Goal: Task Accomplishment & Management: Manage account settings

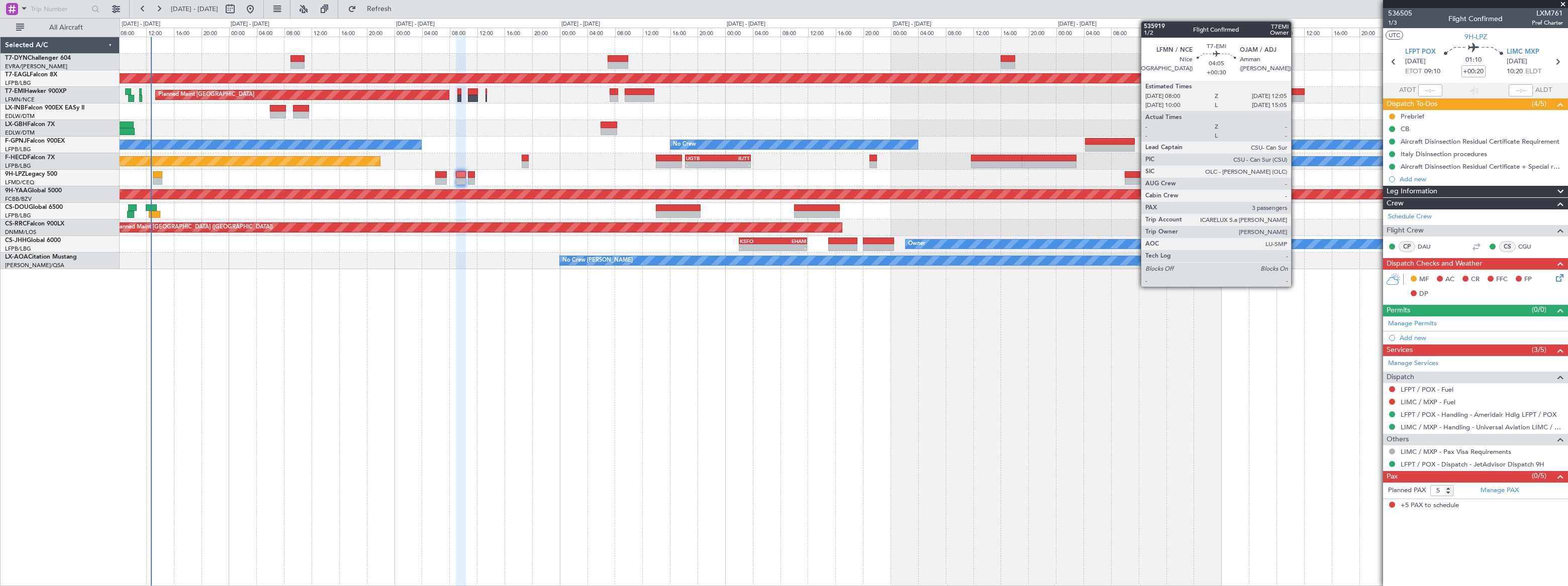
click at [1293, 95] on div at bounding box center [1290, 98] width 28 height 7
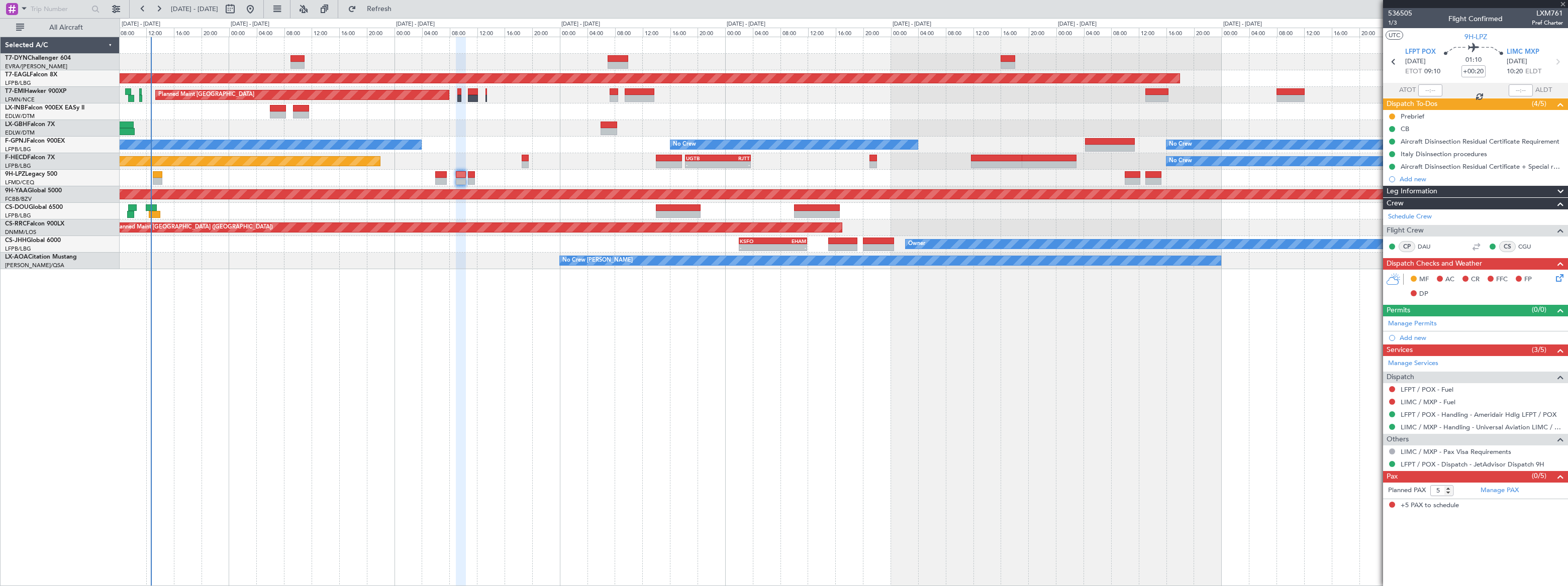
type input "+00:30"
type input "3"
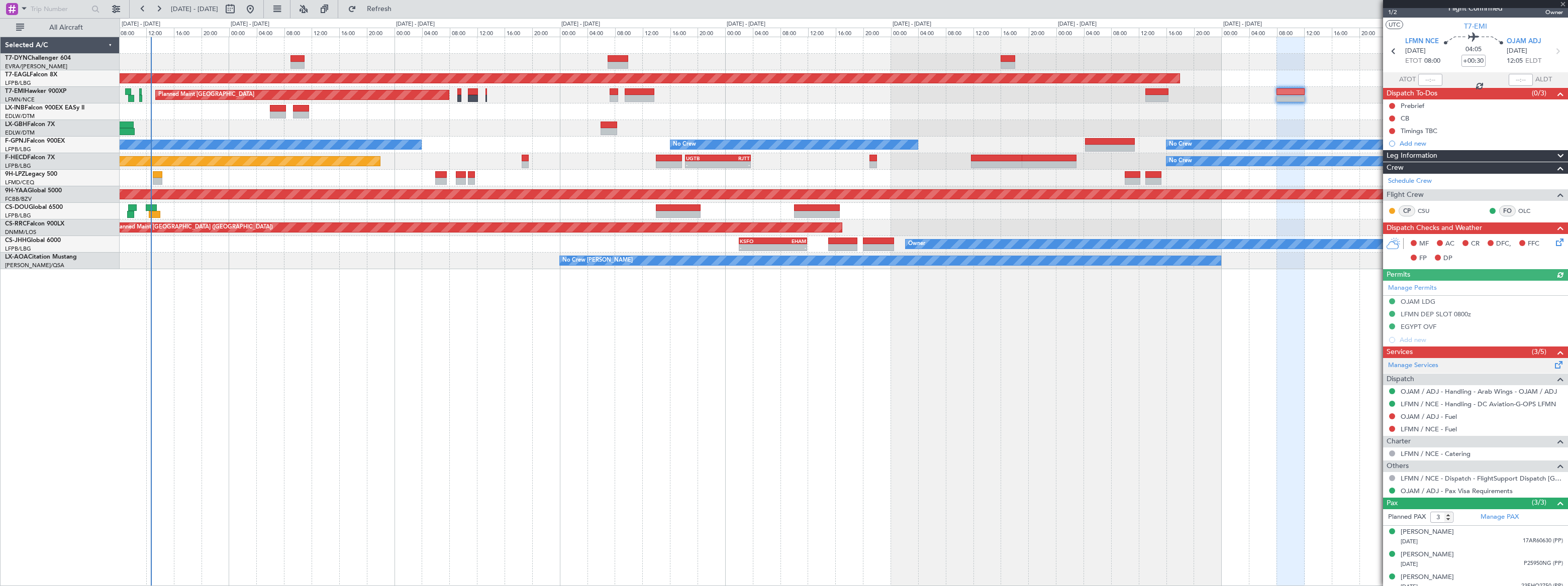
scroll to position [16, 0]
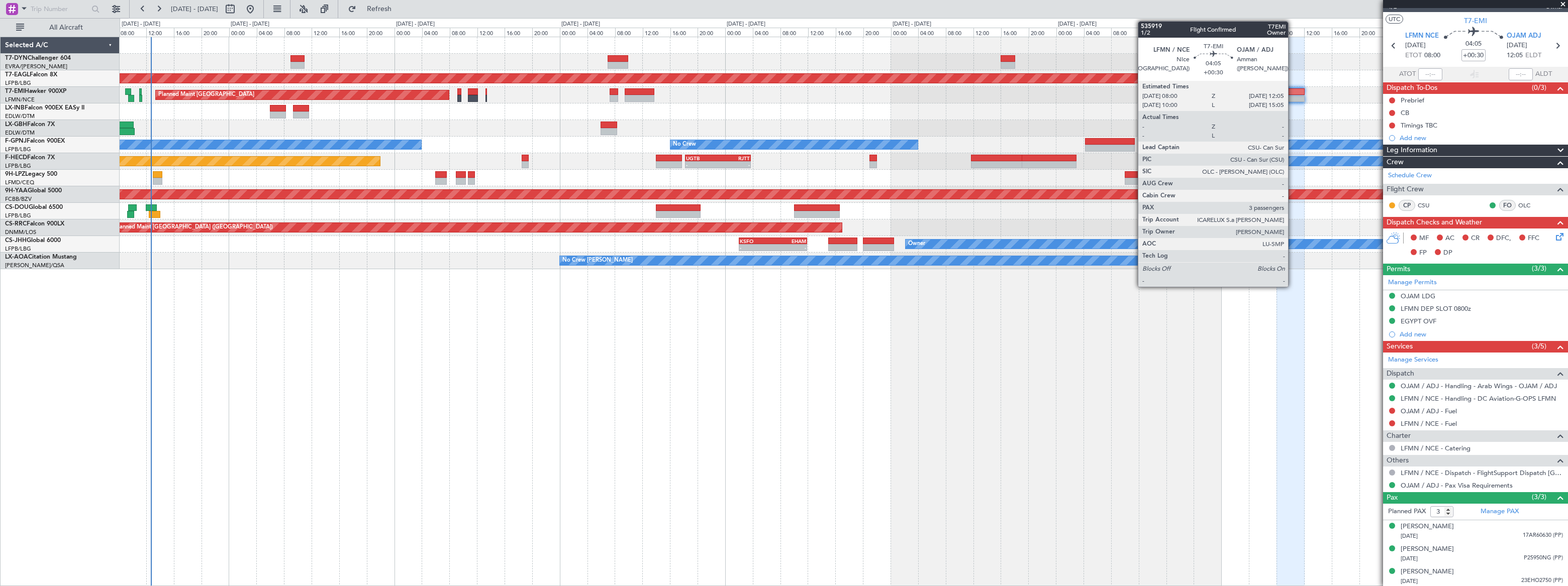
click at [1292, 91] on div at bounding box center [1290, 91] width 28 height 7
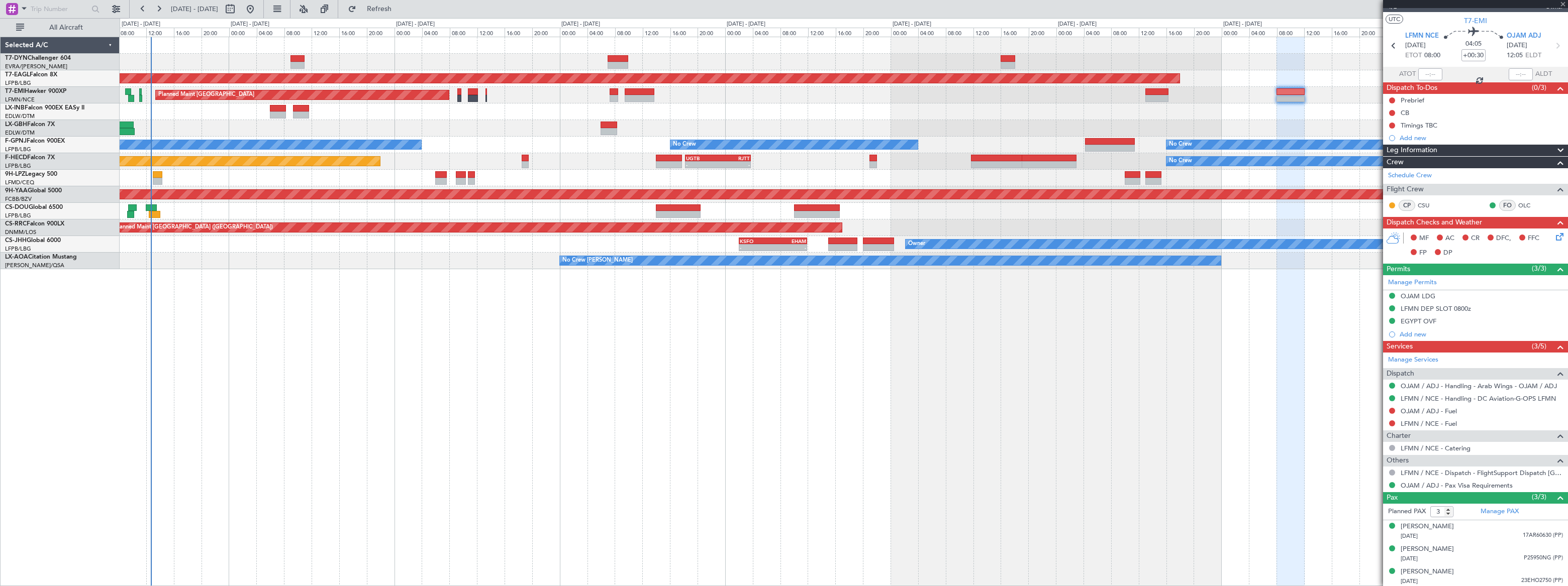
scroll to position [0, 0]
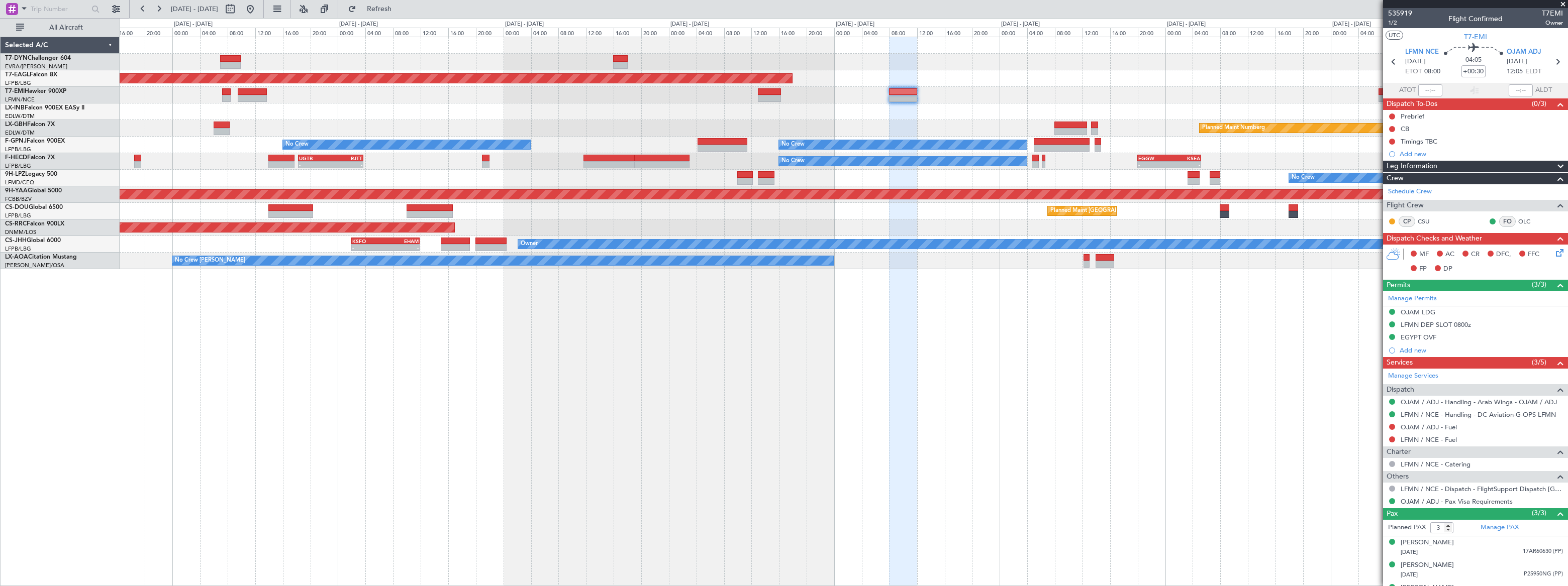
click at [882, 90] on div "Grounded New York (Teterboro) Planned Maint Zurich Planned Maint Nurnberg No Cr…" at bounding box center [843, 153] width 1447 height 232
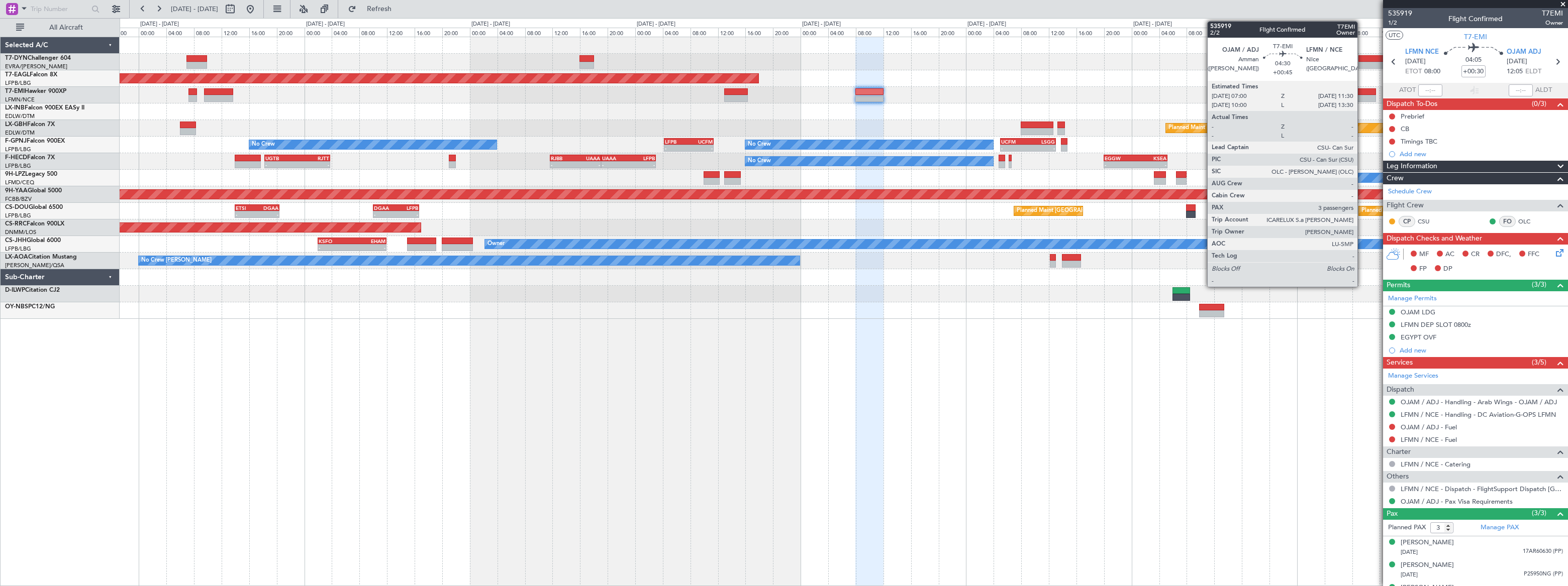
click at [1362, 95] on div at bounding box center [1360, 98] width 31 height 7
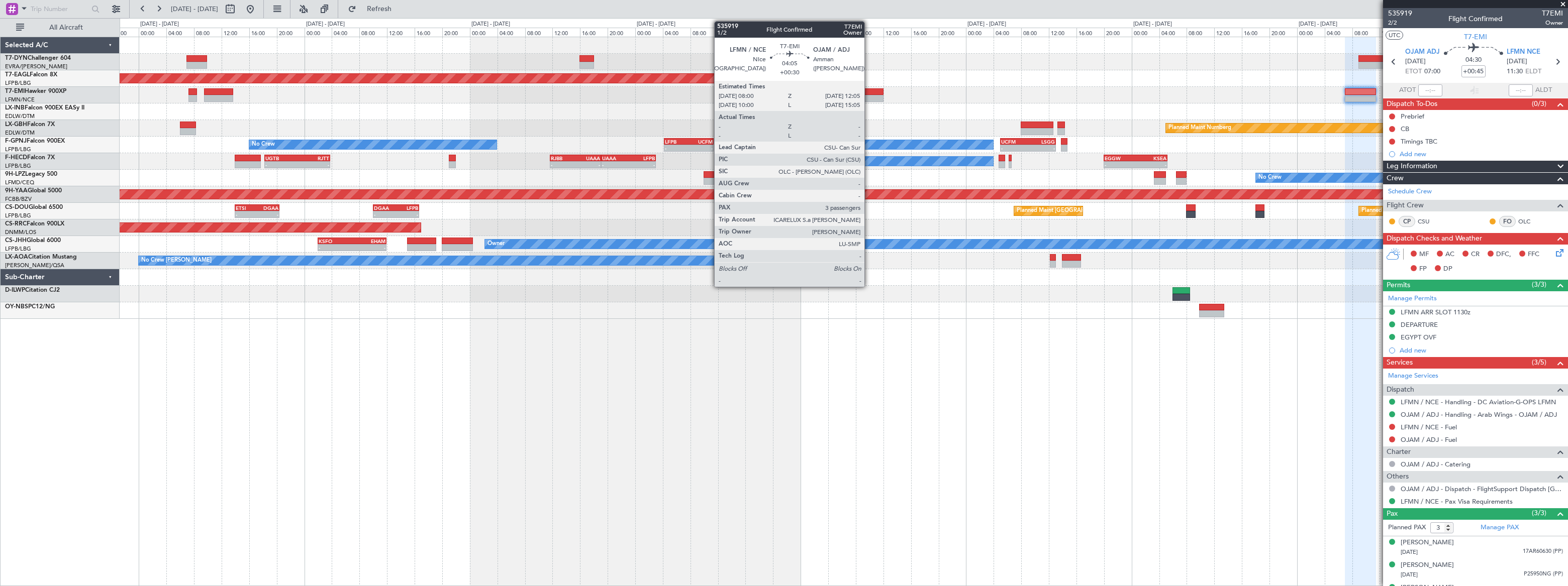
click at [869, 94] on div at bounding box center [869, 91] width 28 height 7
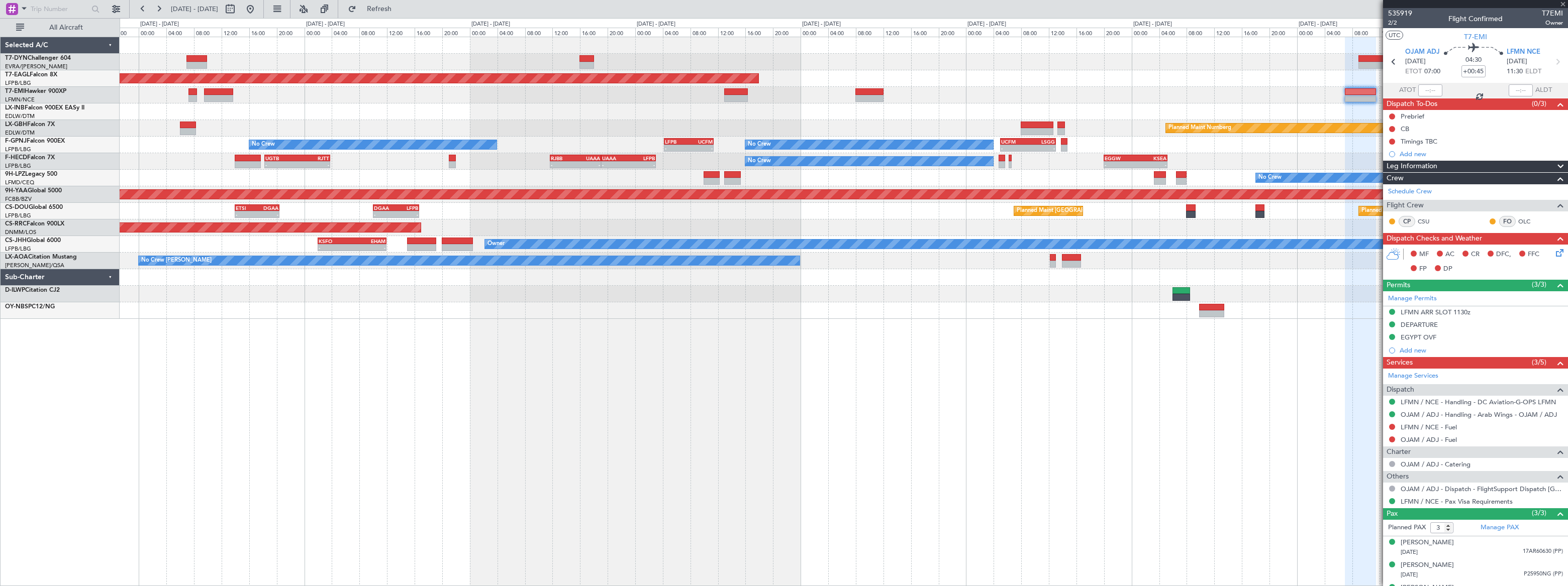
click at [869, 94] on div at bounding box center [869, 91] width 28 height 7
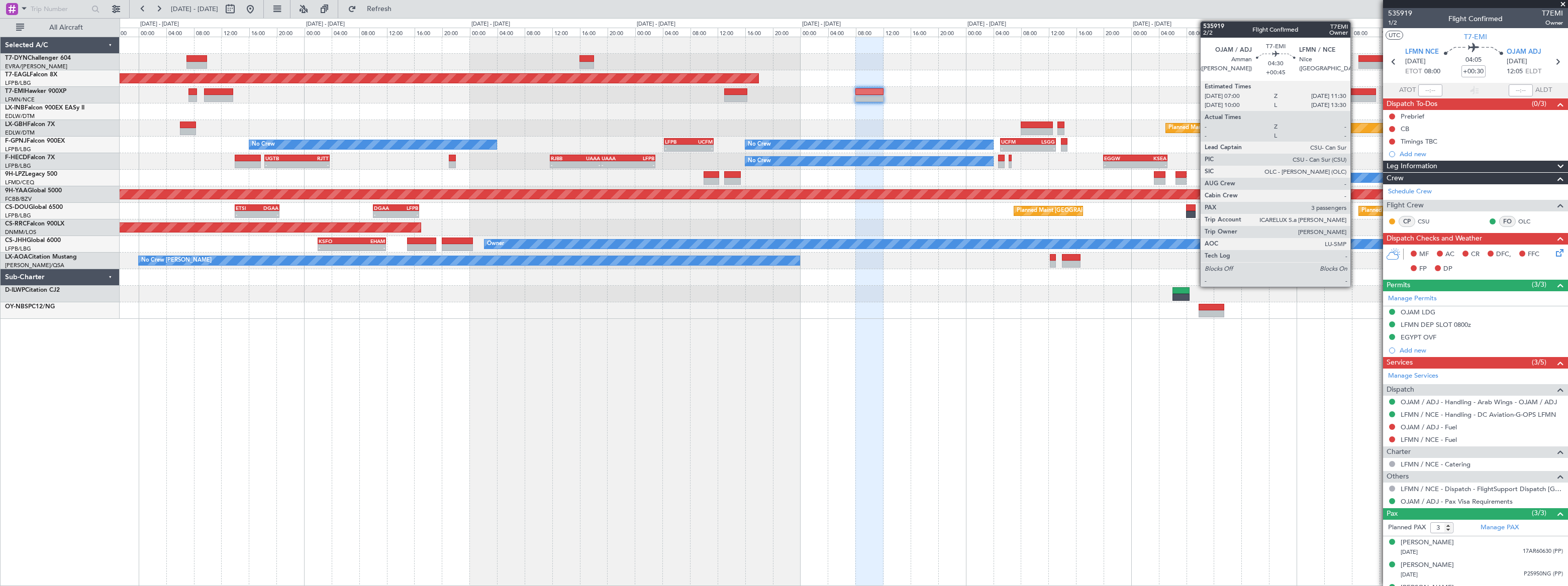
click at [1355, 95] on div at bounding box center [1360, 98] width 31 height 7
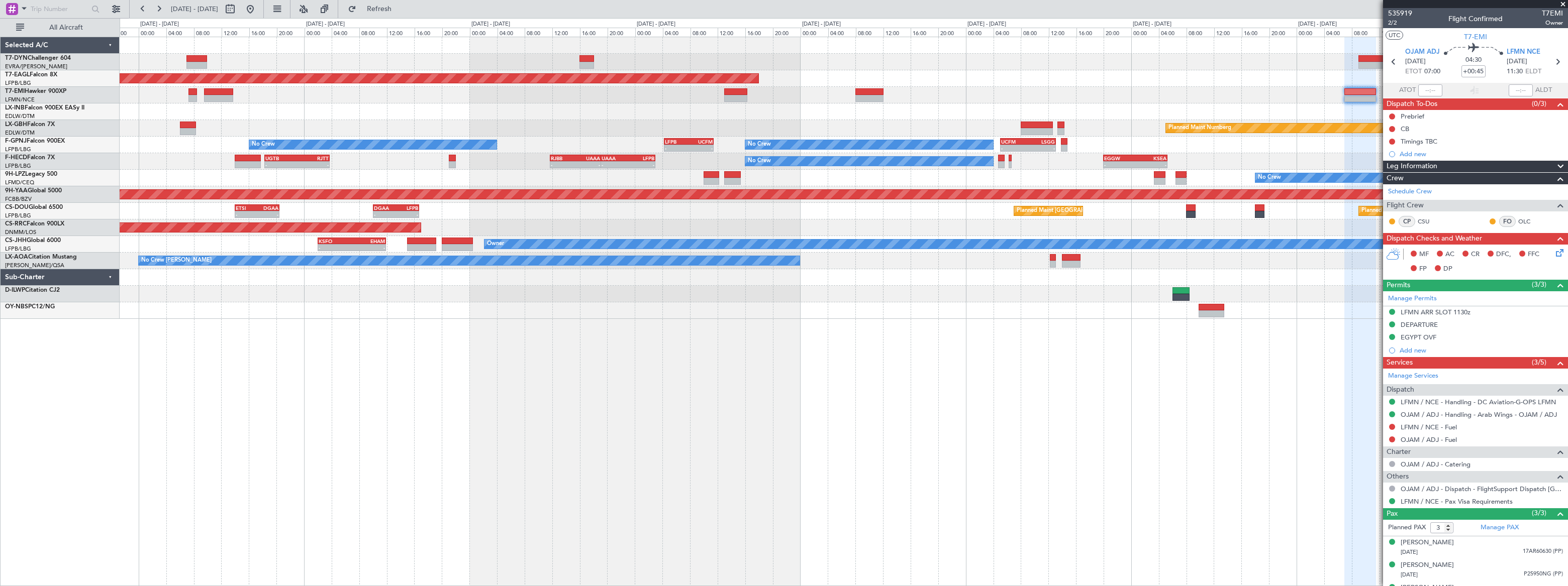
click at [1066, 98] on div "Planned Maint [GEOGRAPHIC_DATA]" at bounding box center [843, 95] width 1447 height 17
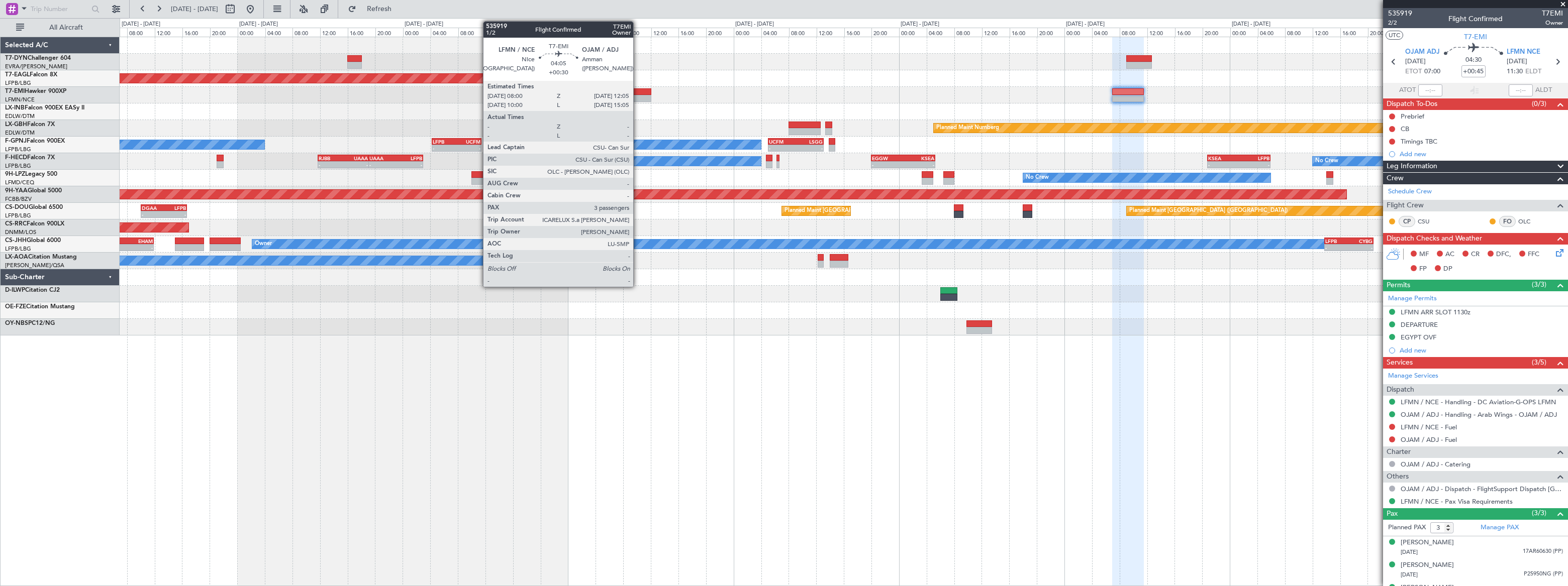
click at [637, 90] on div at bounding box center [637, 91] width 28 height 7
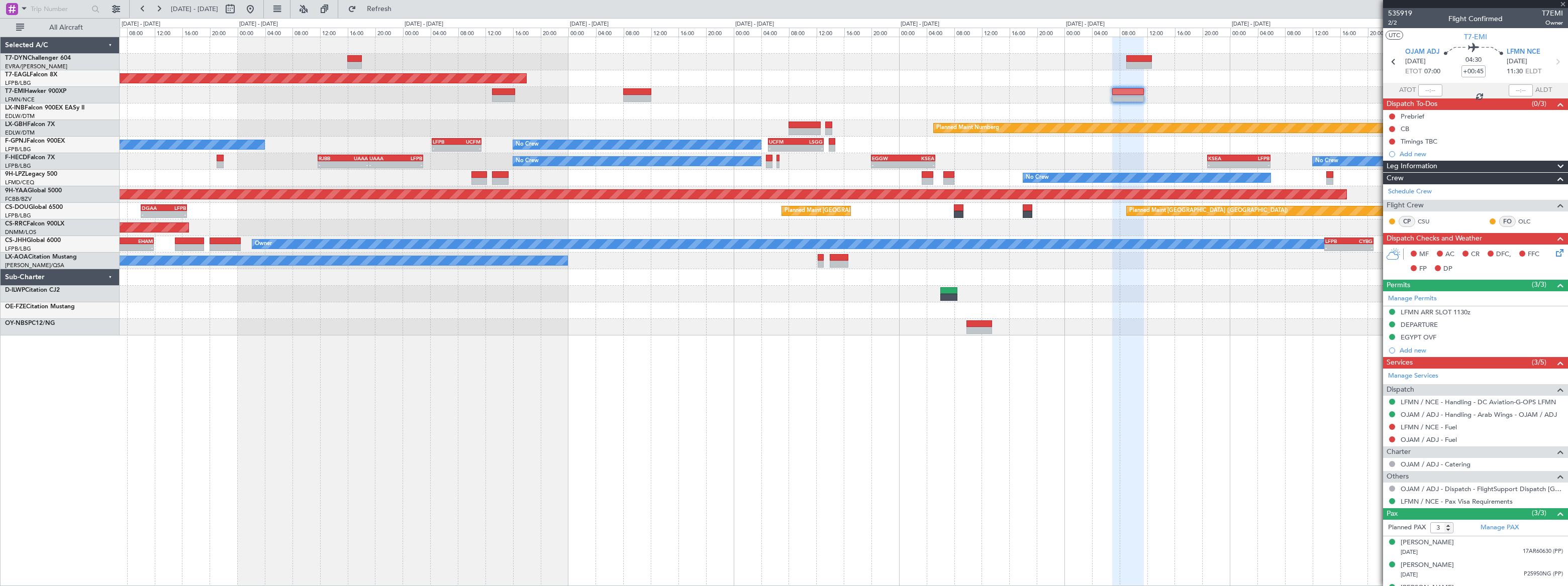
type input "+00:30"
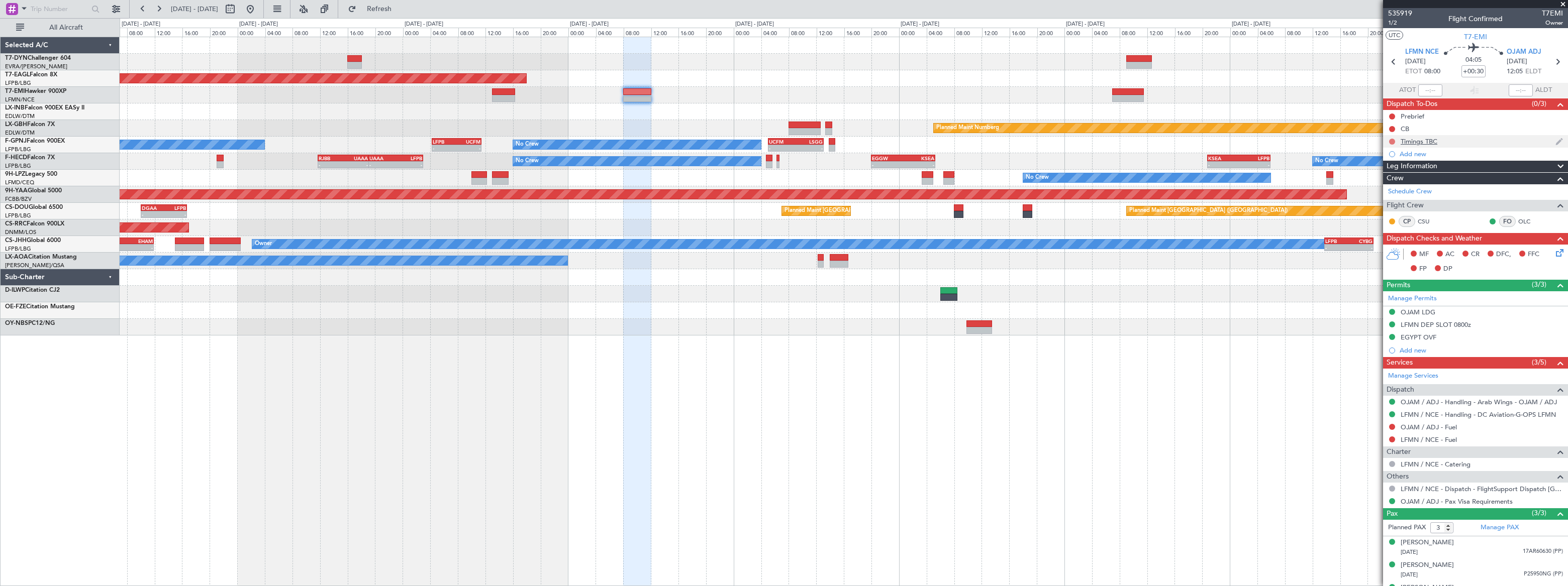
click at [1391, 139] on button at bounding box center [1392, 141] width 6 height 6
click at [1385, 198] on span "Cancelled" at bounding box center [1393, 201] width 28 height 10
click at [1392, 24] on span "1/2" at bounding box center [1399, 23] width 25 height 9
click at [401, 8] on span "Refresh" at bounding box center [379, 9] width 42 height 7
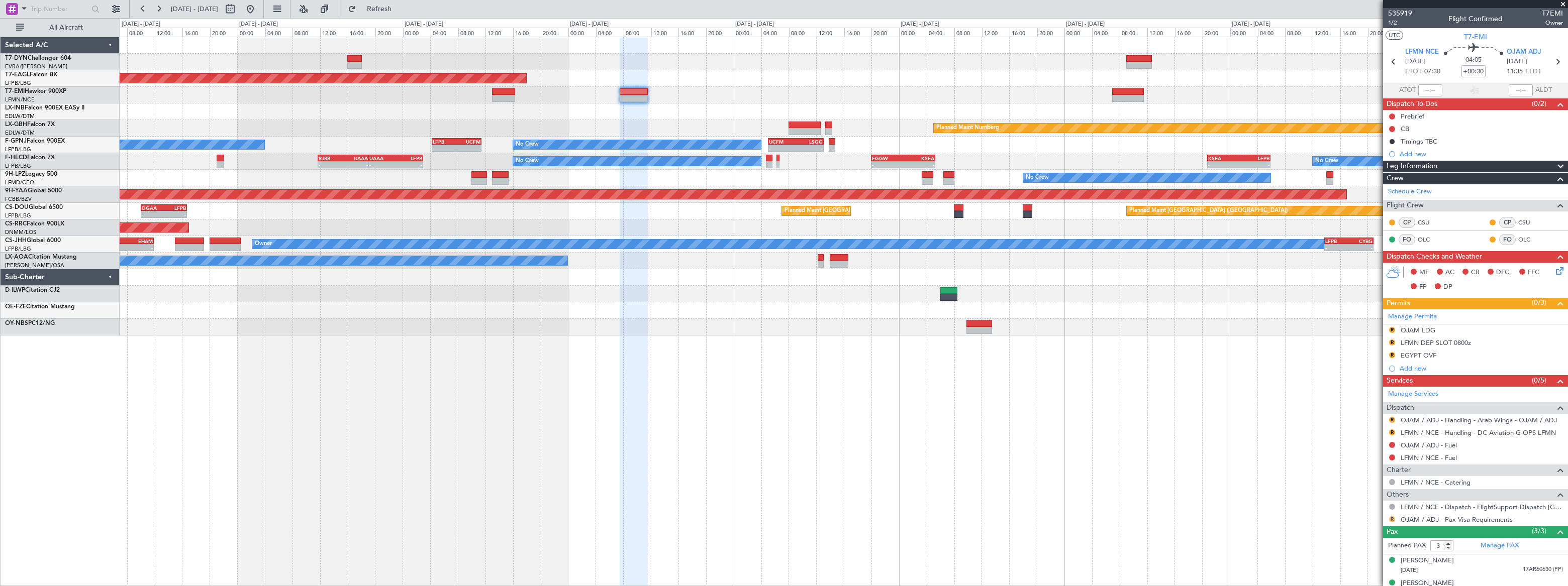
click at [1393, 518] on button "R" at bounding box center [1392, 519] width 6 height 6
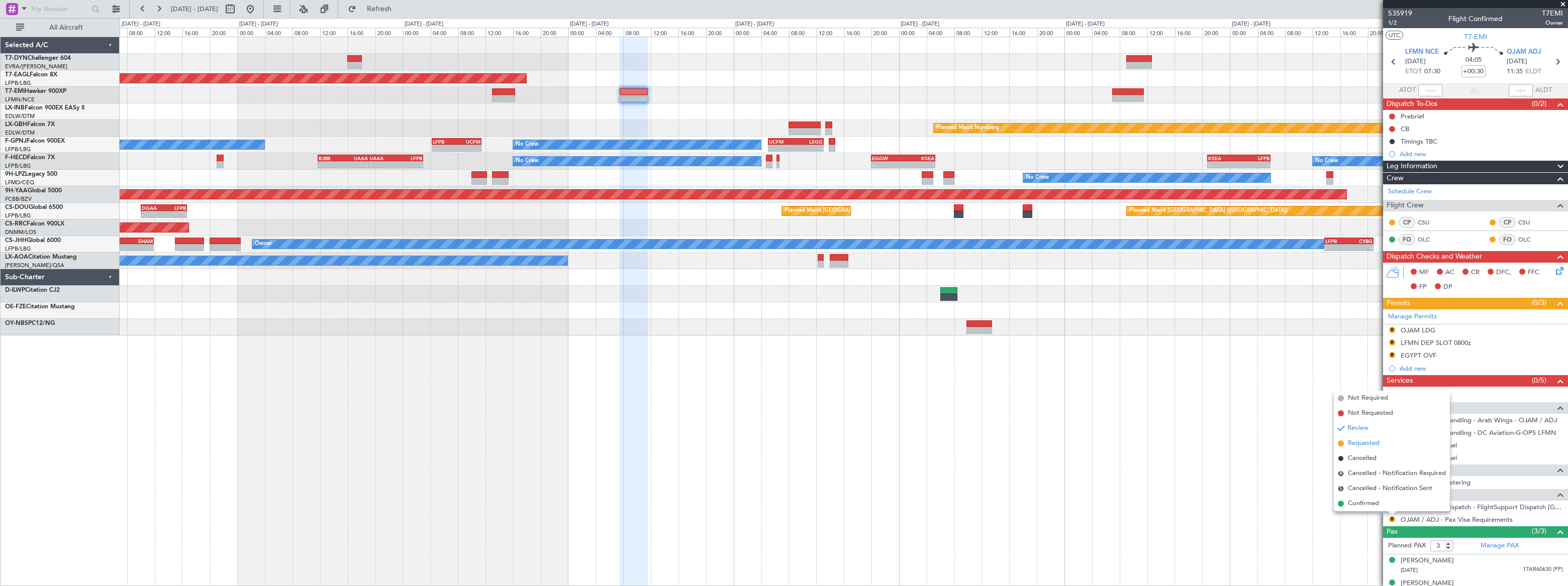
click at [1349, 444] on span "Requested" at bounding box center [1364, 444] width 31 height 10
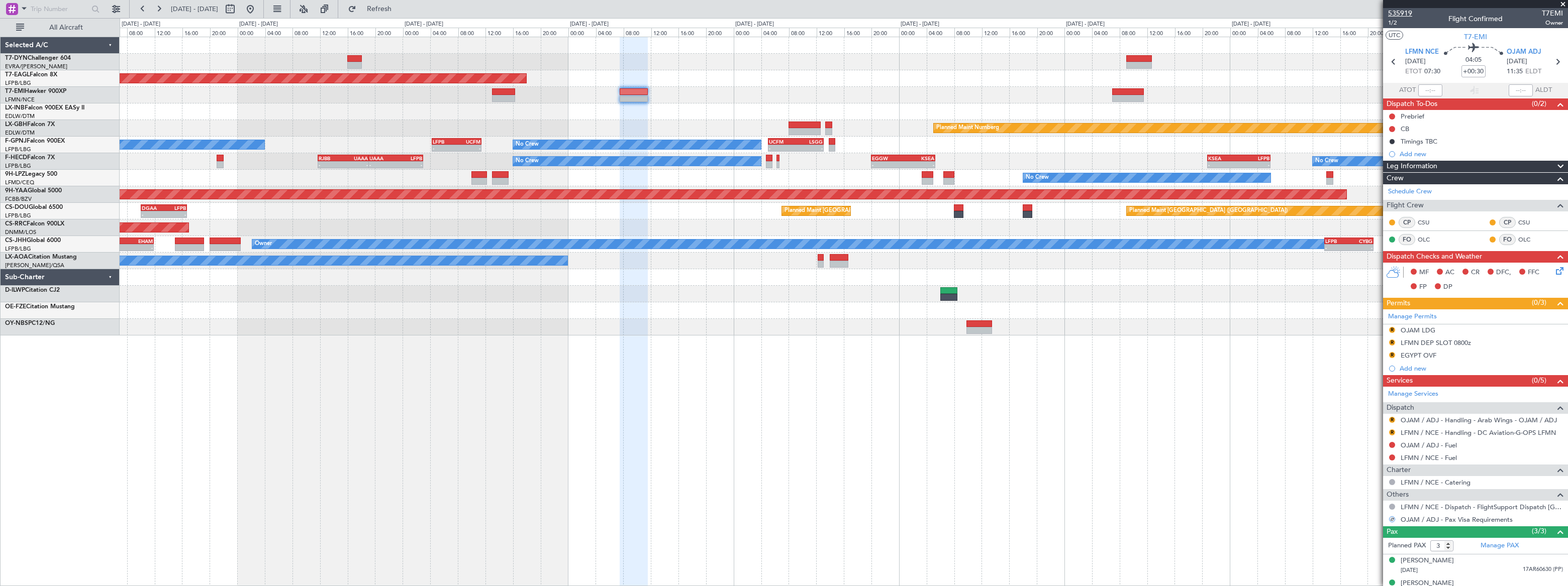
click at [1397, 12] on span "535919" at bounding box center [1399, 13] width 25 height 11
click at [258, 8] on button at bounding box center [250, 9] width 16 height 16
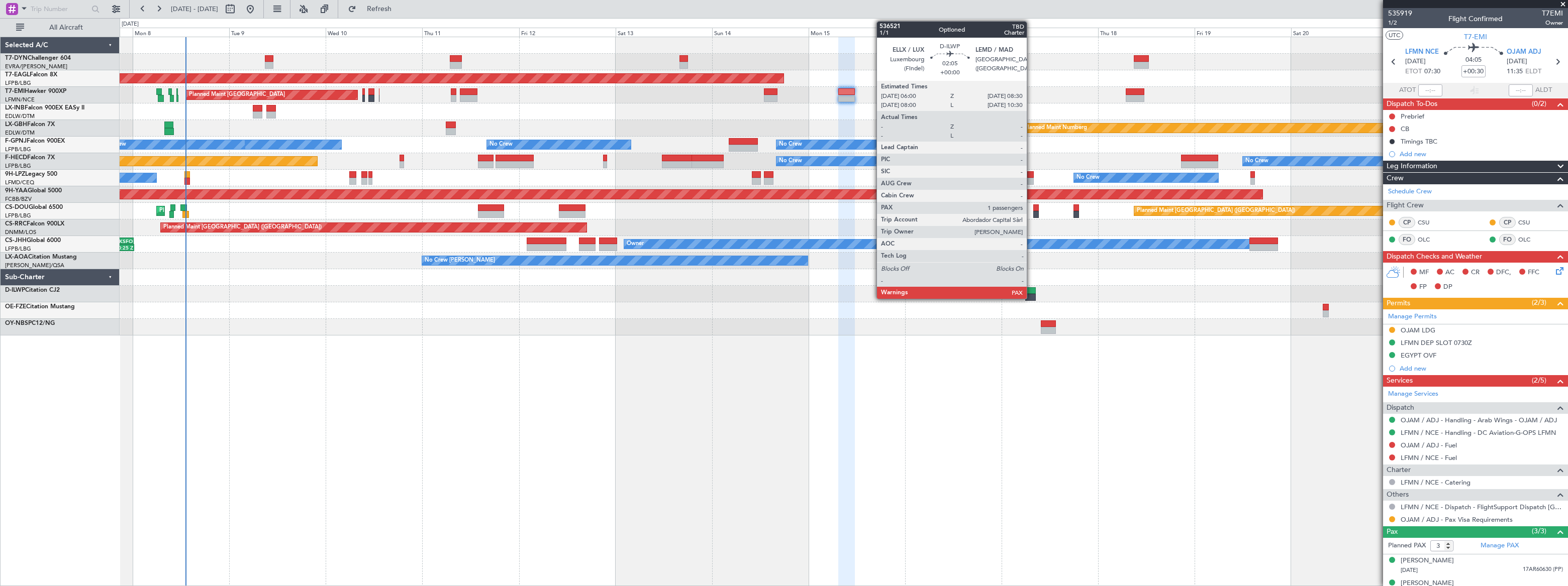
click at [1031, 291] on div at bounding box center [1030, 291] width 11 height 7
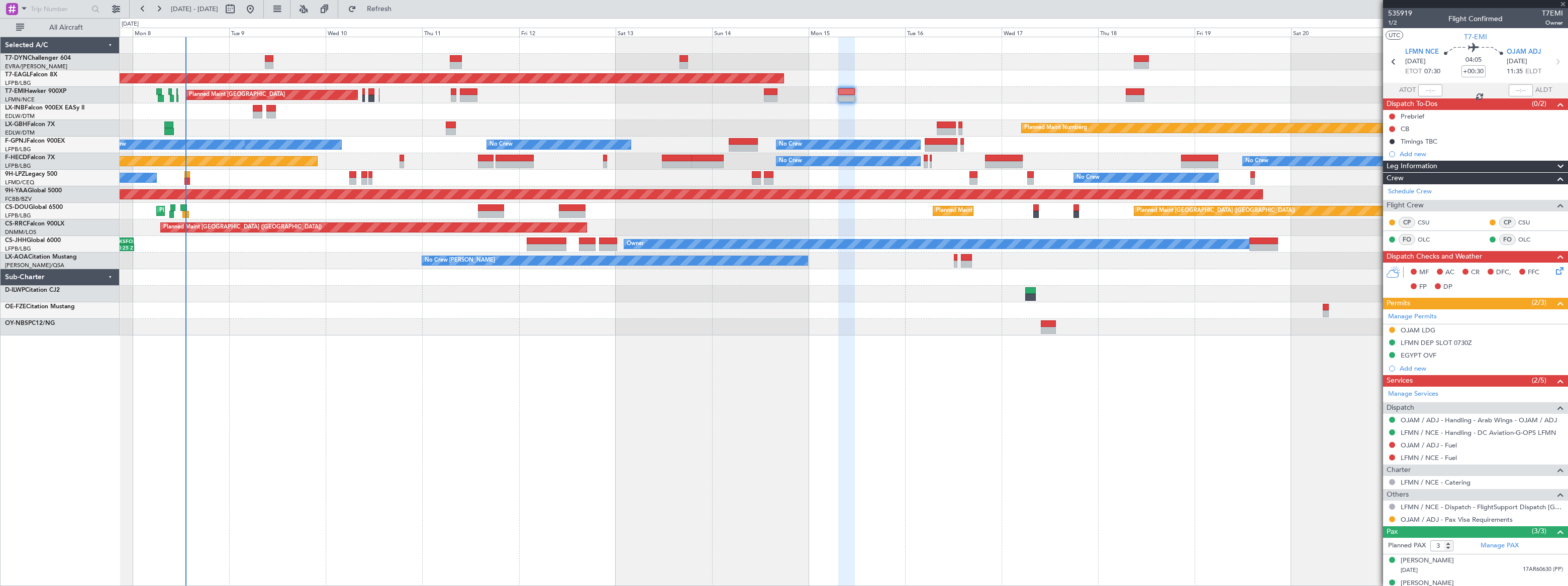
type input "1"
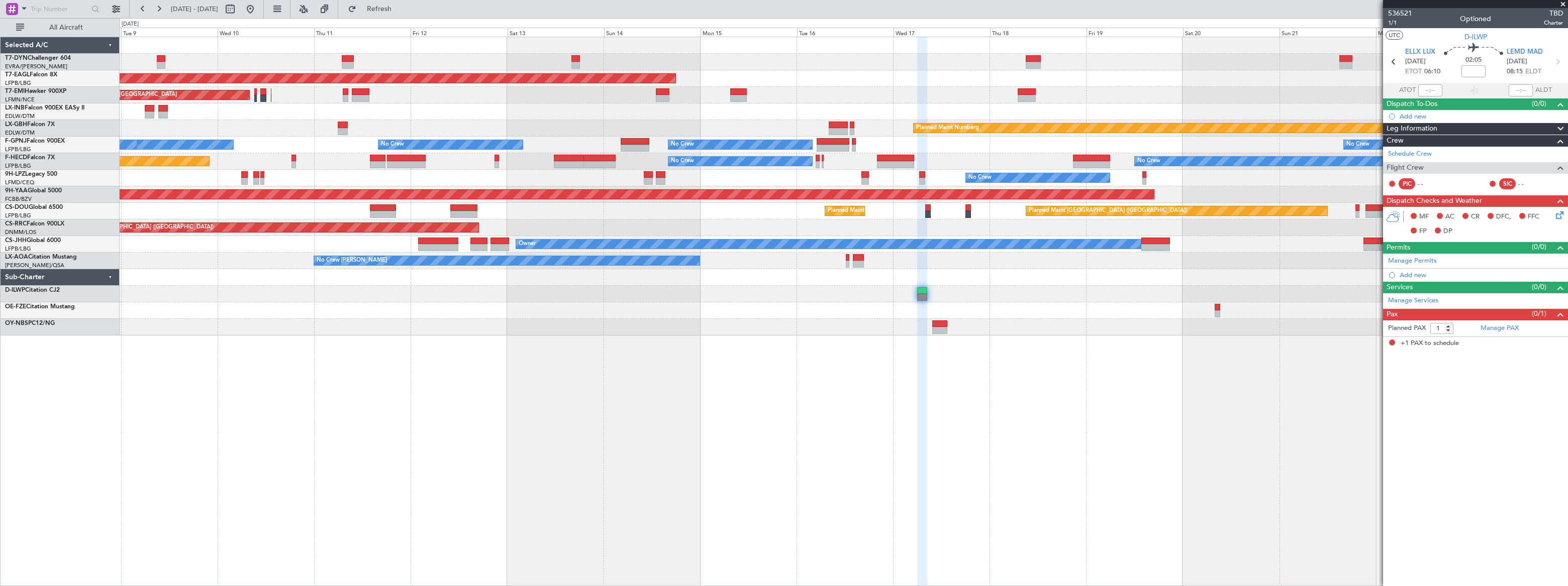
click at [1141, 298] on div "Grounded New York (Teterboro) Planned Maint Zurich Planned Maint Zurich Planned…" at bounding box center [843, 186] width 1447 height 298
click at [258, 8] on button at bounding box center [250, 9] width 16 height 16
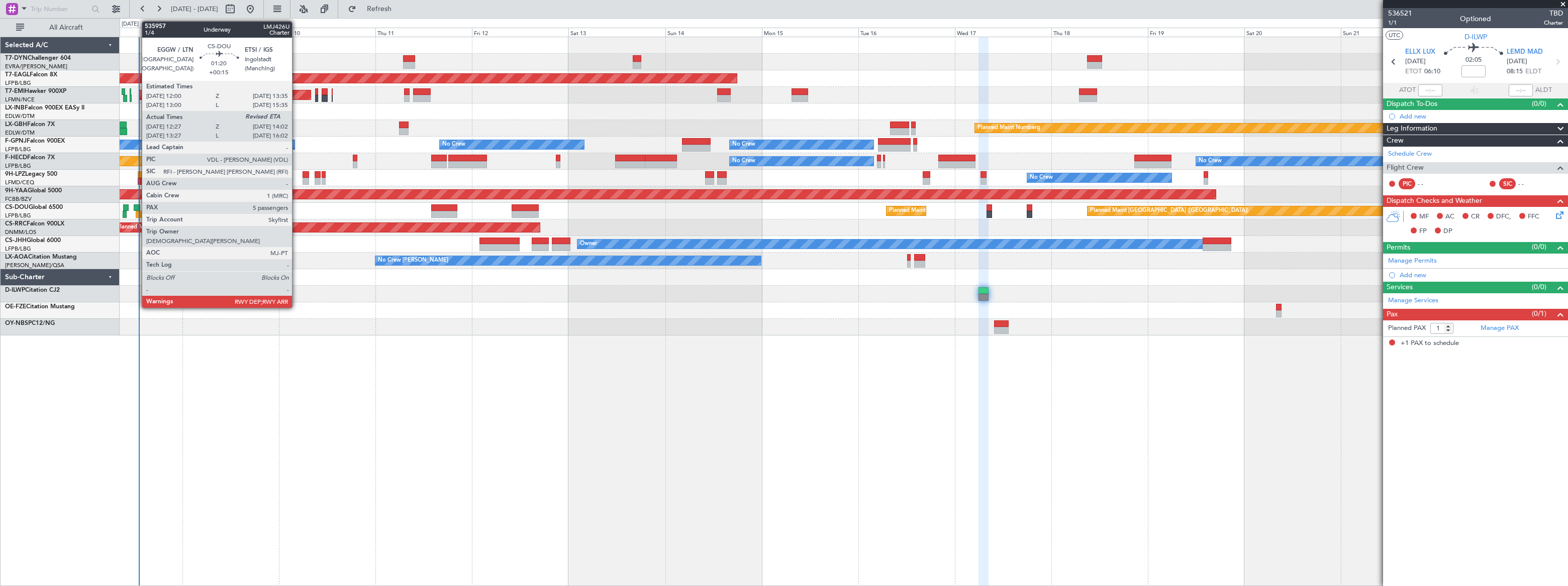
click at [136, 207] on div at bounding box center [136, 207] width 7 height 7
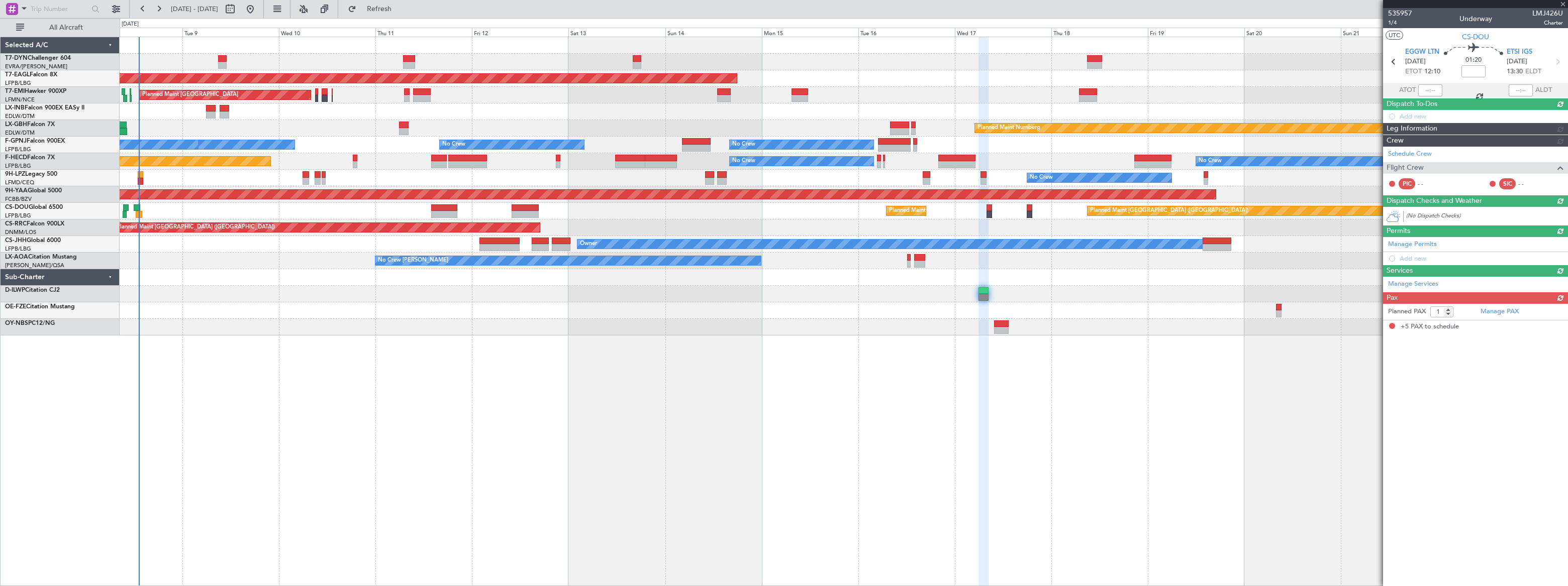
type input "+00:15"
type input "12:37"
type input "5"
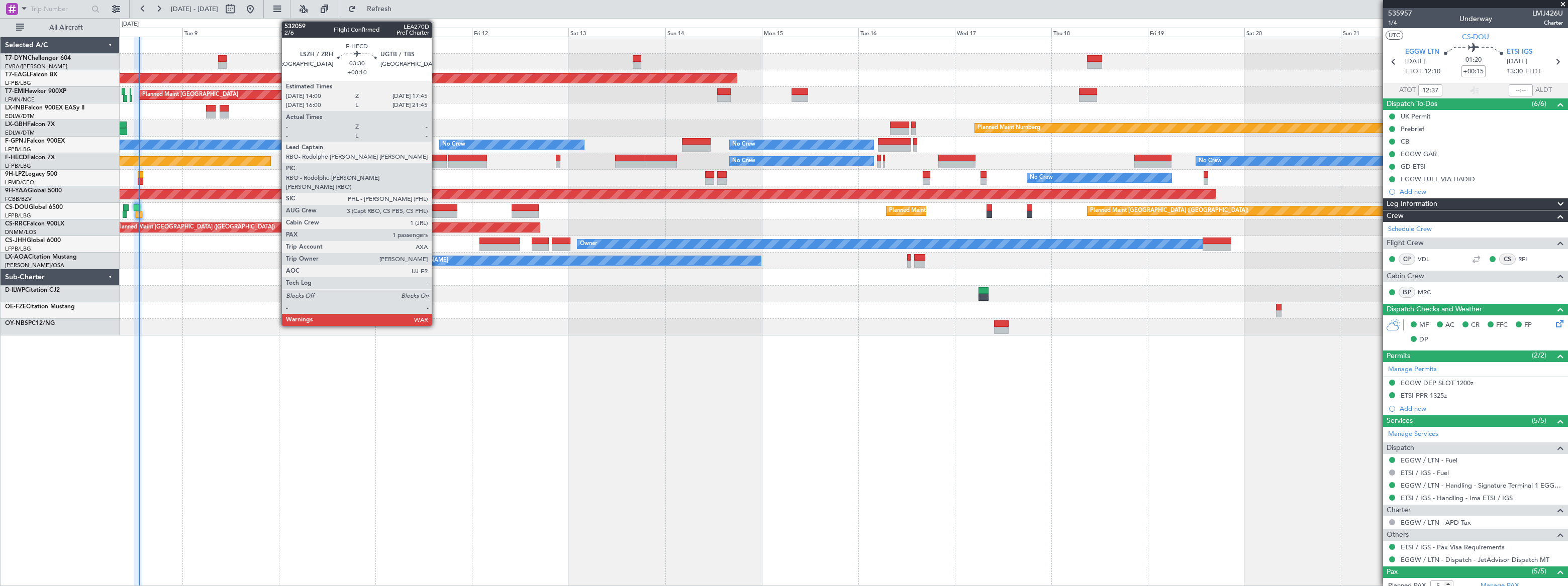
click at [436, 158] on div at bounding box center [439, 158] width 16 height 7
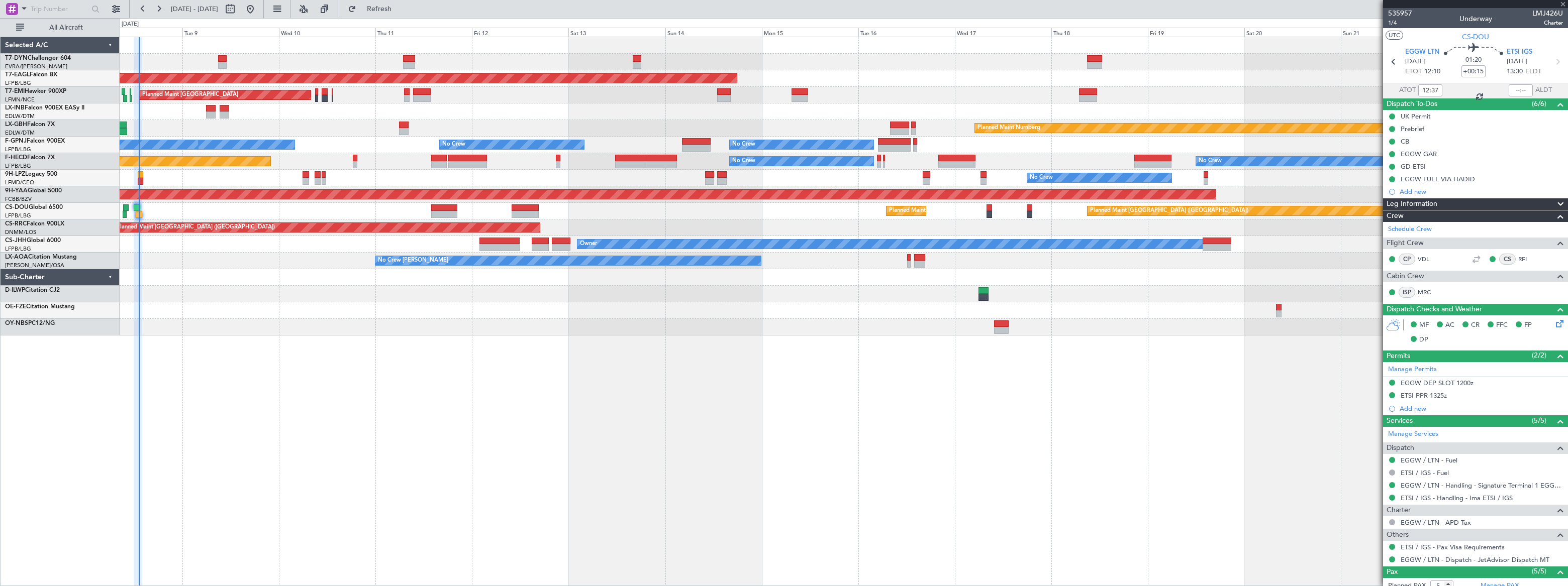
type input "+00:10"
type input "1"
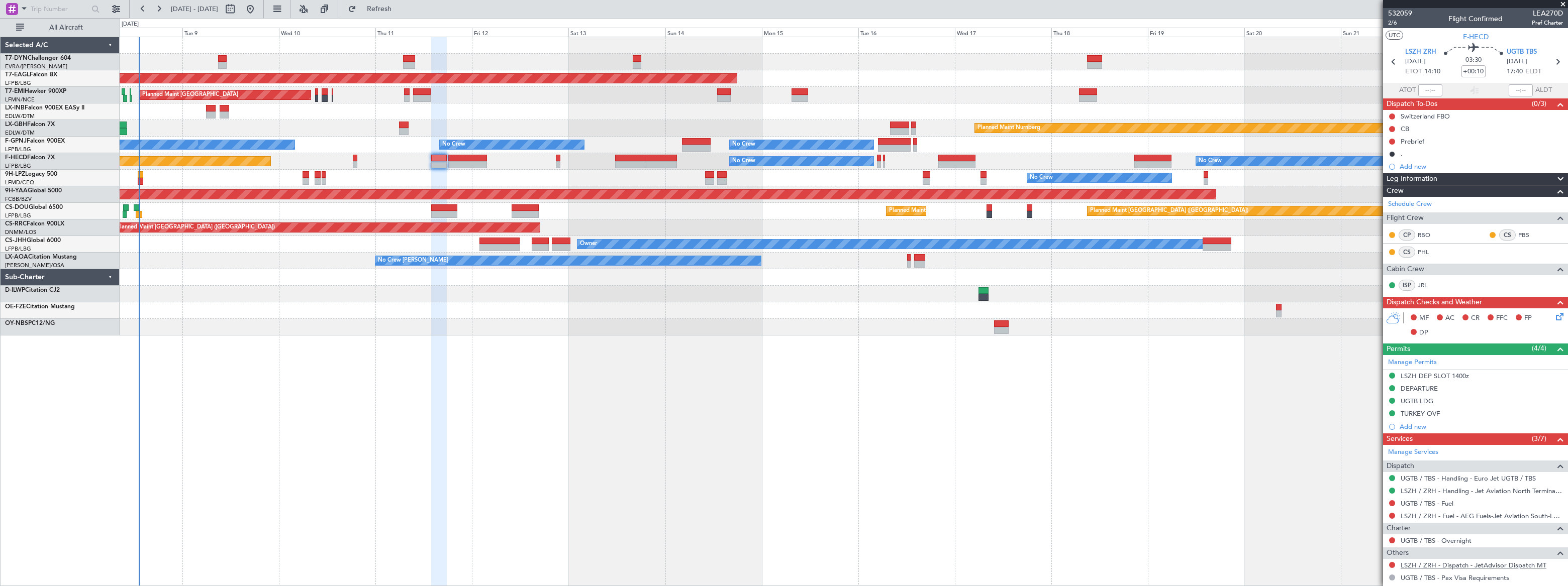
scroll to position [60, 0]
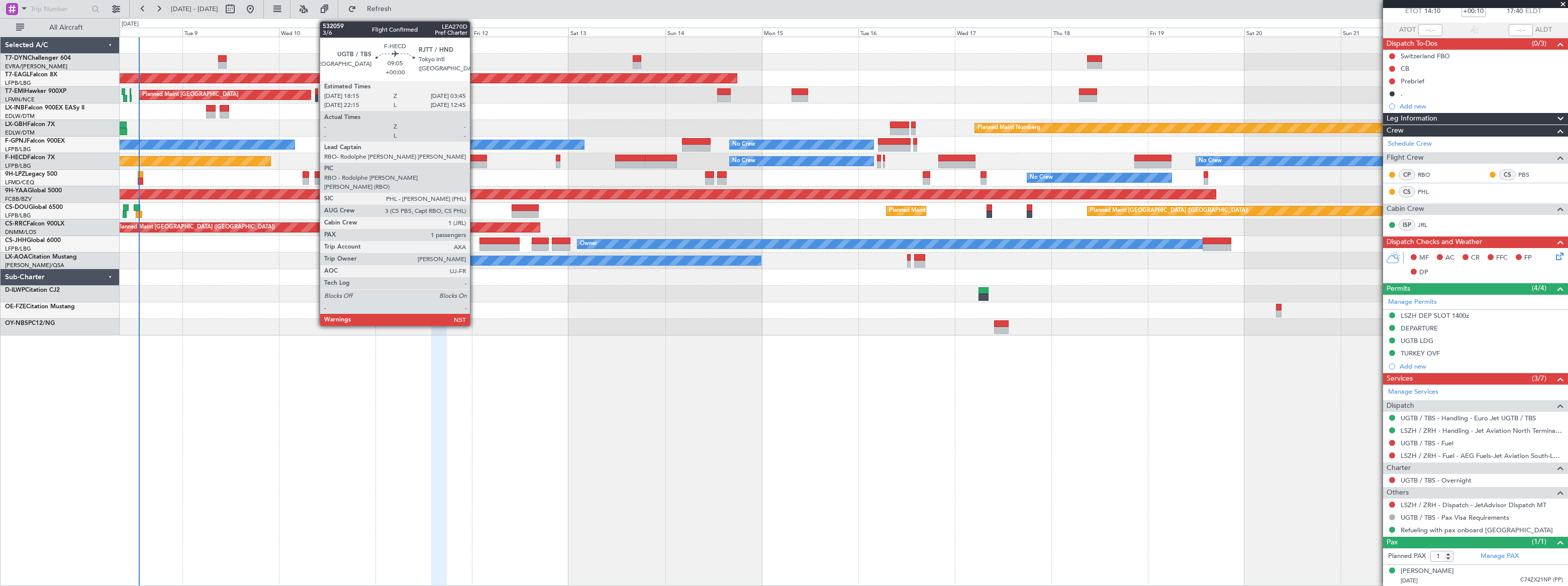
click at [474, 155] on div at bounding box center [466, 158] width 38 height 7
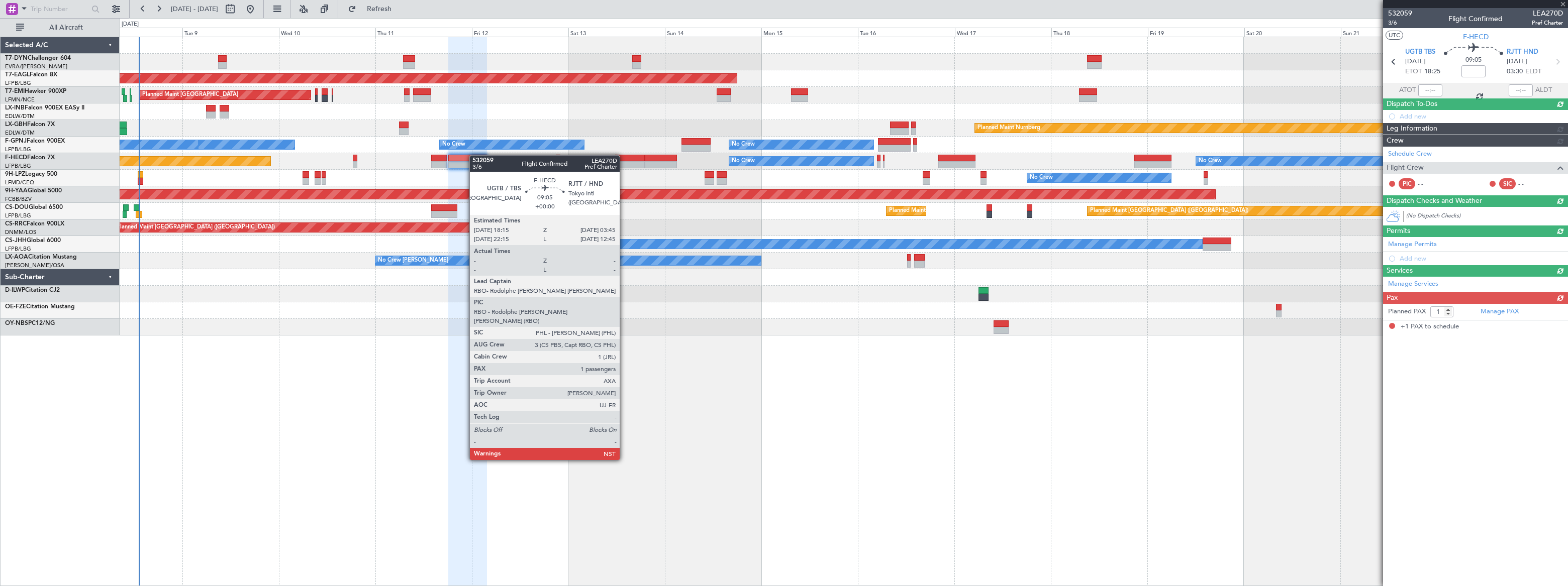
scroll to position [0, 0]
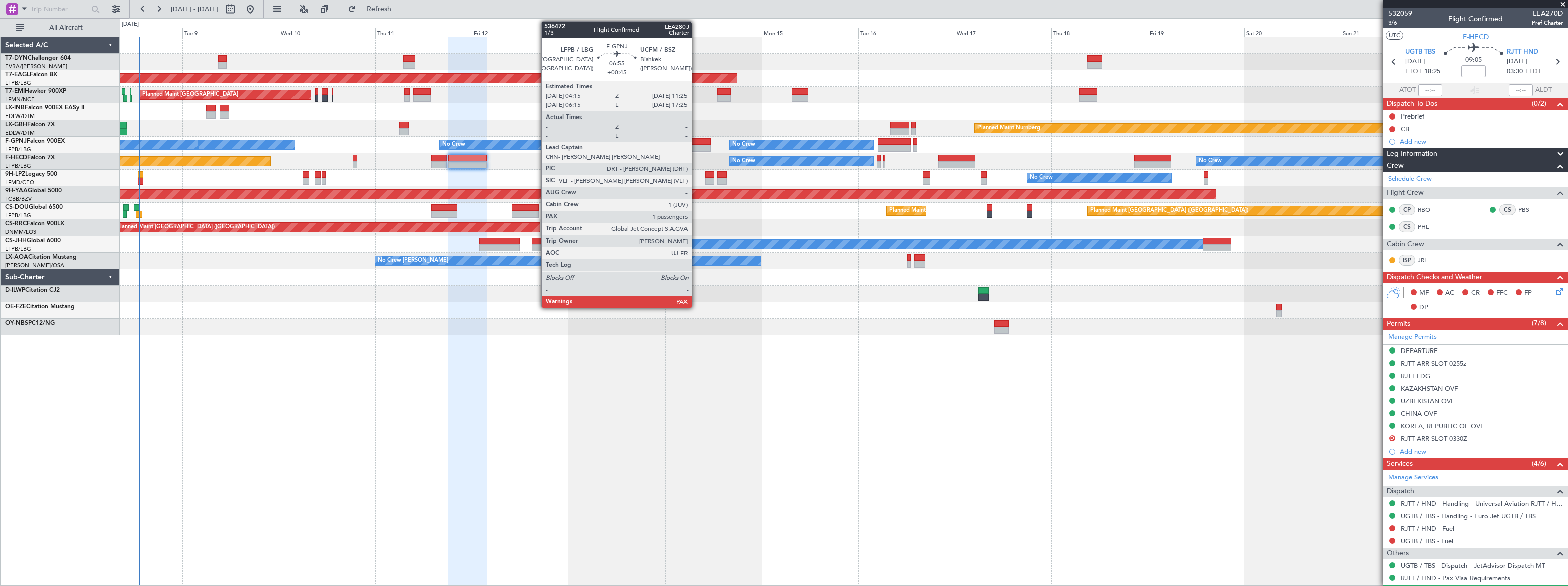
click at [696, 140] on div at bounding box center [696, 141] width 29 height 7
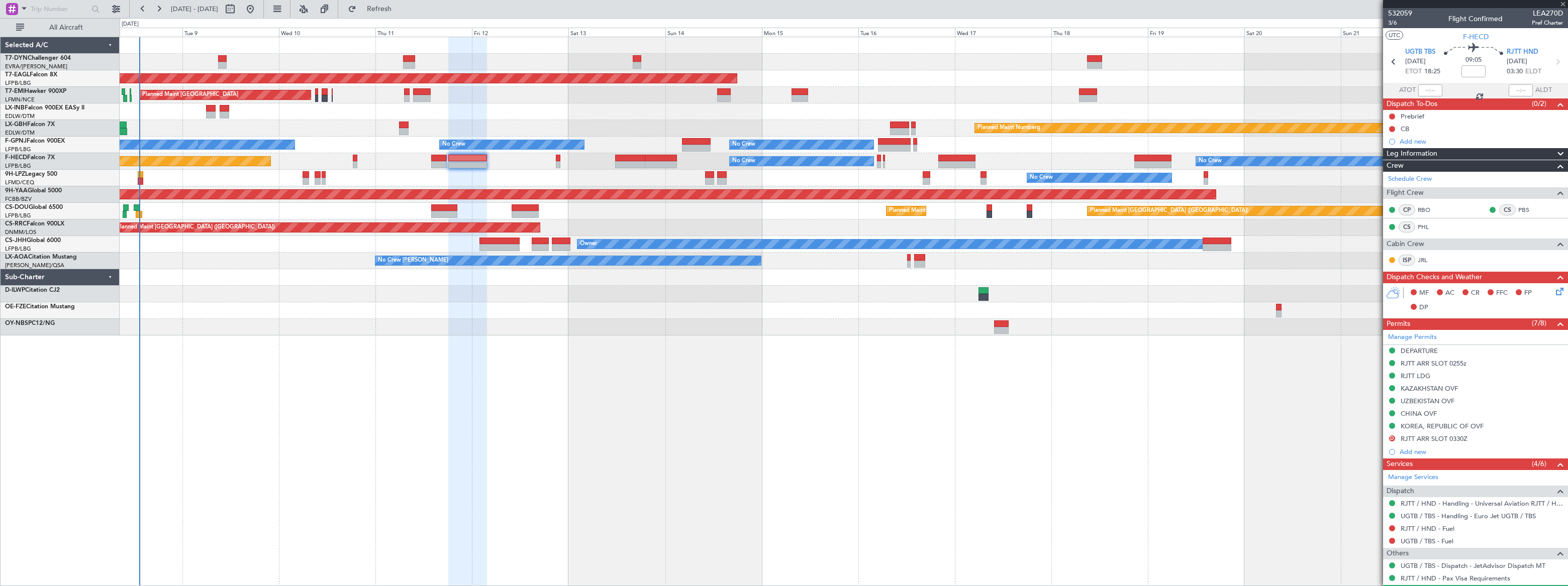
type input "+00:45"
type input "2"
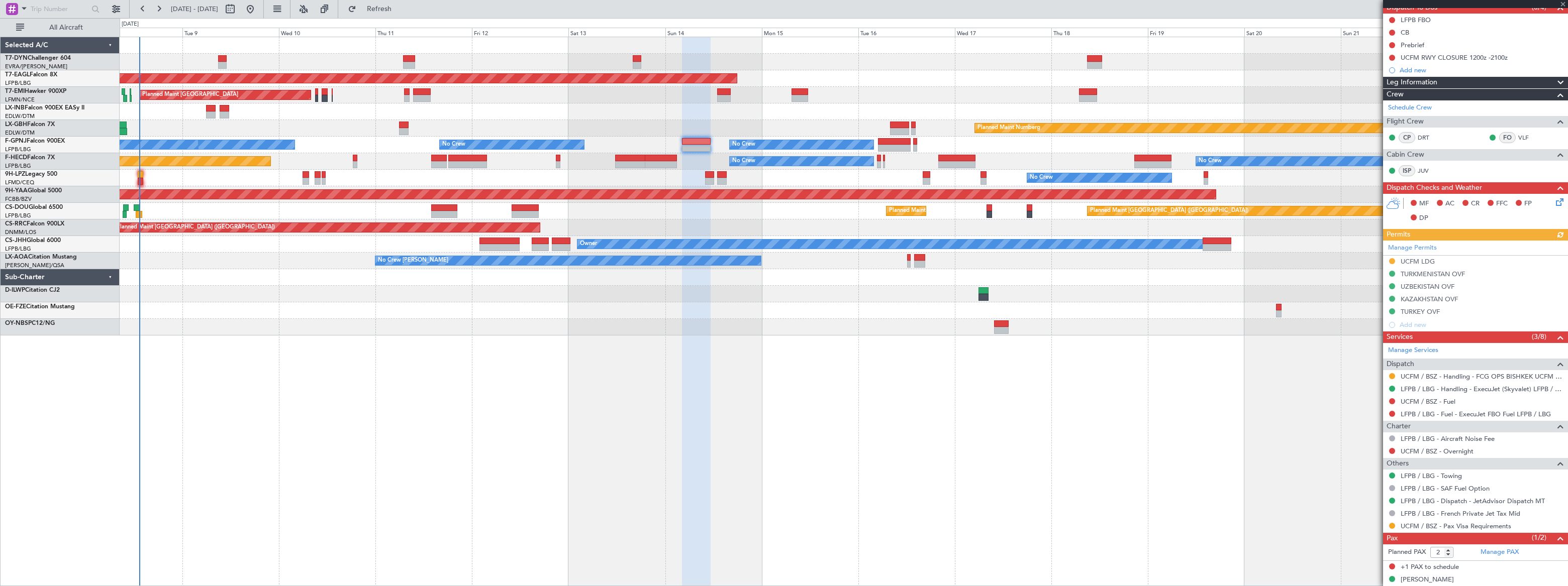
scroll to position [105, 0]
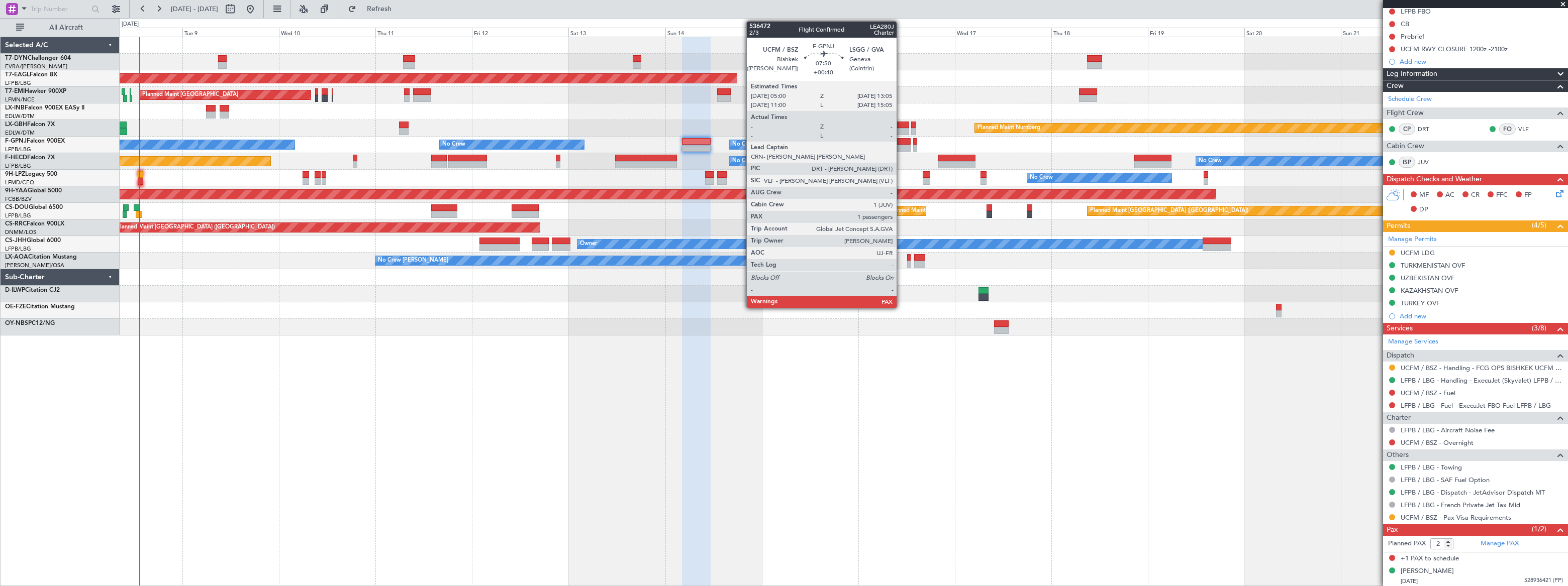
click at [901, 142] on div at bounding box center [893, 141] width 32 height 7
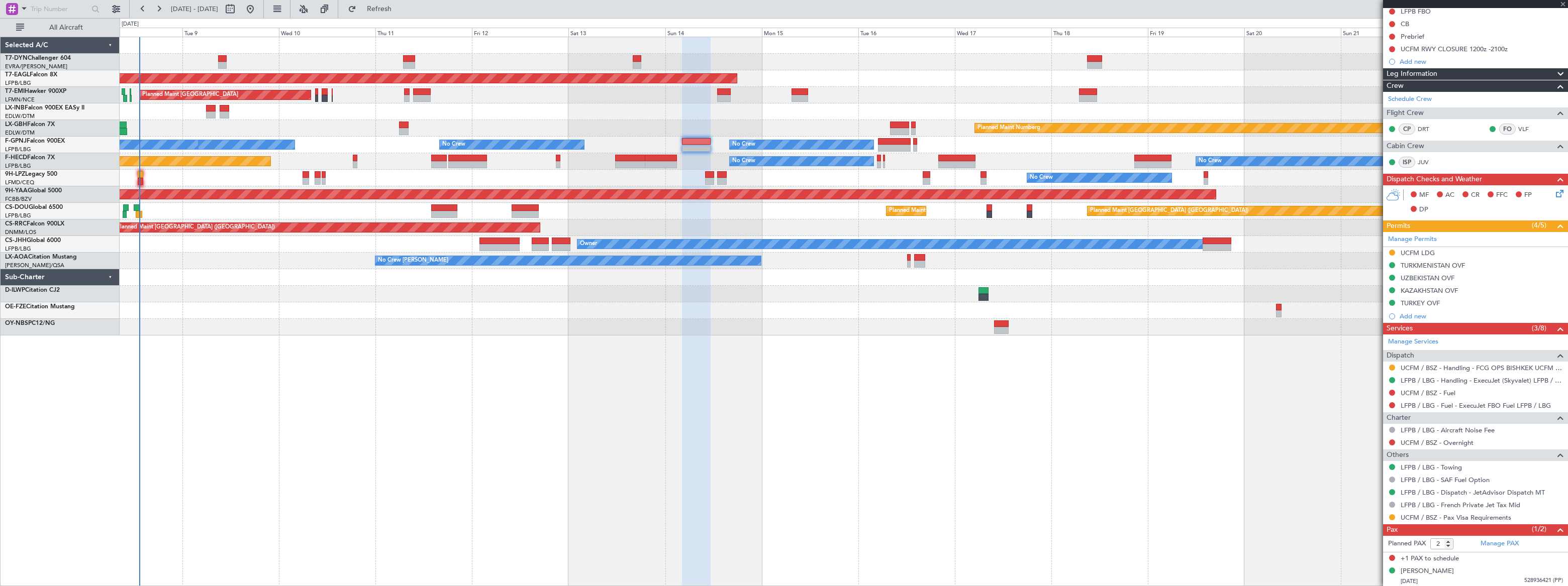
type input "+00:40"
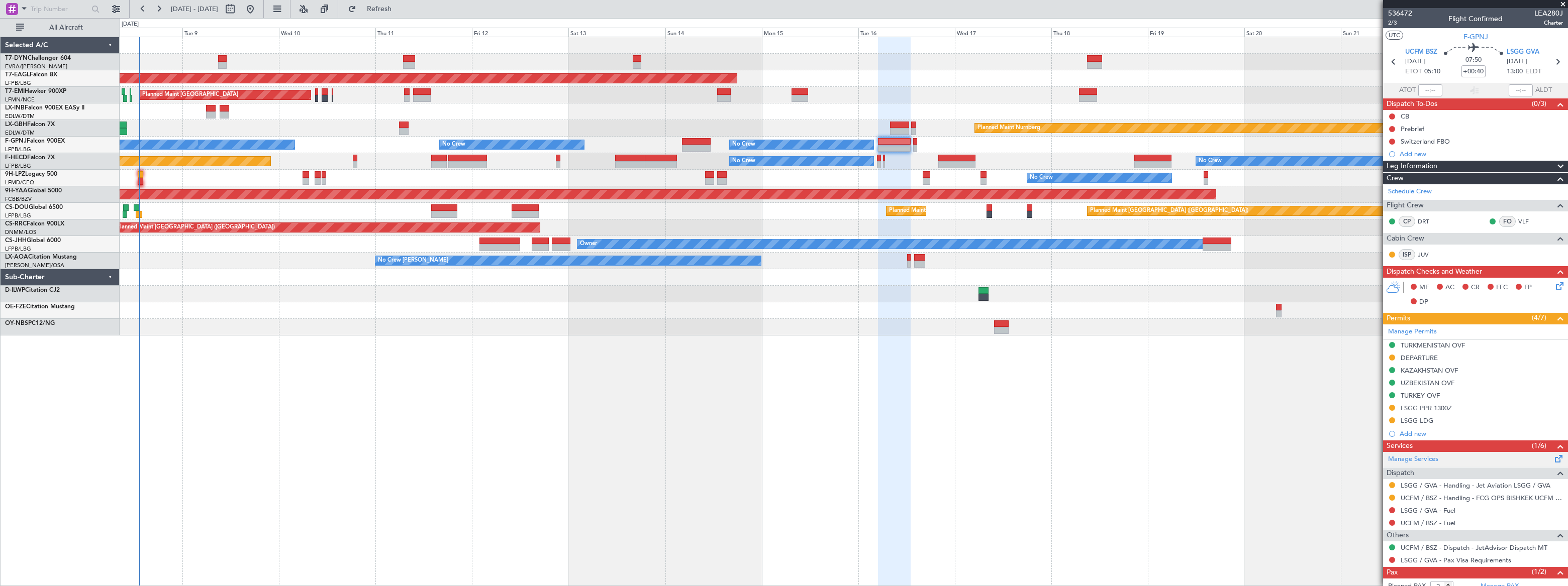
scroll to position [42, 0]
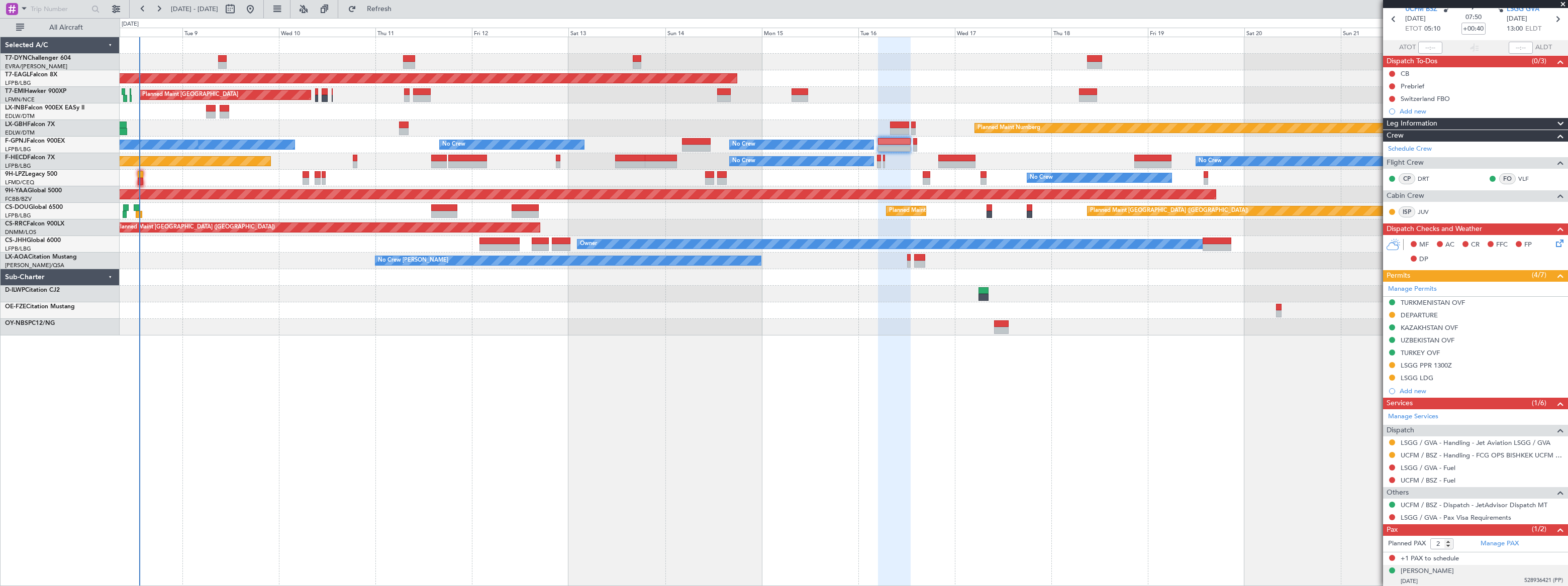
click at [1502, 578] on div "10/04/1974 528936421 (PP)" at bounding box center [1481, 582] width 162 height 10
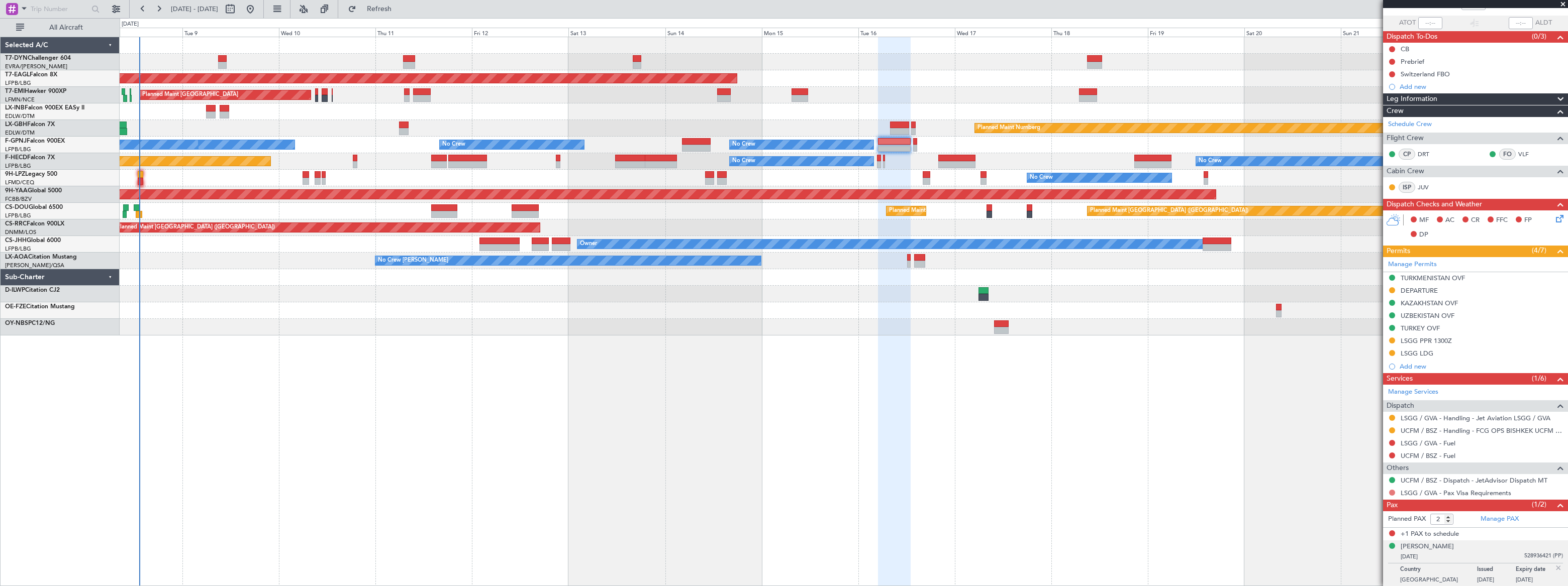
click at [1392, 494] on button at bounding box center [1392, 493] width 6 height 6
click at [1359, 416] on span "Requested" at bounding box center [1364, 417] width 31 height 10
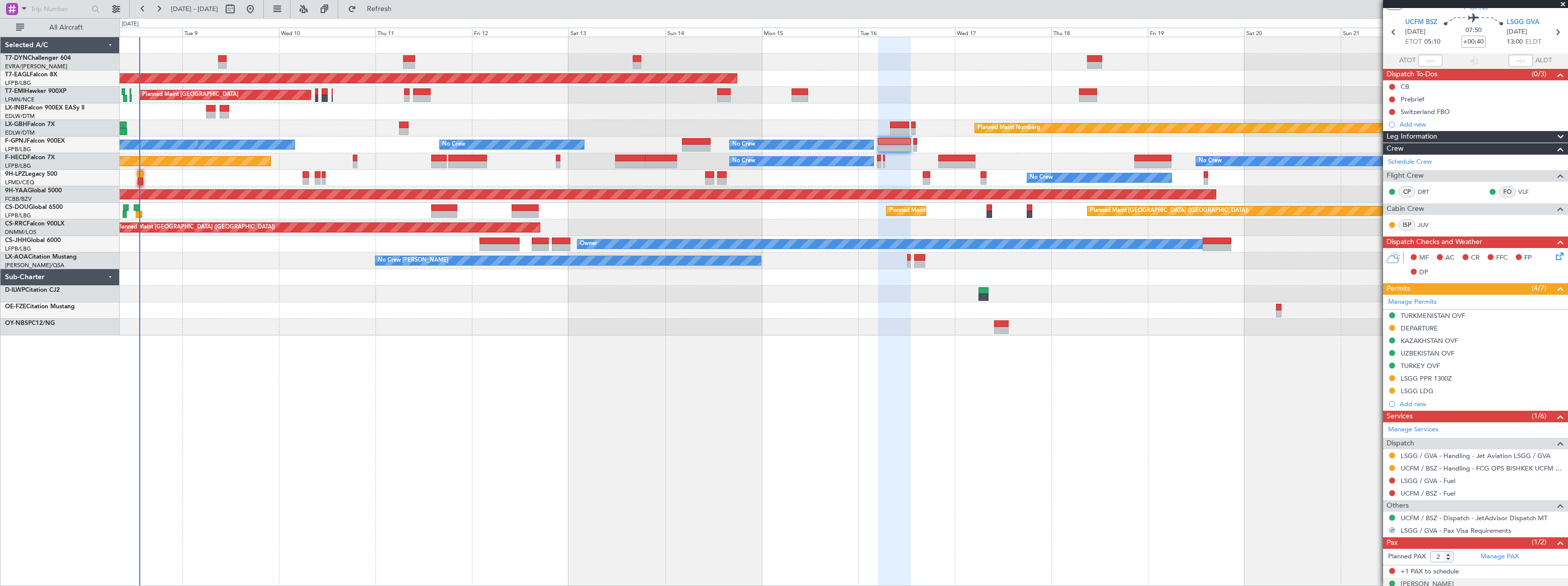
scroll to position [0, 0]
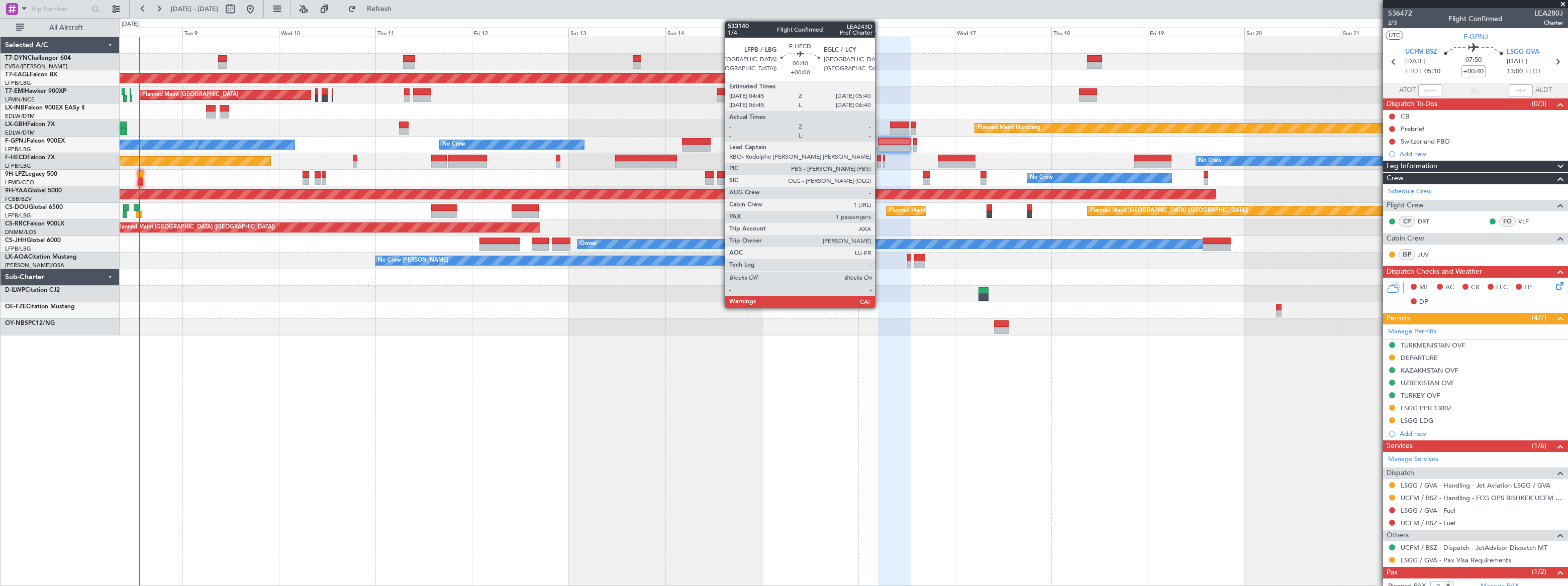
click at [880, 163] on div at bounding box center [879, 164] width 4 height 7
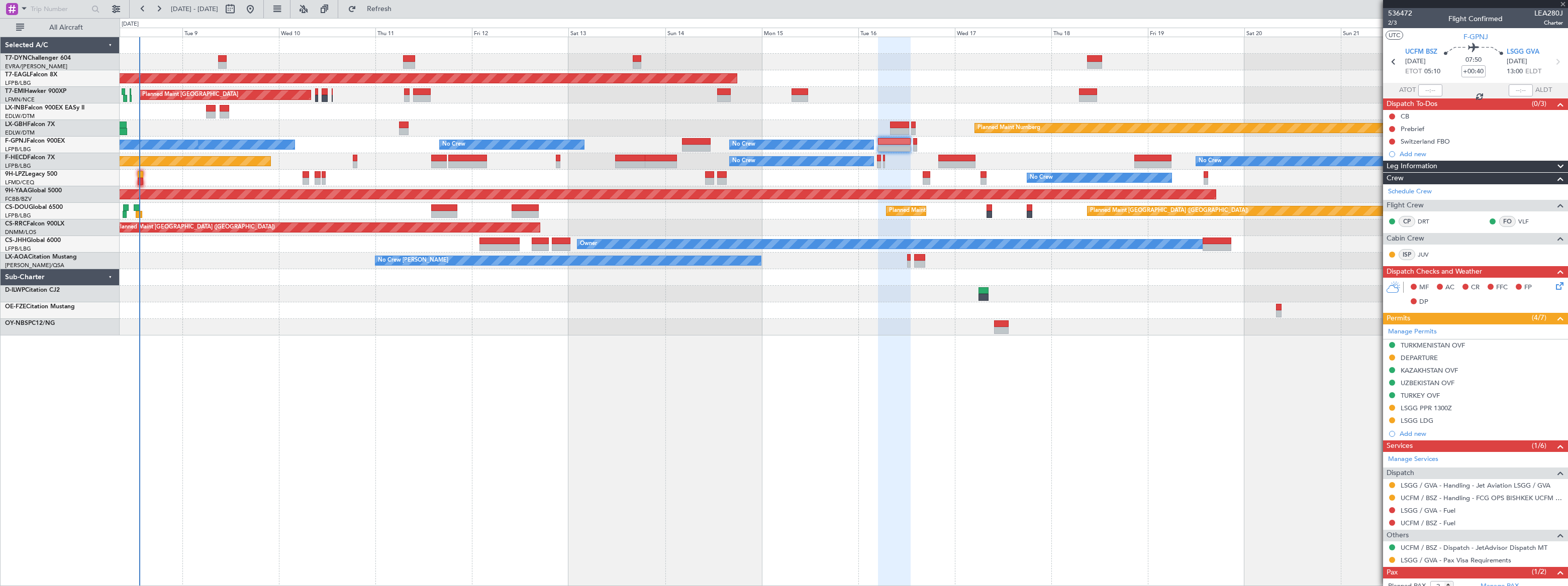
type input "1"
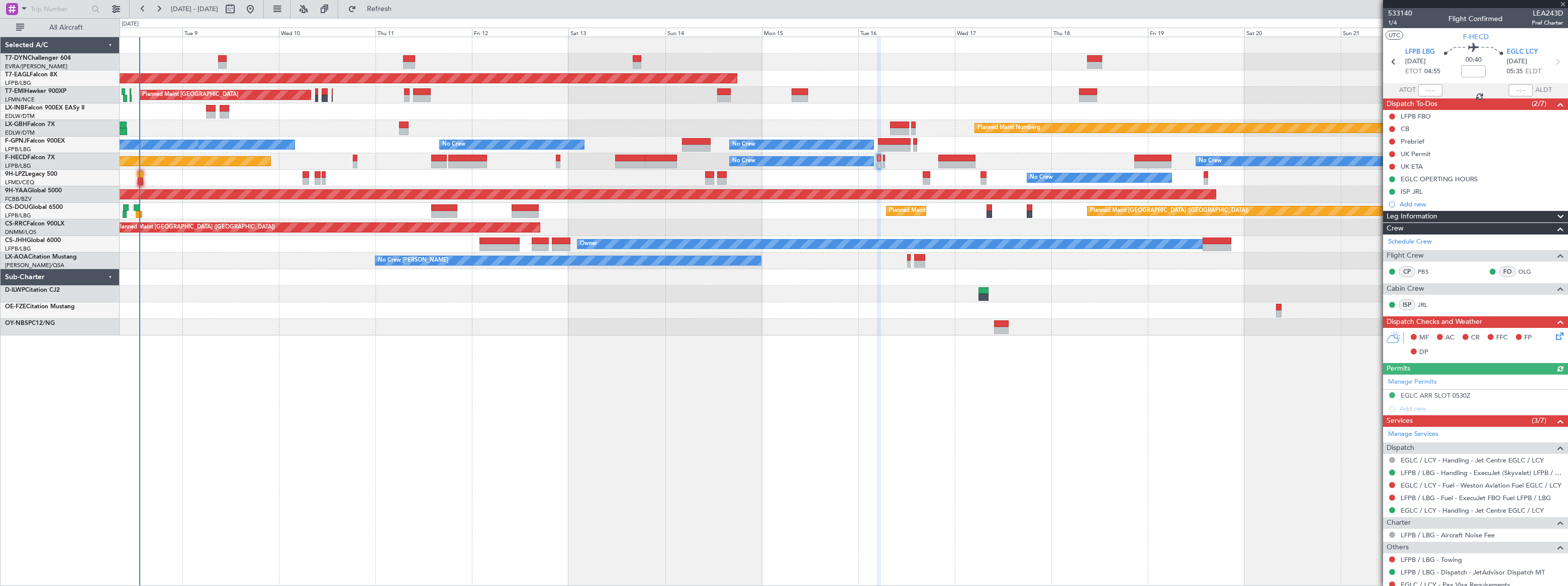
click at [1414, 203] on div "Add new" at bounding box center [1481, 204] width 163 height 9
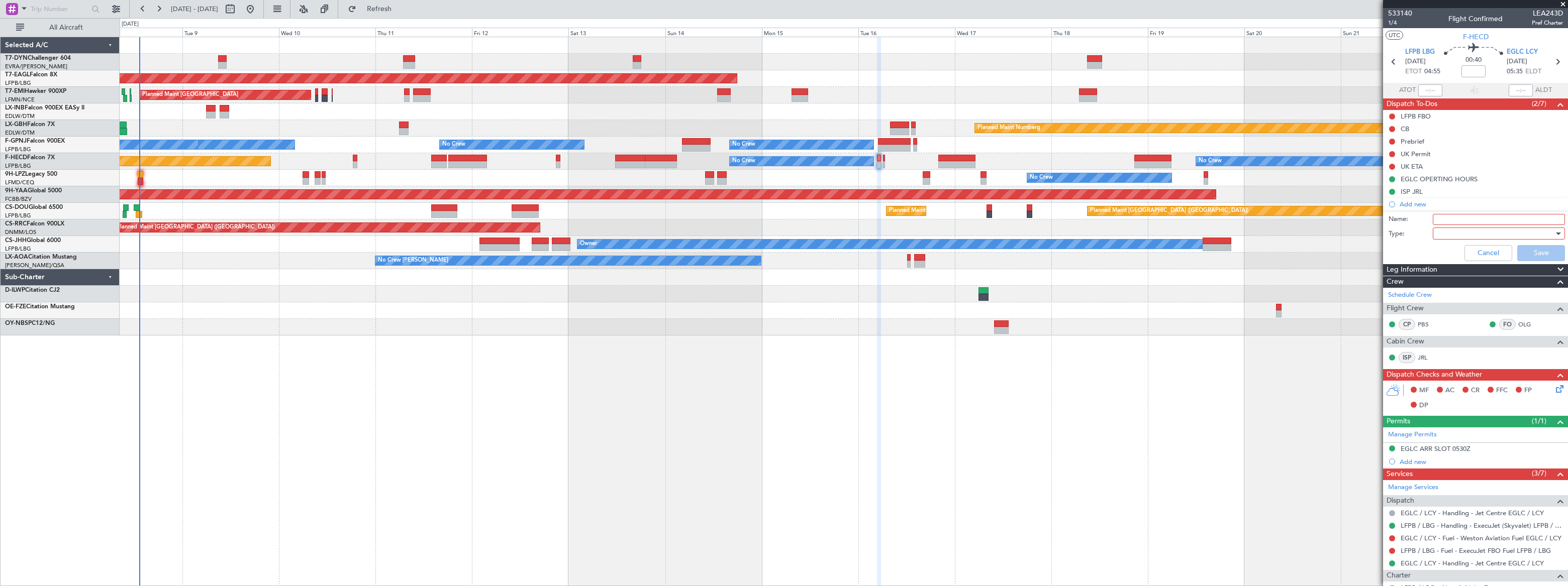
scroll to position [108, 0]
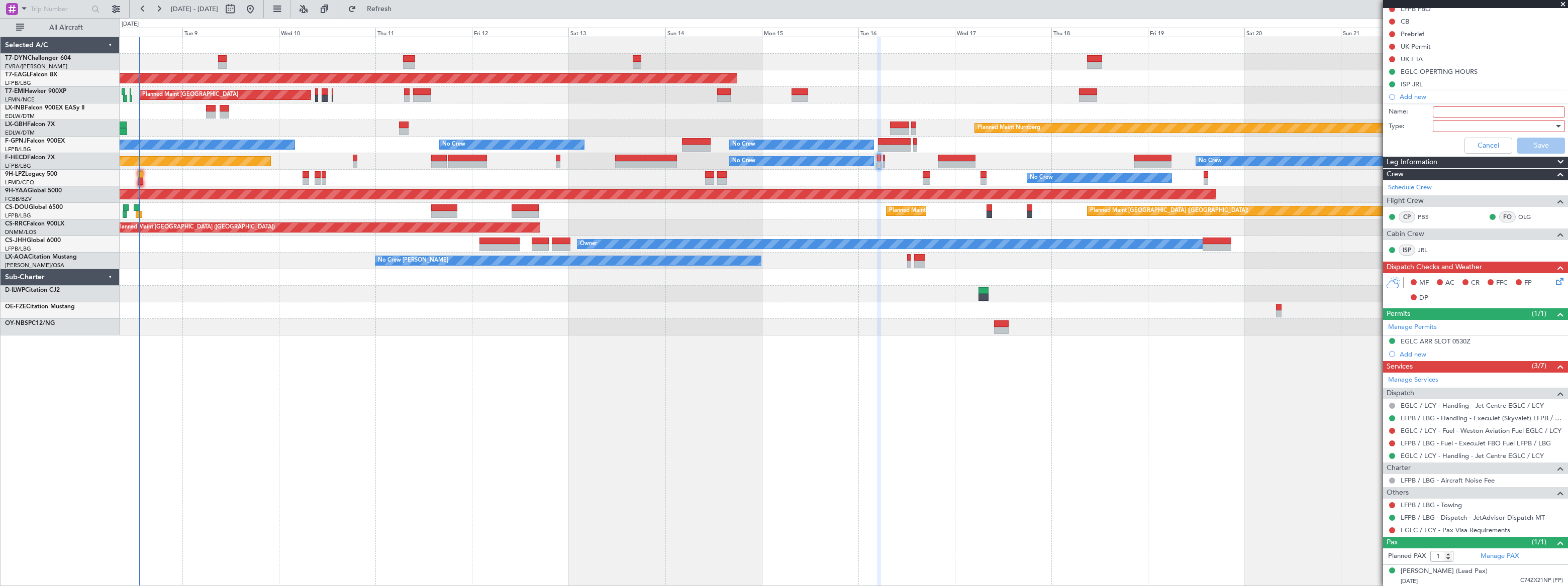
click at [1438, 109] on input "Name:" at bounding box center [1498, 111] width 133 height 11
type input "GAR EGLC"
click at [1439, 125] on div at bounding box center [1494, 126] width 117 height 15
click at [1439, 141] on span "Generic" at bounding box center [1494, 145] width 118 height 15
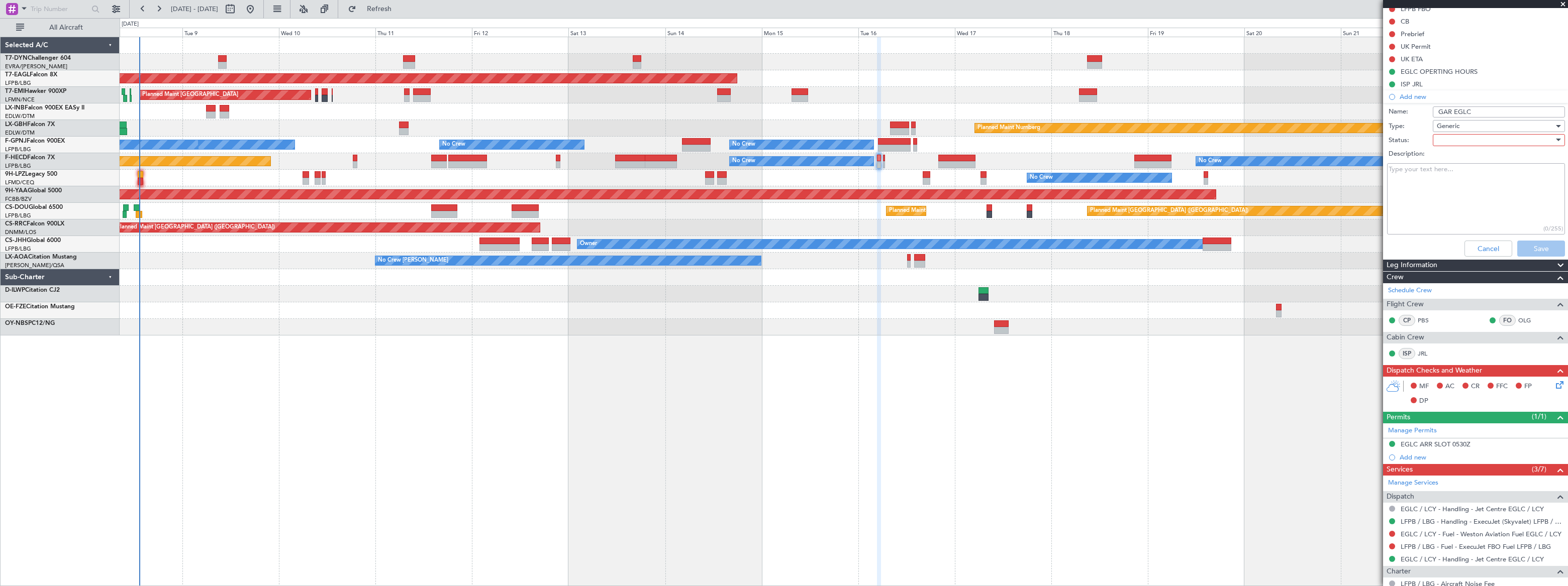
click at [1438, 136] on div at bounding box center [1494, 139] width 117 height 15
click at [1441, 158] on span "Not Started" at bounding box center [1494, 159] width 118 height 15
click at [1537, 247] on button "Save" at bounding box center [1541, 248] width 48 height 16
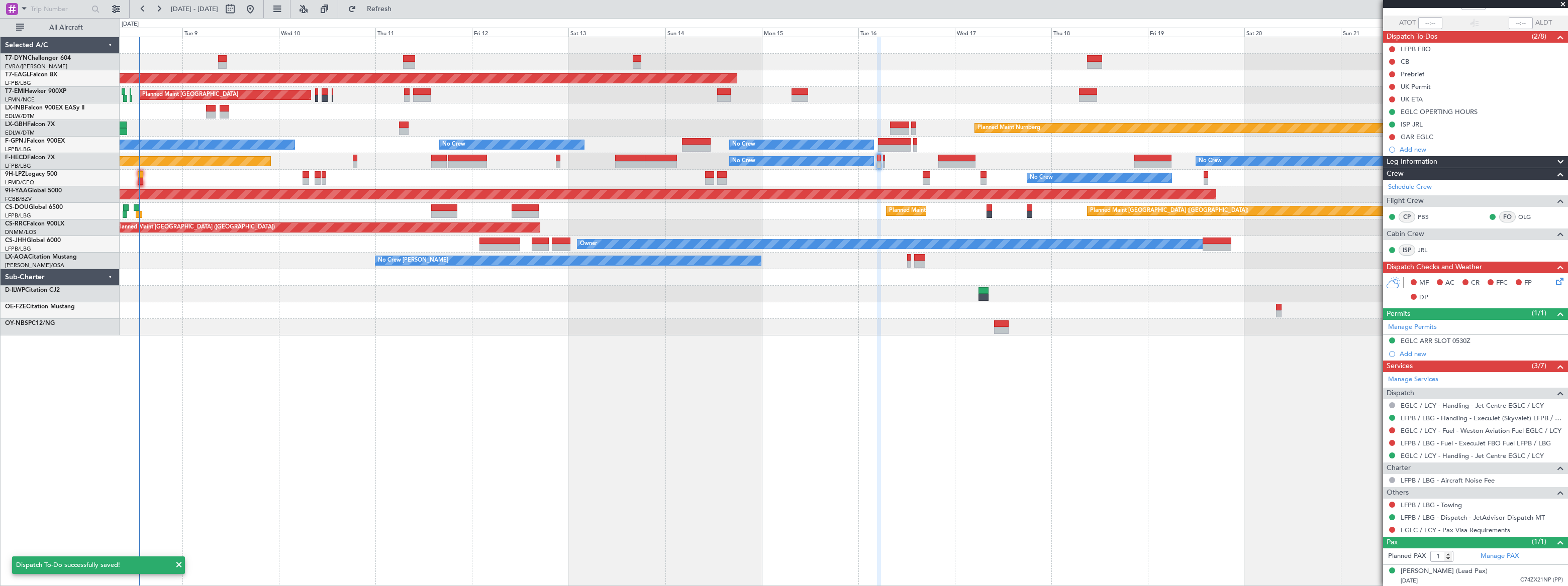
scroll to position [67, 0]
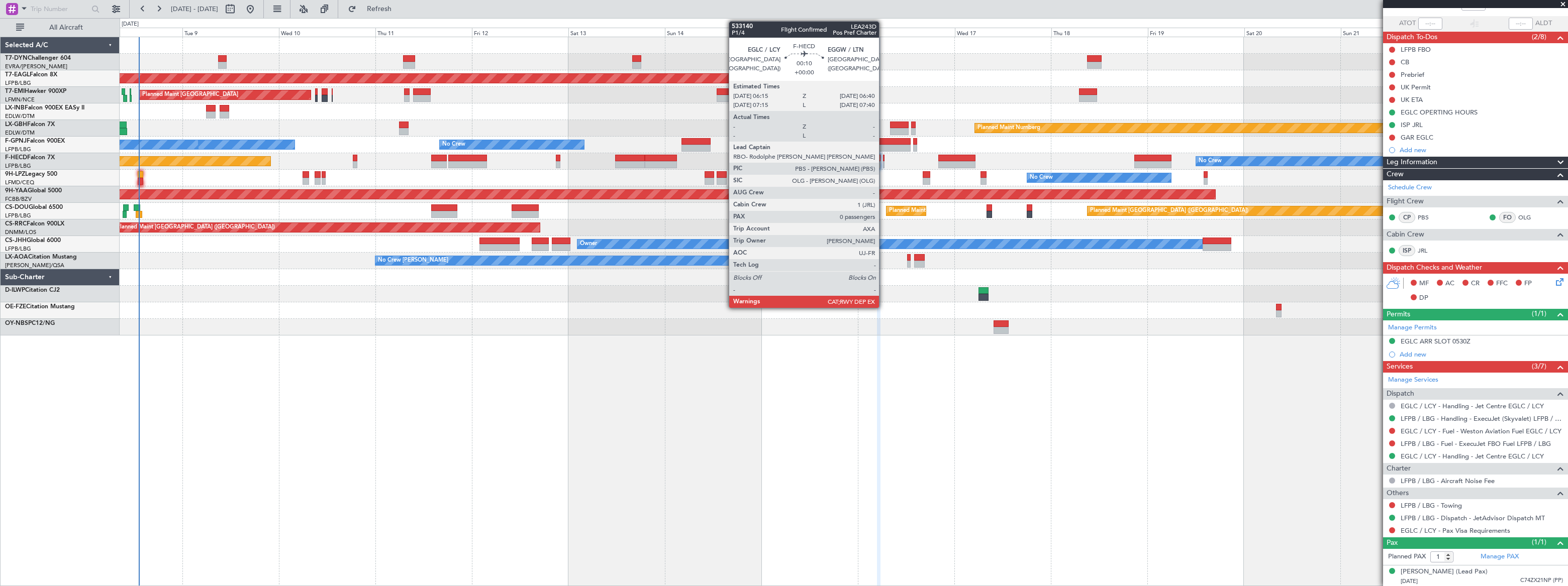
click at [884, 161] on div at bounding box center [884, 164] width 2 height 7
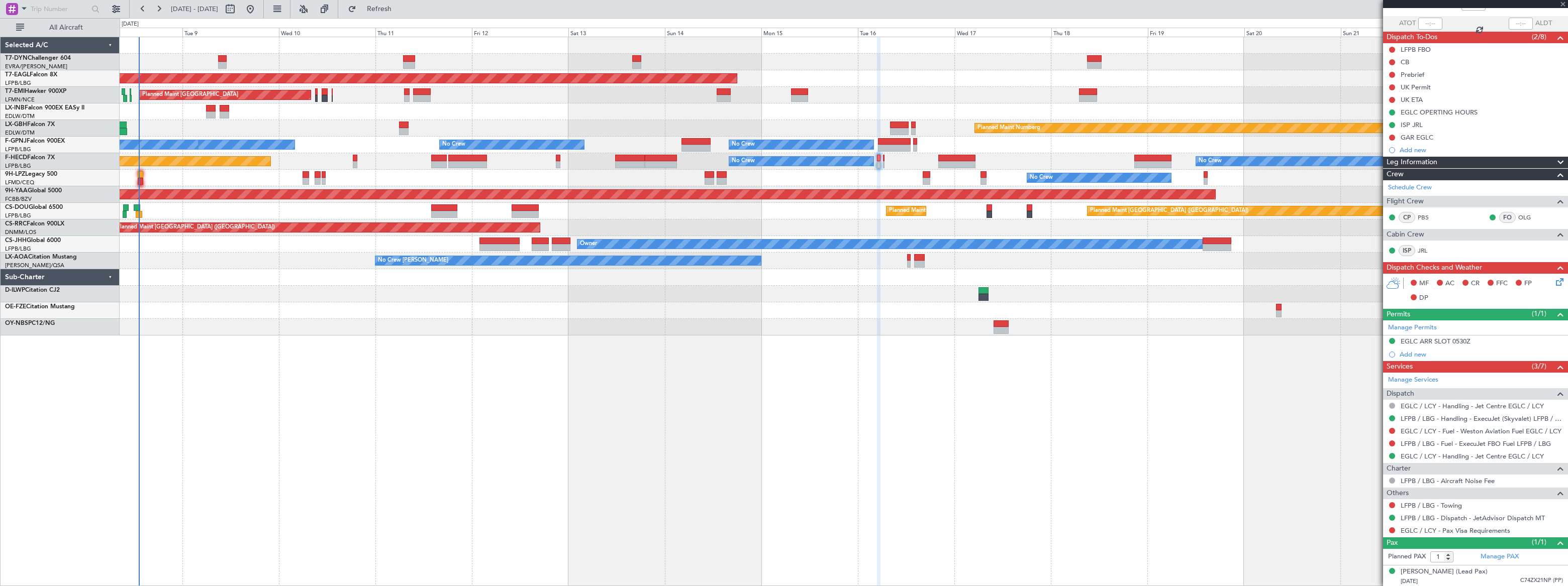
type input "0"
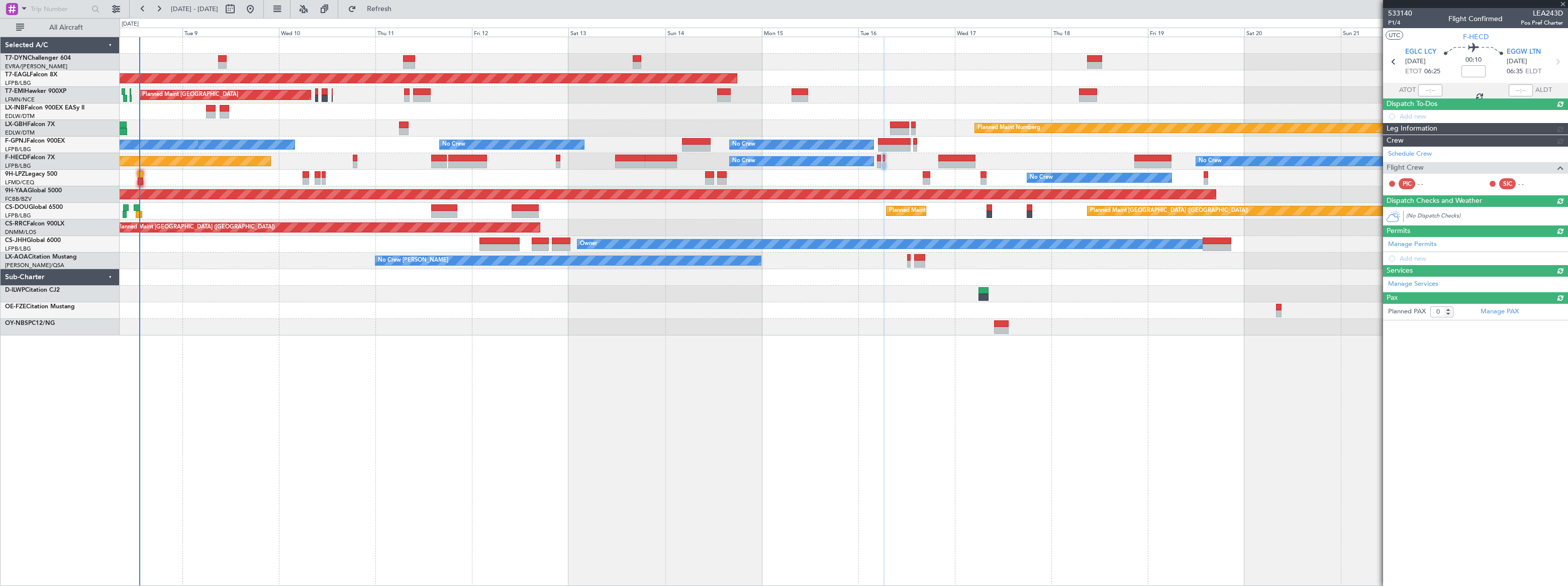
scroll to position [0, 0]
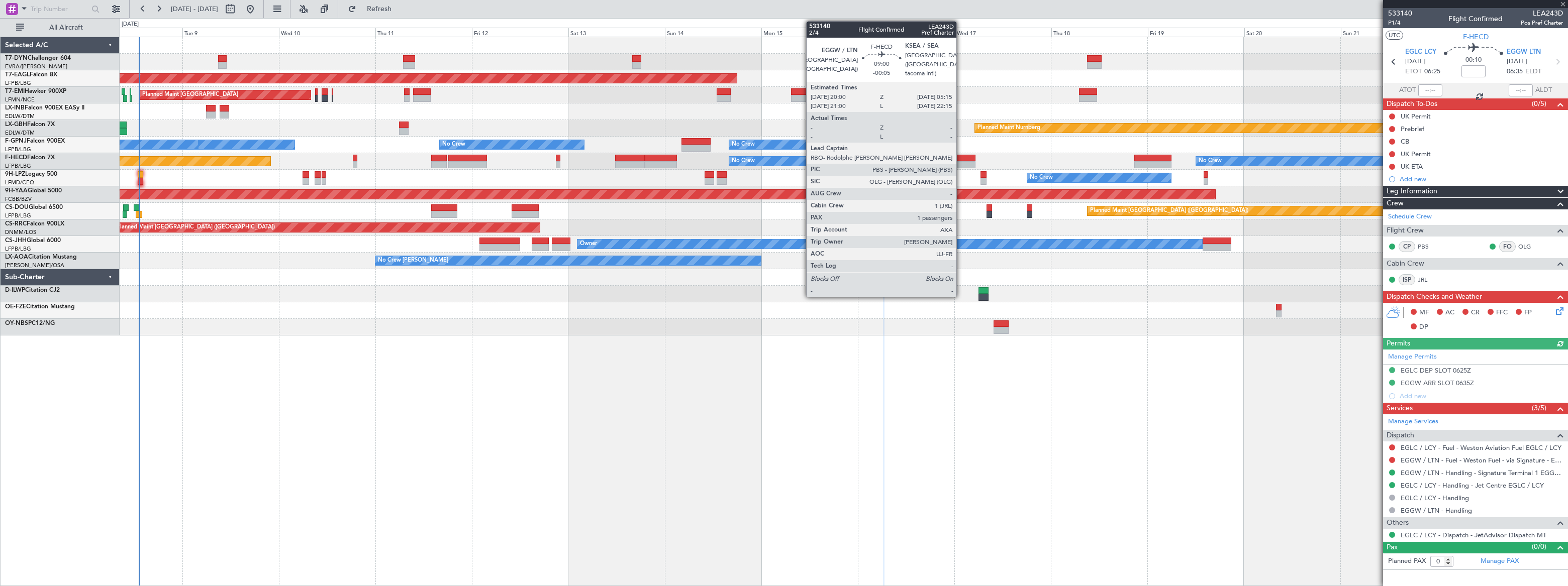
click at [960, 156] on div at bounding box center [956, 158] width 37 height 7
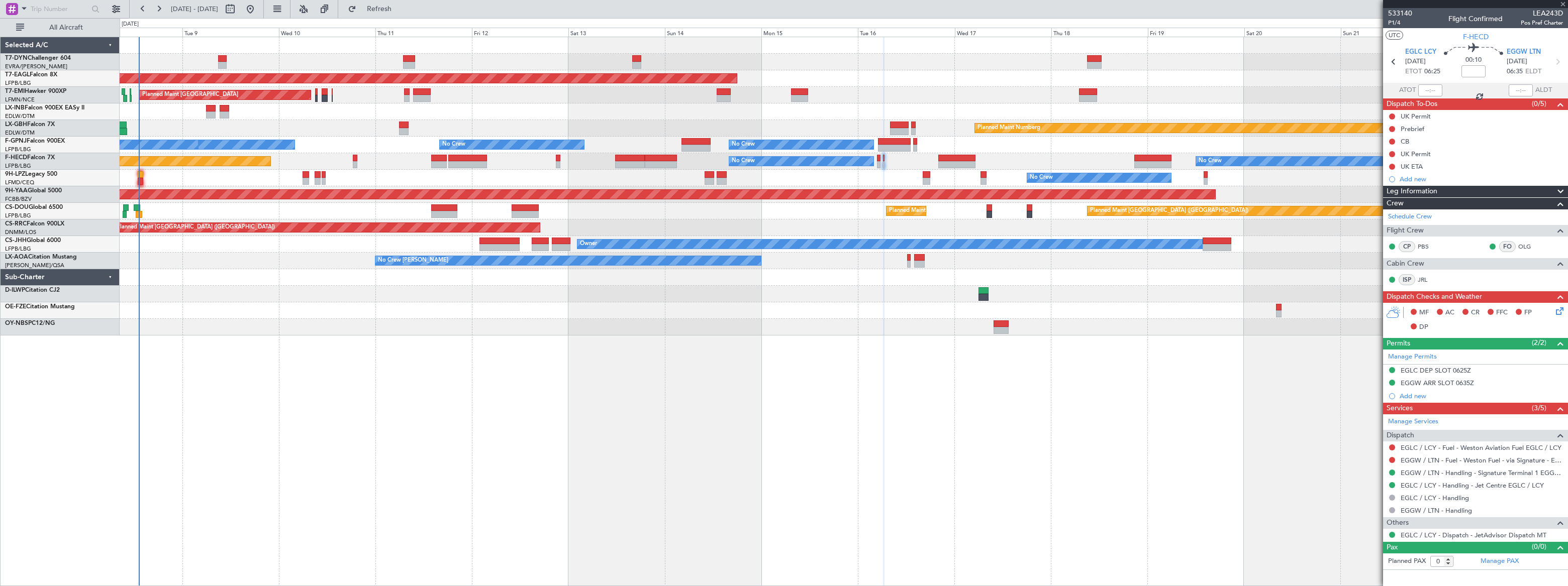
type input "-00:05"
type input "1"
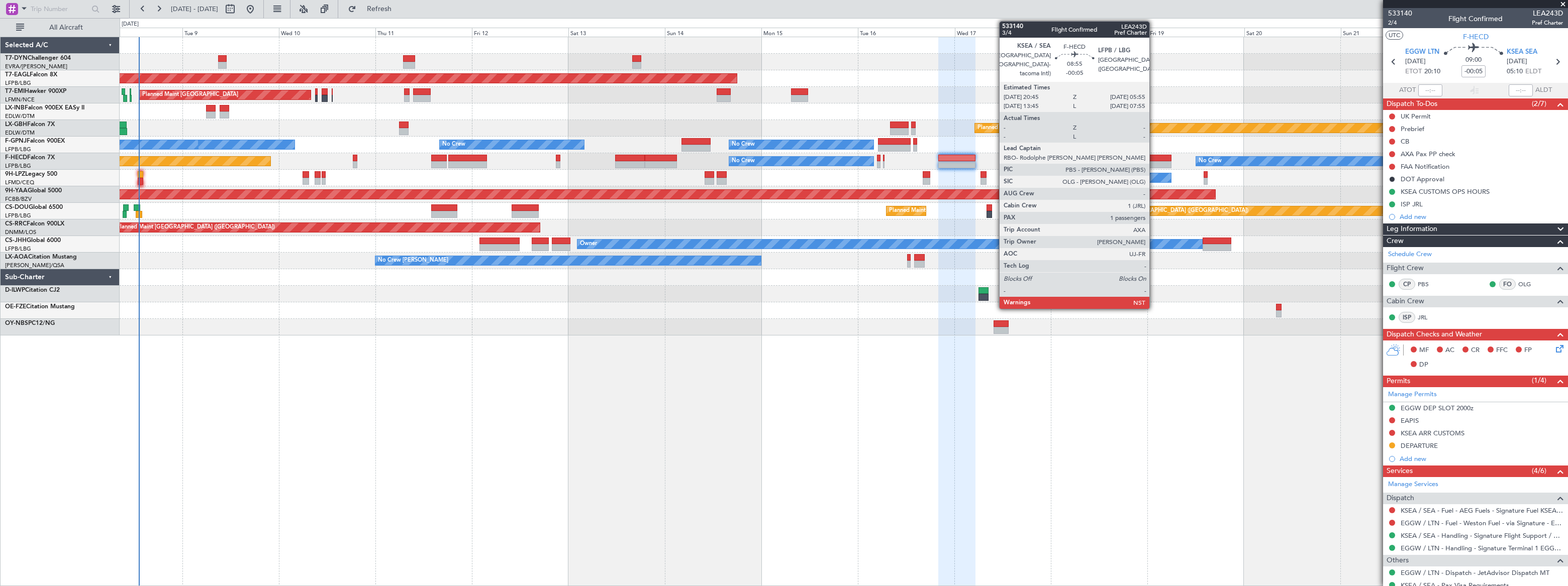
click at [1154, 158] on div at bounding box center [1153, 158] width 37 height 7
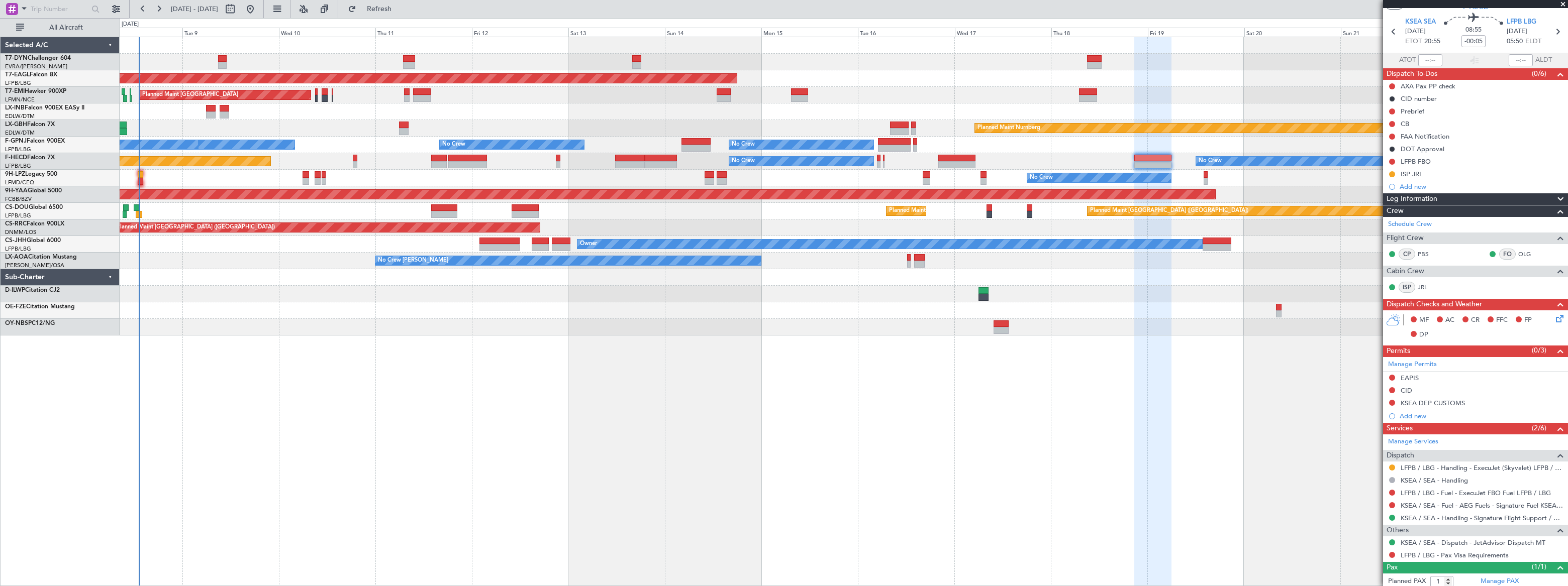
scroll to position [55, 0]
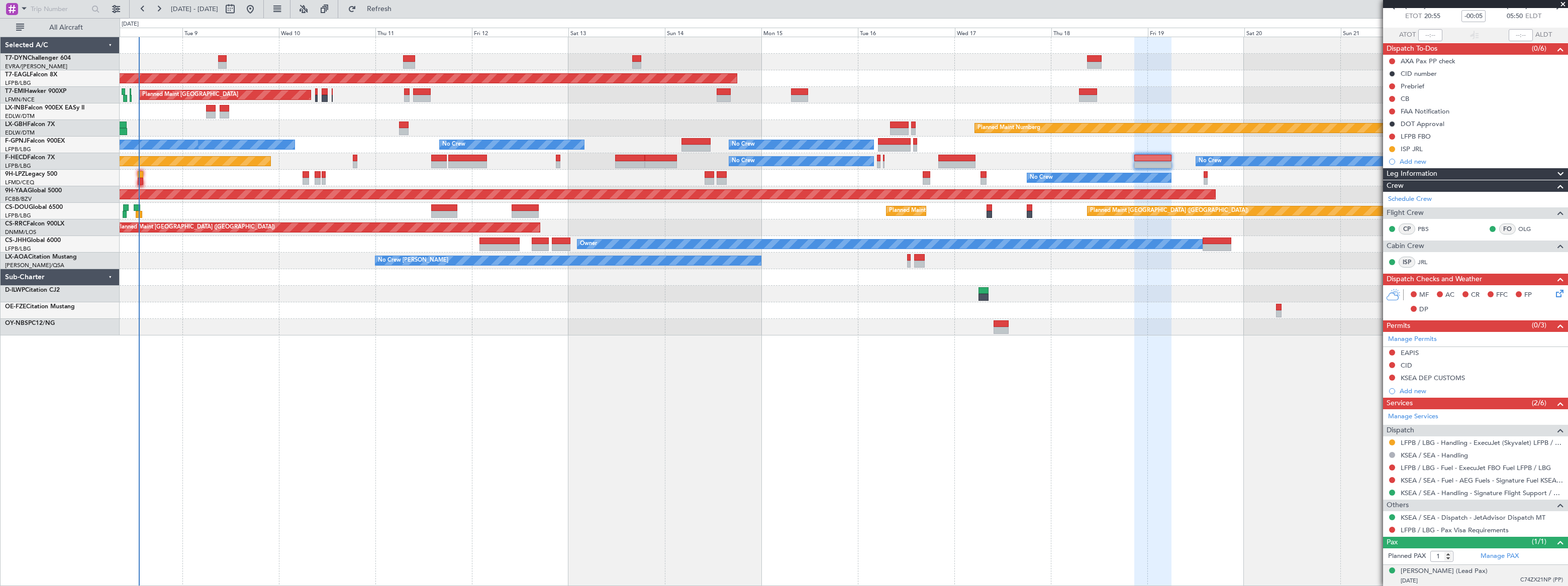
click at [1502, 573] on div "Thomas BUBERL (Lead Pax) 24/03/1973 C74ZX21NP (PP)" at bounding box center [1481, 576] width 162 height 20
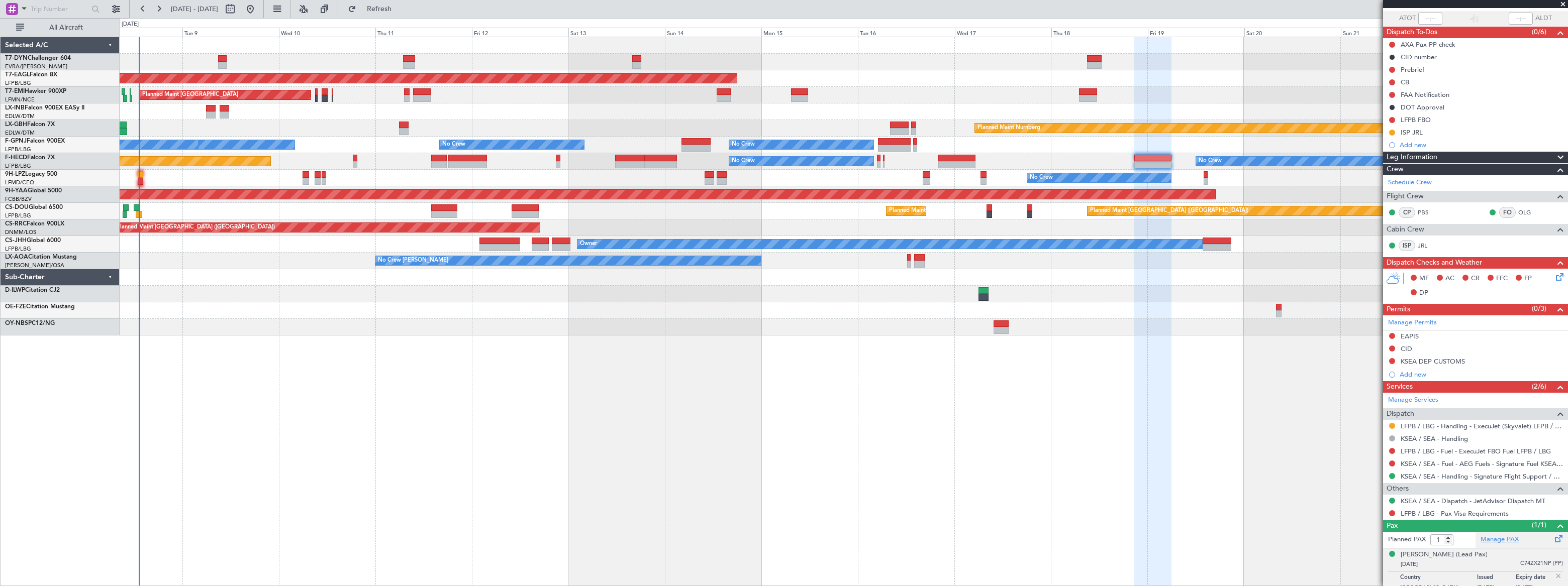
scroll to position [80, 0]
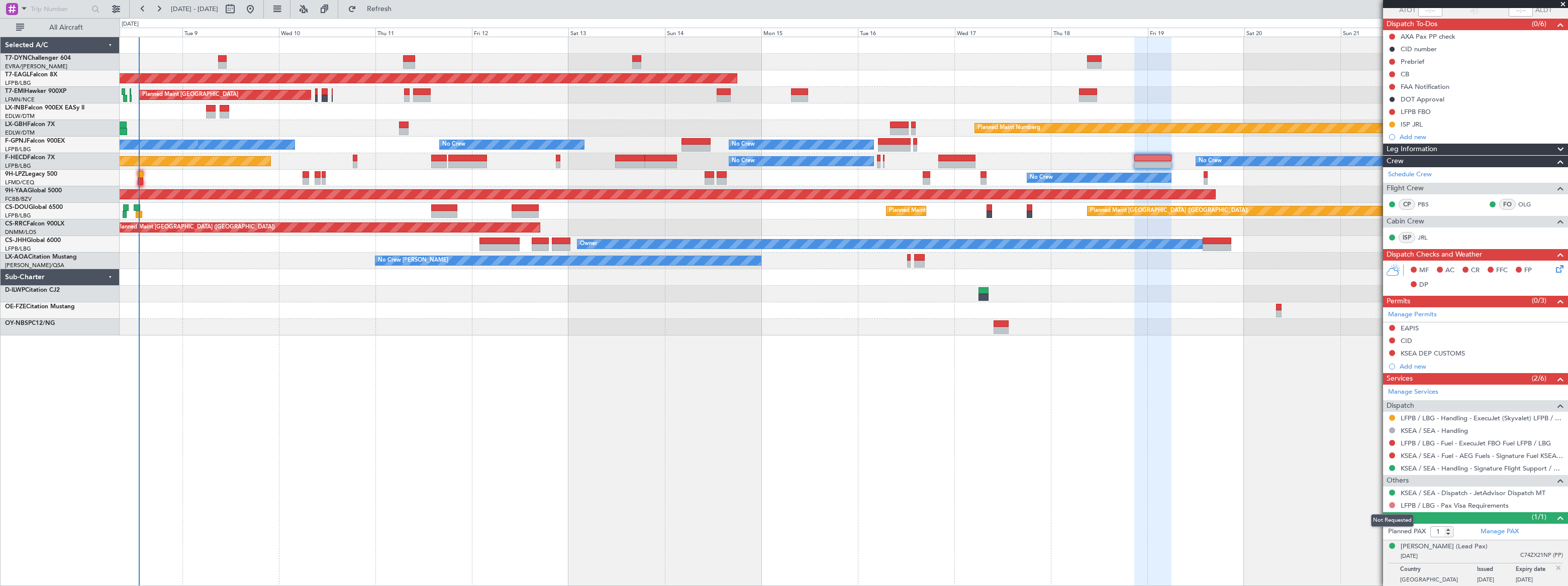
click at [1389, 504] on button at bounding box center [1392, 506] width 6 height 6
click at [1349, 488] on span "Confirmed" at bounding box center [1364, 490] width 31 height 10
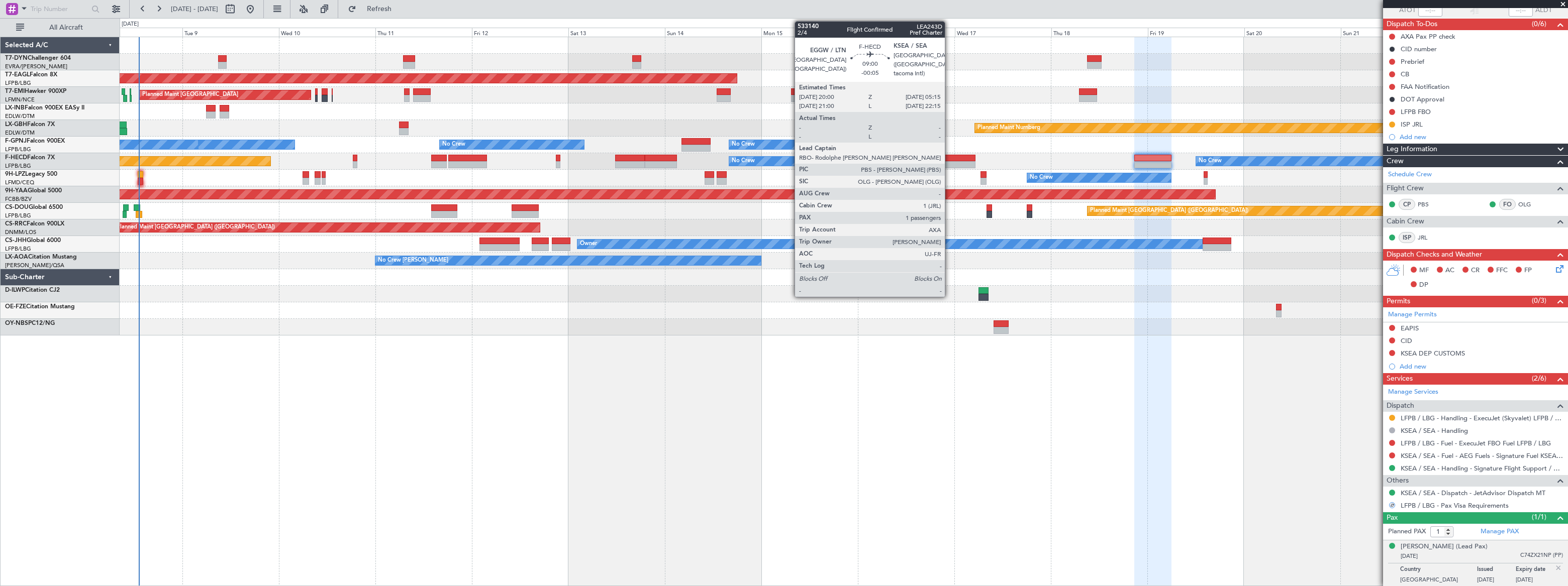
click at [949, 159] on div at bounding box center [956, 158] width 37 height 7
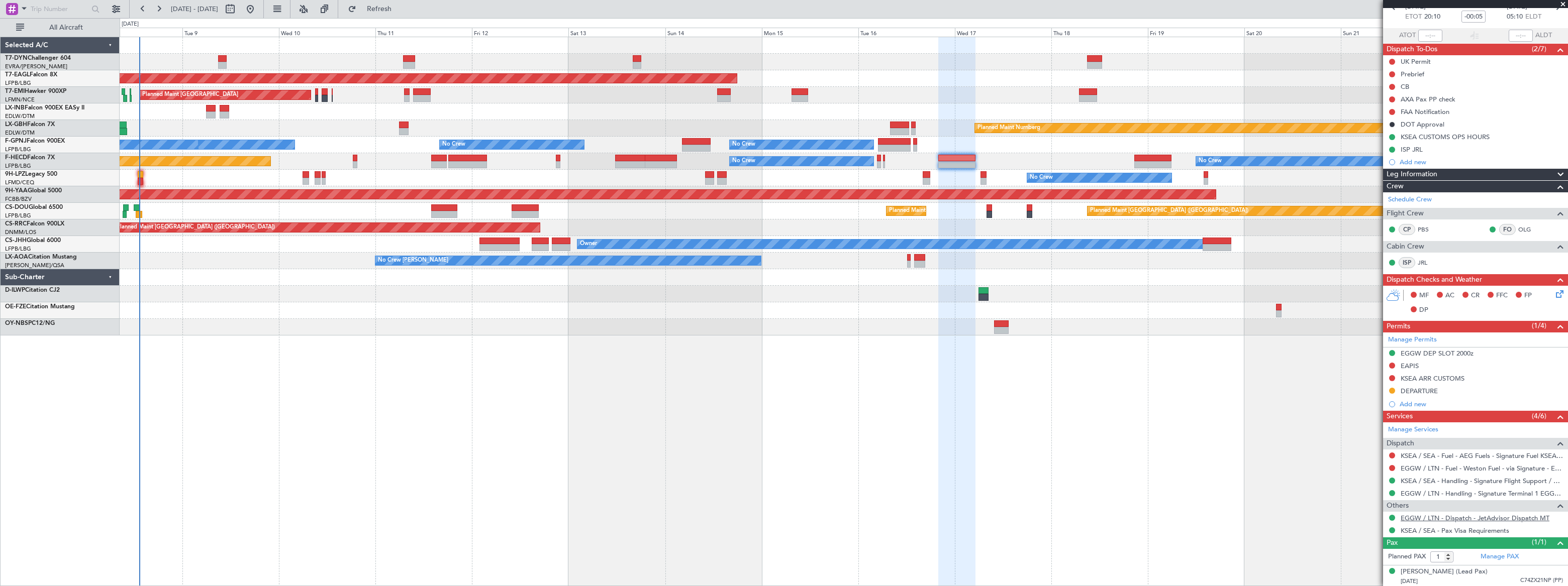
scroll to position [55, 0]
click at [1487, 577] on div "24/03/1973 C74ZX21NP (PP)" at bounding box center [1481, 581] width 162 height 10
click at [1472, 570] on div "Thomas BUBERL (Lead Pax)" at bounding box center [1443, 571] width 87 height 10
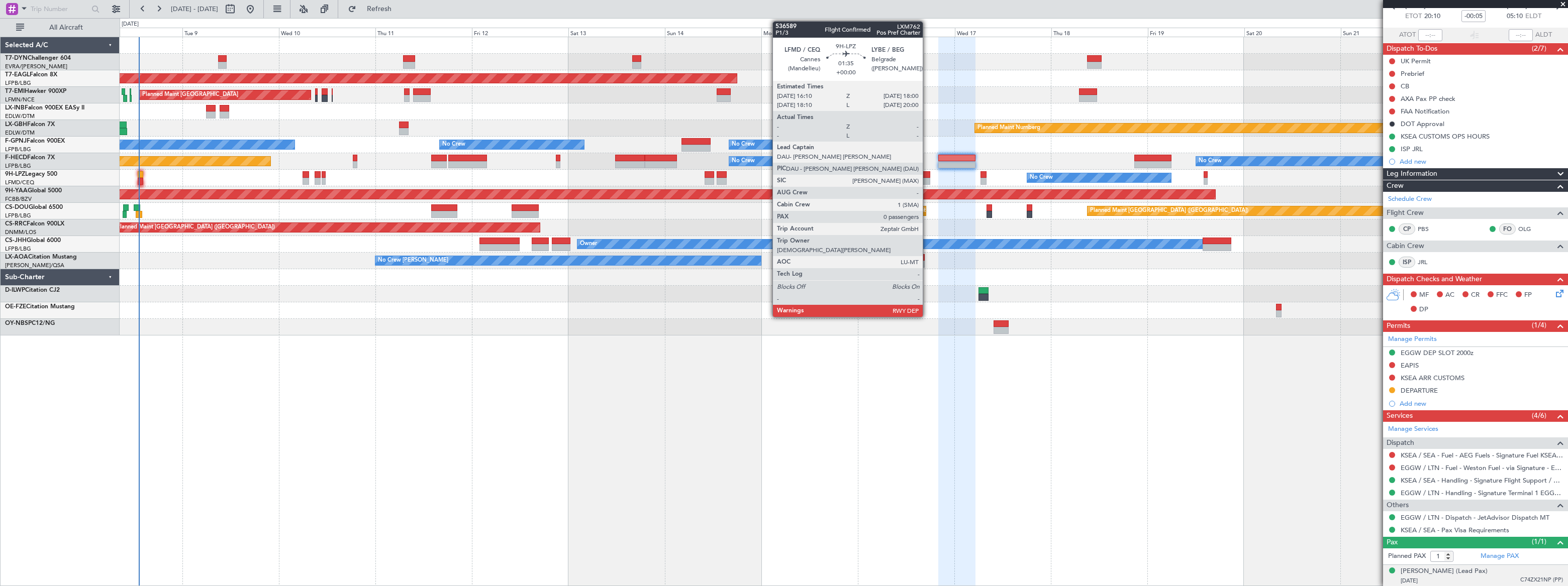
click at [927, 179] on div at bounding box center [927, 181] width 8 height 7
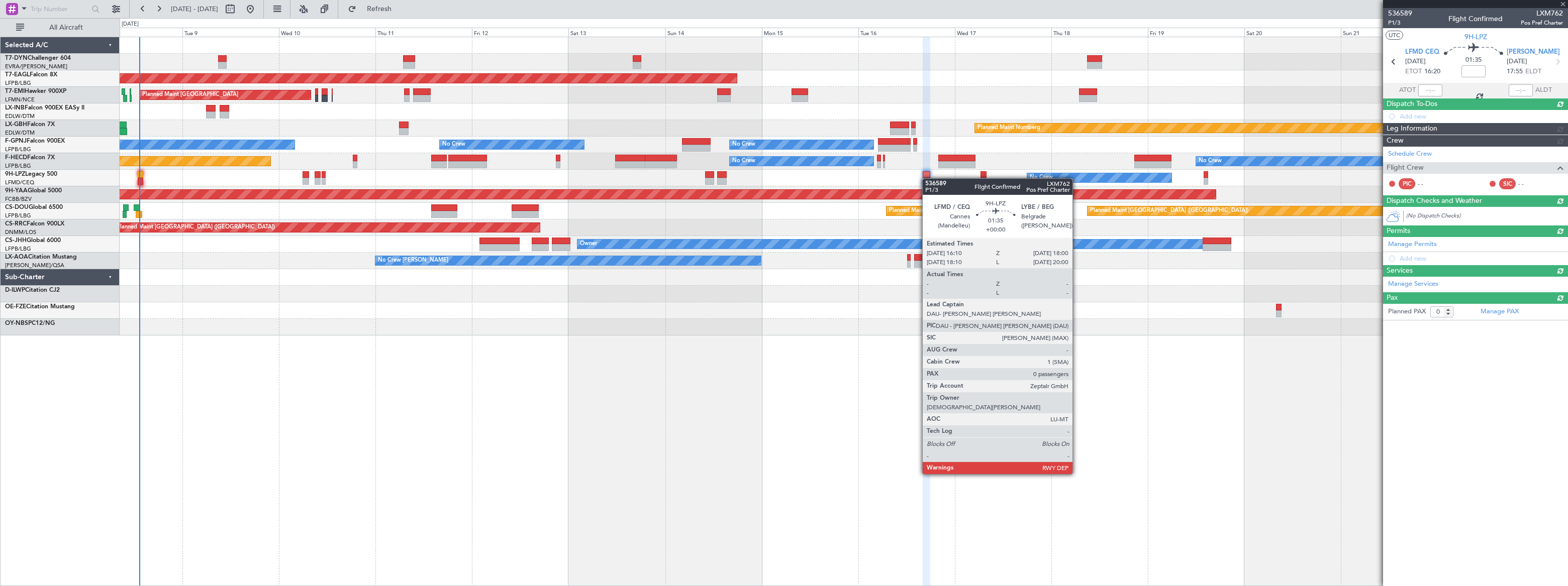
scroll to position [0, 0]
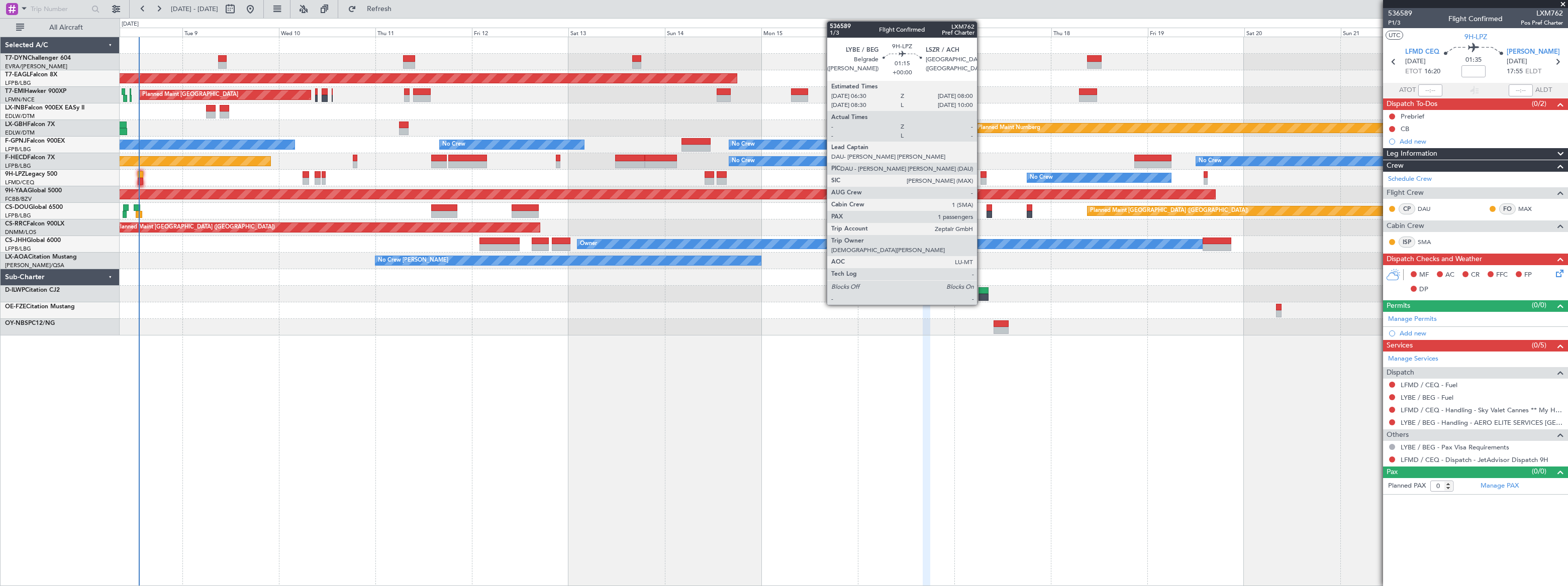
click at [981, 176] on div at bounding box center [983, 175] width 7 height 7
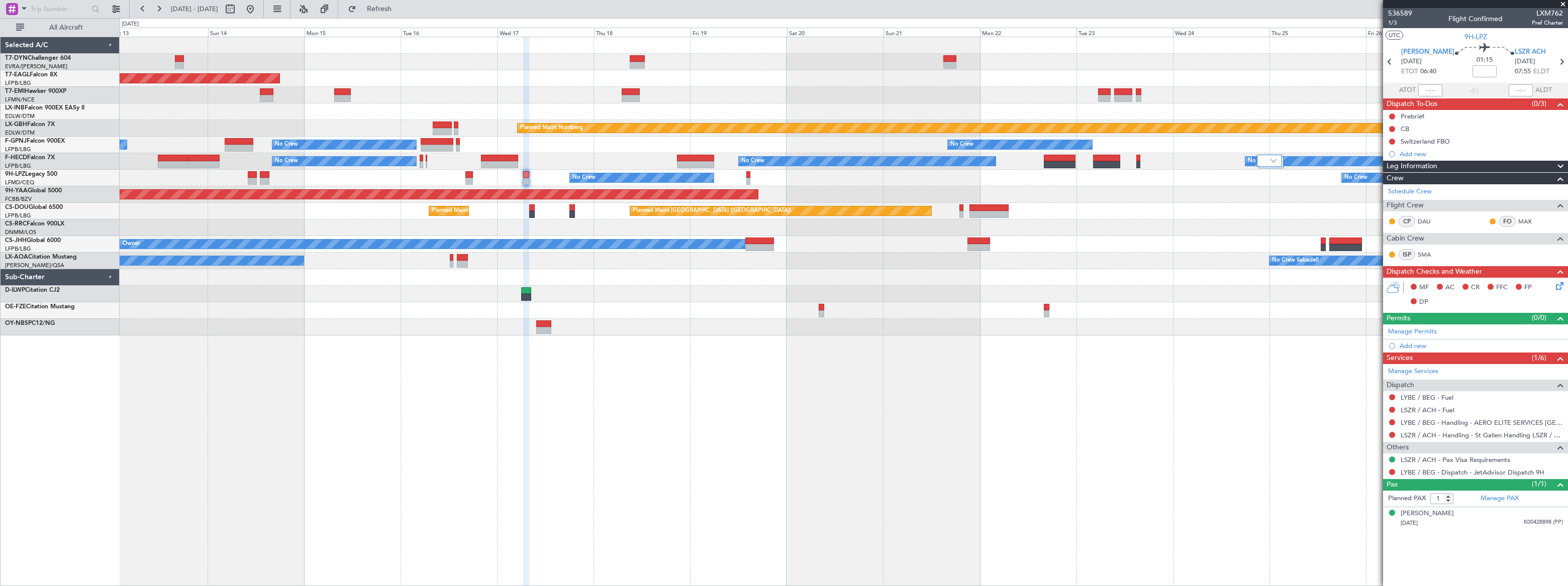
click at [805, 190] on div "AOG Maint Brazzaville (Maya-maya)" at bounding box center [843, 194] width 1447 height 17
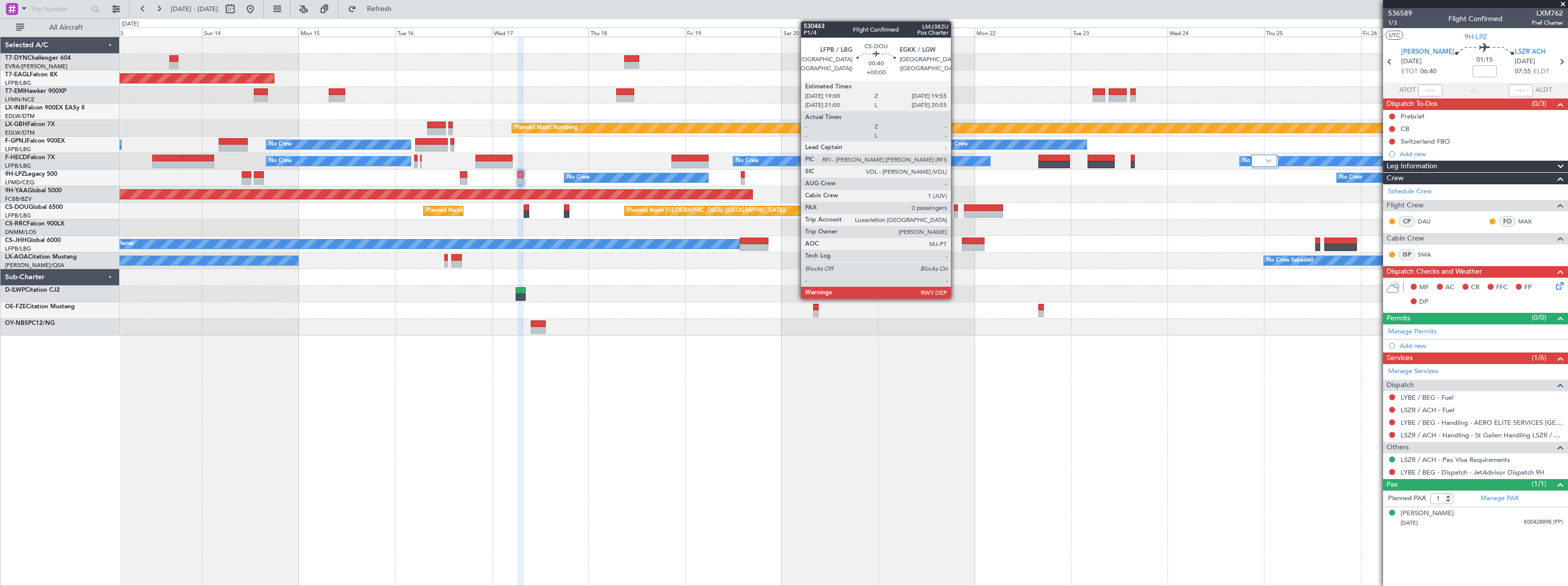
click at [955, 213] on div at bounding box center [955, 214] width 4 height 7
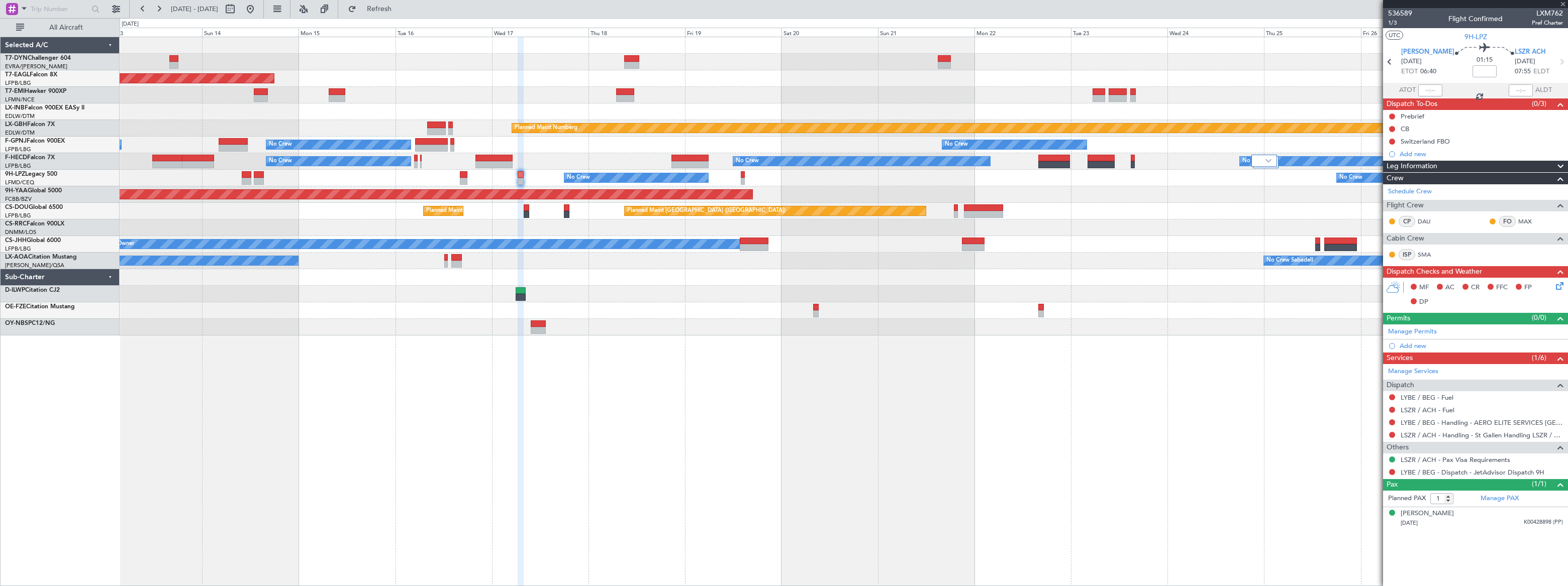
type input "0"
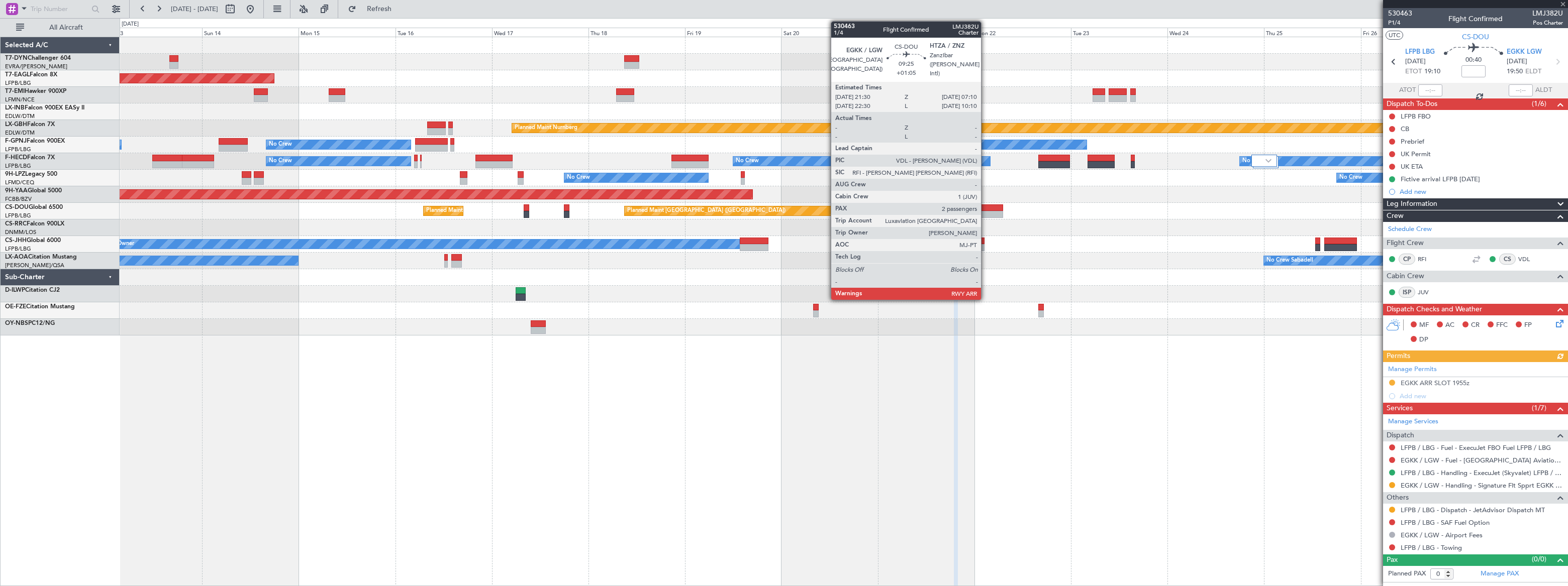
click at [986, 211] on div at bounding box center [984, 214] width 39 height 7
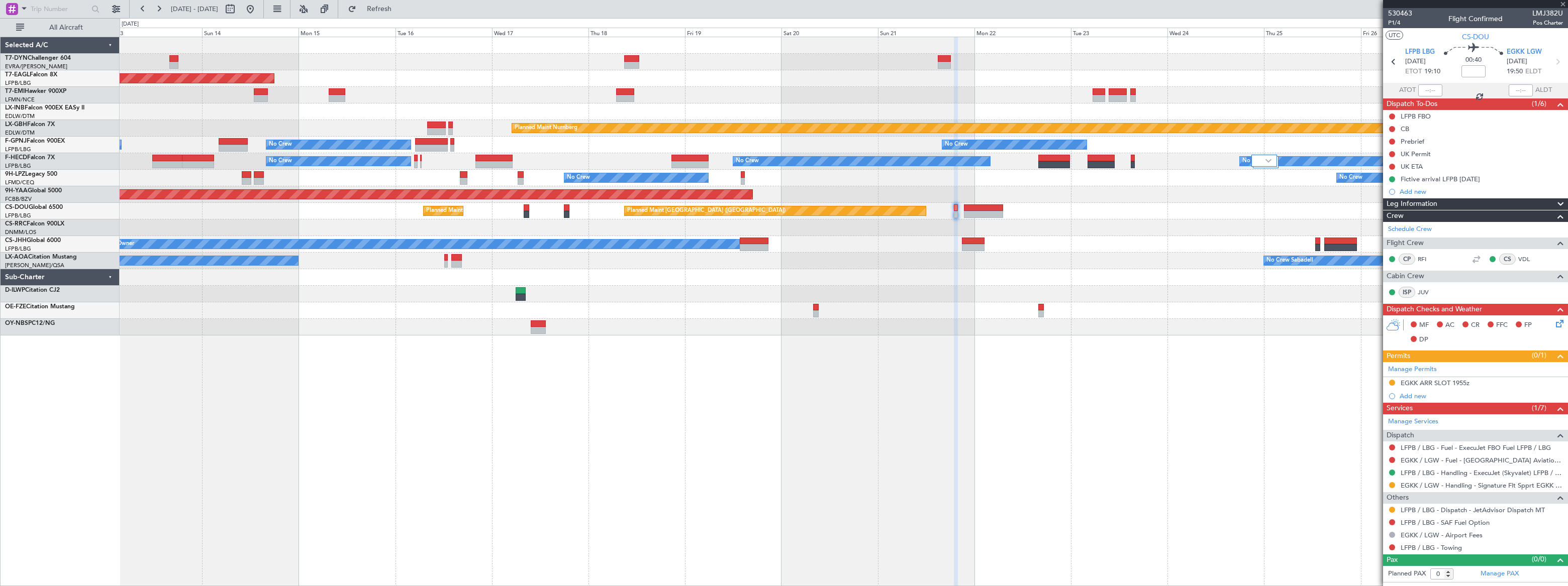
type input "+01:05"
type input "2"
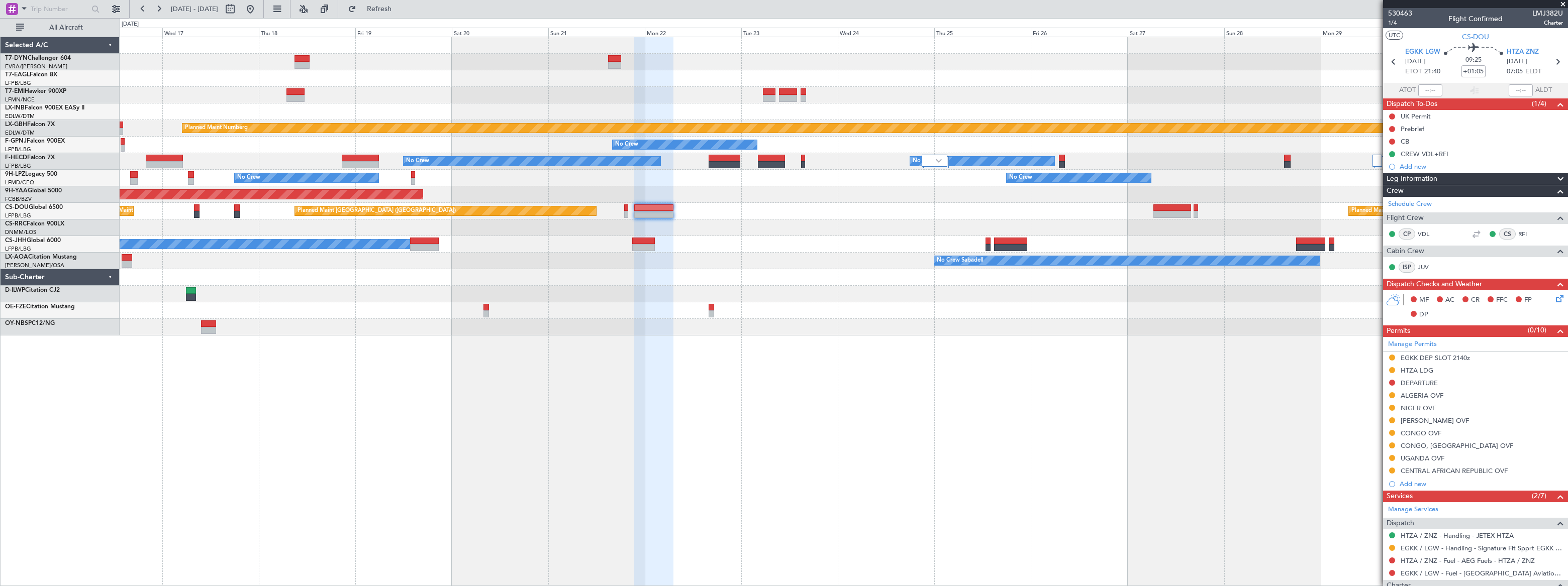
click at [793, 211] on div "Grounded New York (Teterboro) Planned Maint Nurnberg No Crew No Crew No Crew No…" at bounding box center [843, 186] width 1447 height 298
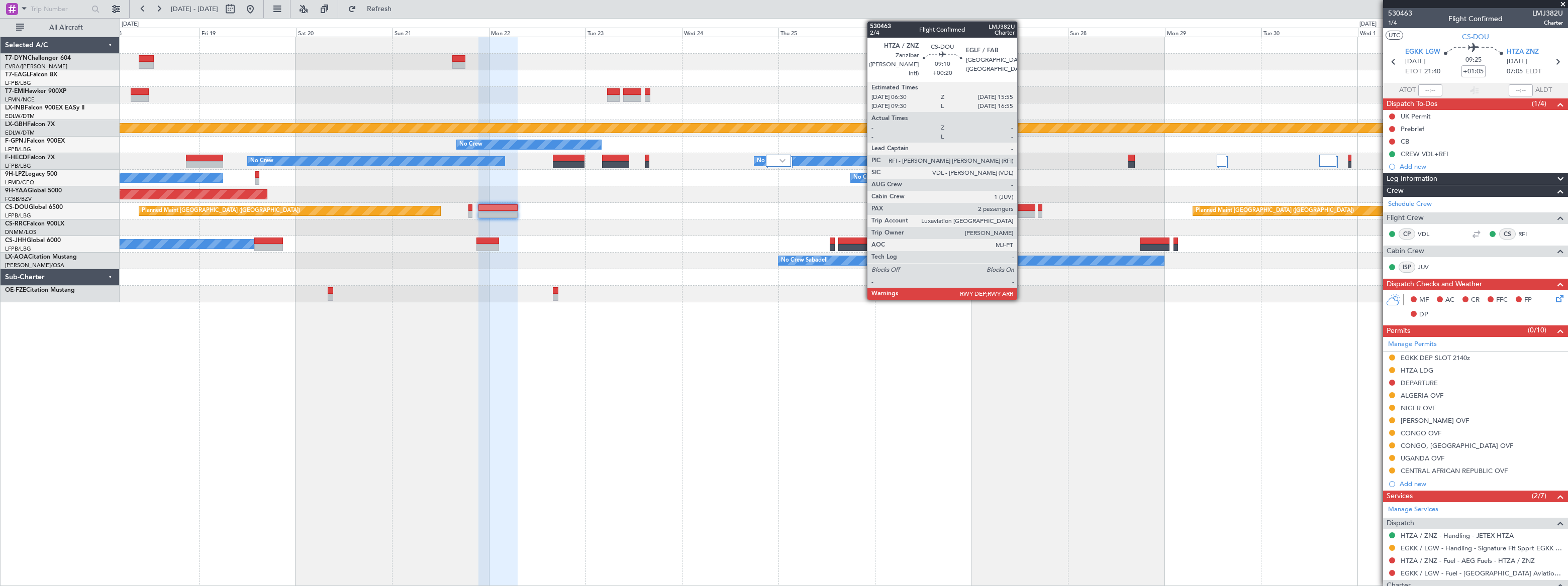
click at [1021, 209] on div at bounding box center [1015, 207] width 38 height 7
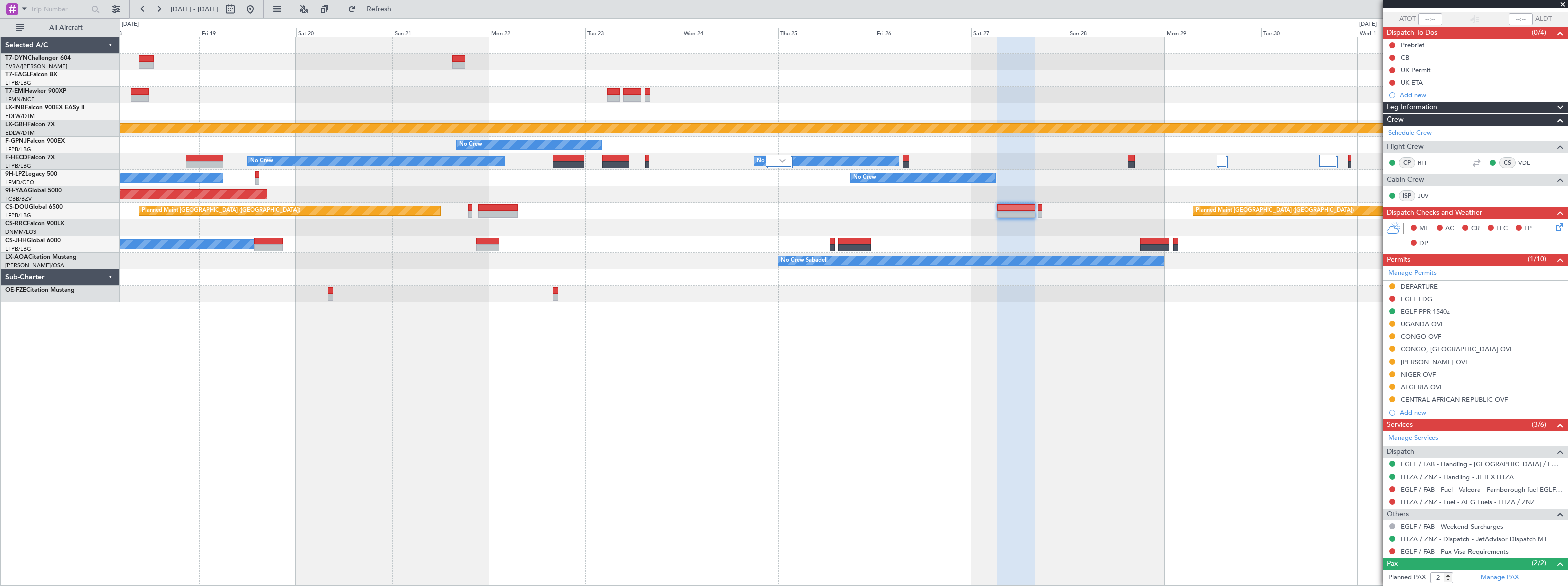
scroll to position [116, 0]
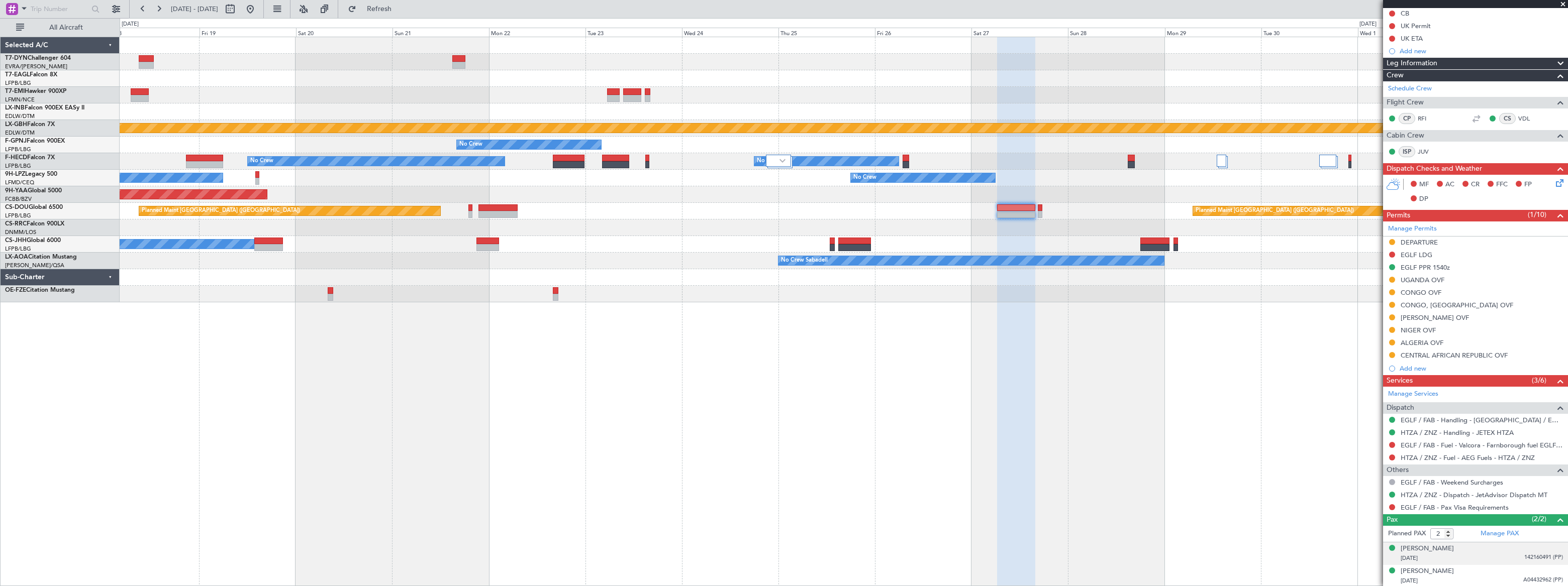
click at [1483, 551] on div "Mark James HILLERY 11/11/1965 142160491 (PP)" at bounding box center [1481, 554] width 162 height 20
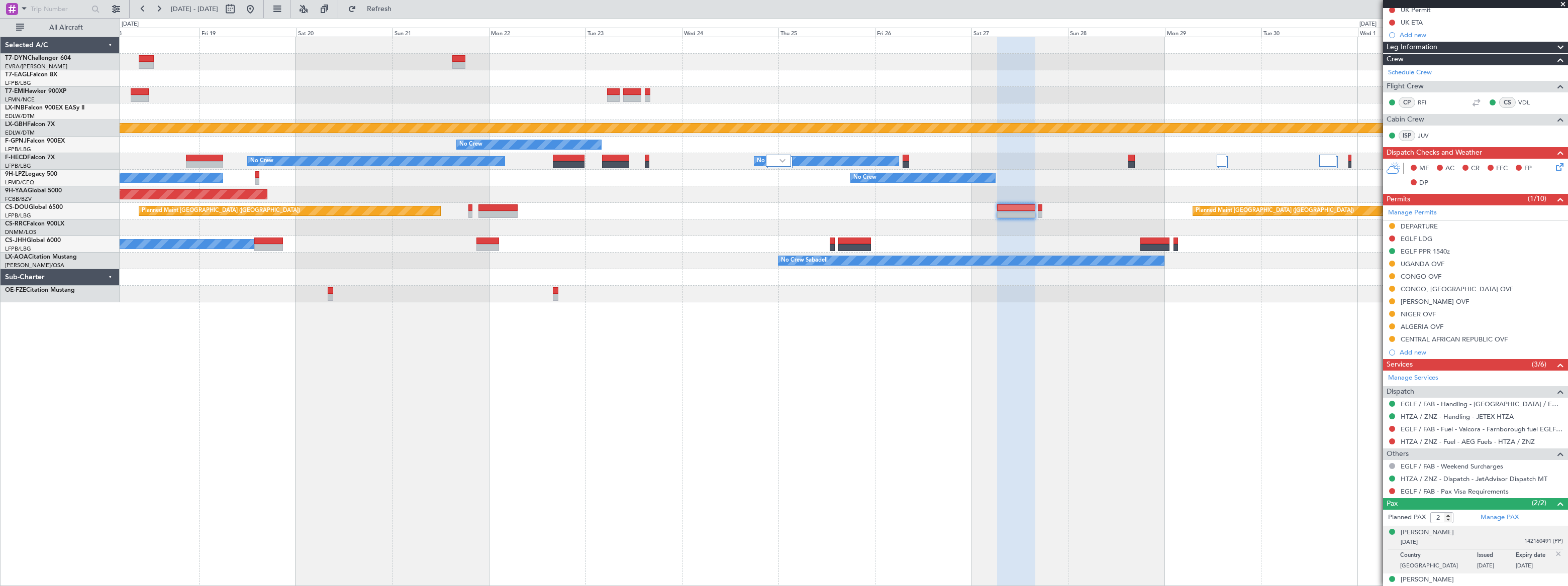
scroll to position [140, 0]
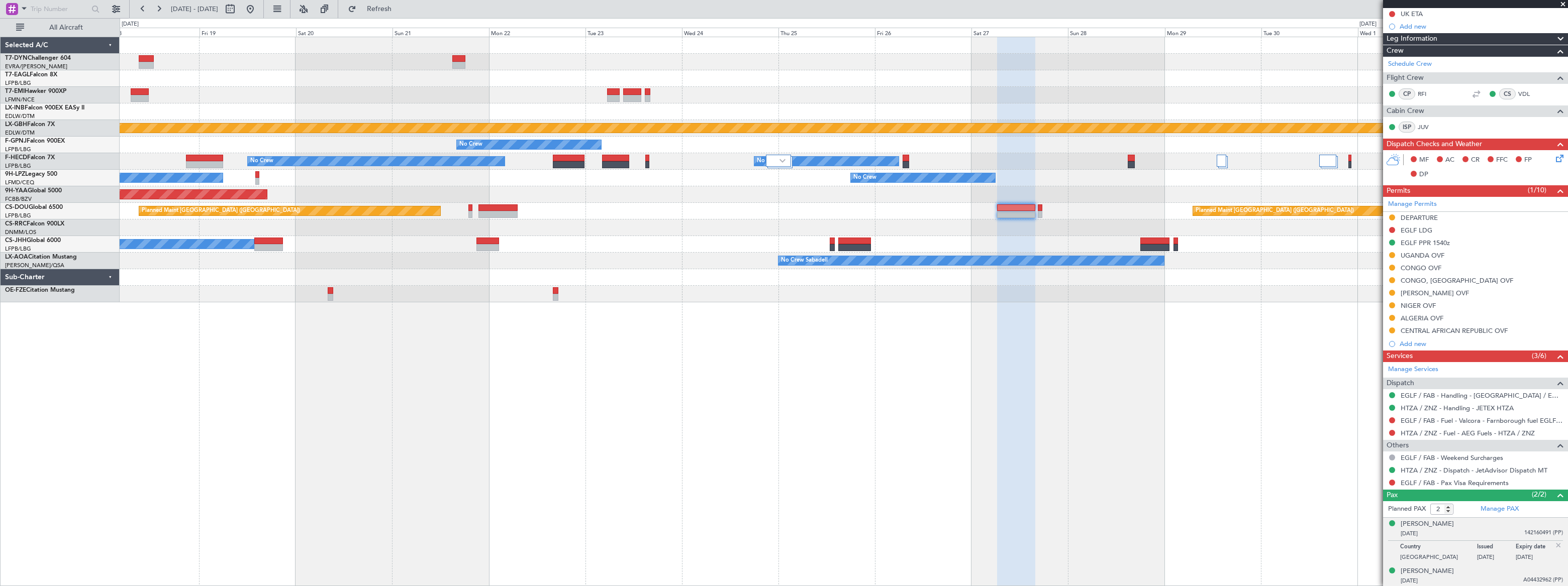
click at [1491, 577] on div "14/09/1973 A04432962 (PP)" at bounding box center [1481, 581] width 162 height 10
click at [1436, 548] on div "Melissa M HILLERY" at bounding box center [1427, 547] width 53 height 10
click at [1437, 545] on div "Melissa M HILLERY" at bounding box center [1427, 547] width 53 height 10
click at [1391, 481] on button at bounding box center [1392, 483] width 6 height 6
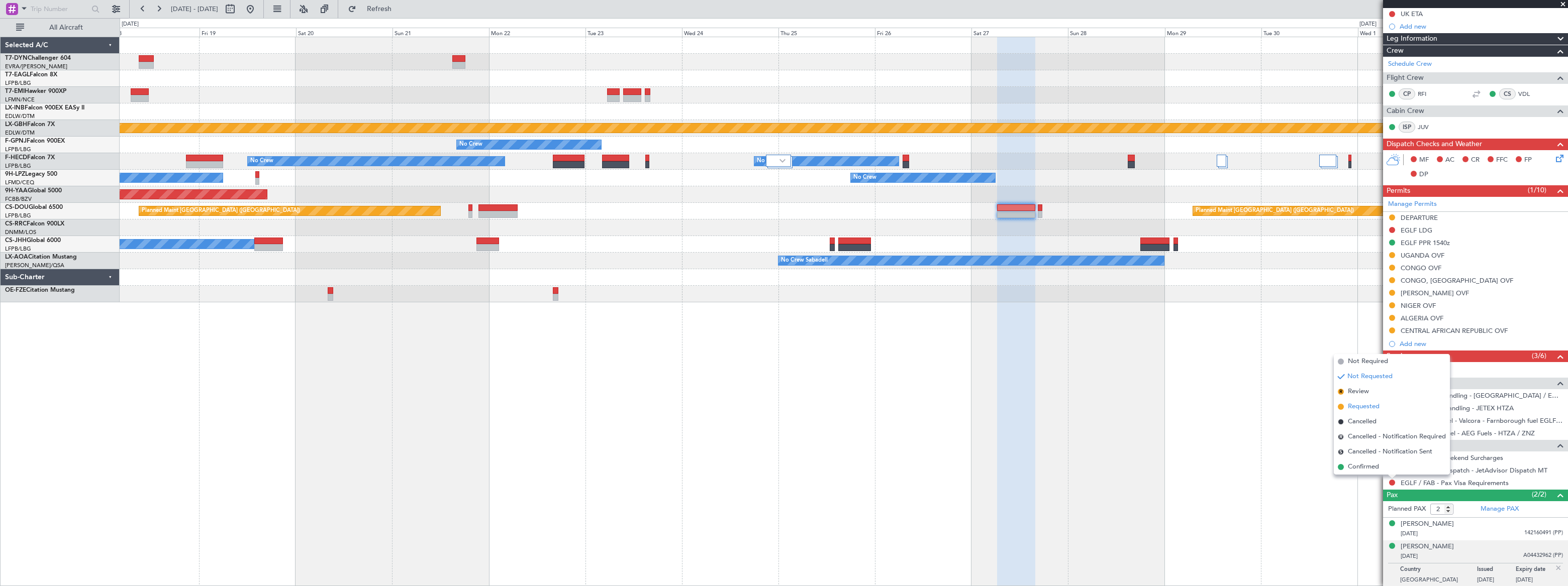
click at [1345, 403] on li "Requested" at bounding box center [1391, 406] width 116 height 15
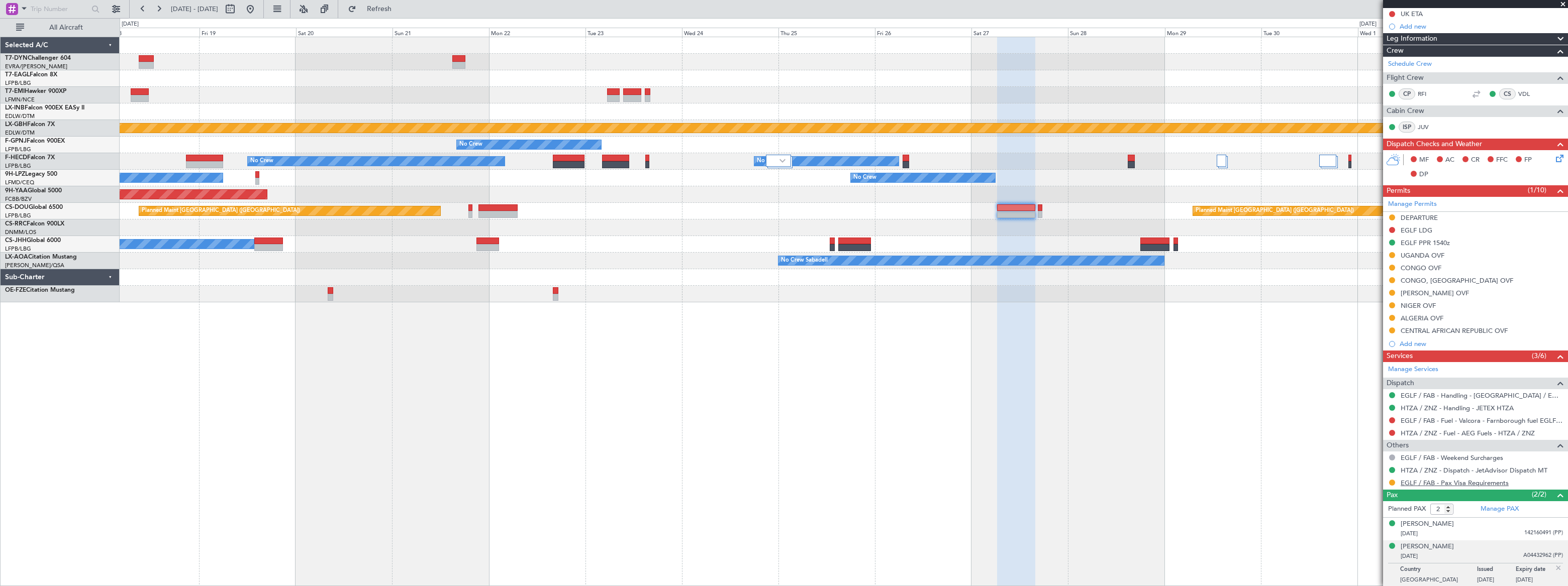
click at [1482, 481] on link "EGLF / FAB - Pax Visa Requirements" at bounding box center [1454, 483] width 108 height 9
click at [258, 7] on button at bounding box center [250, 9] width 16 height 16
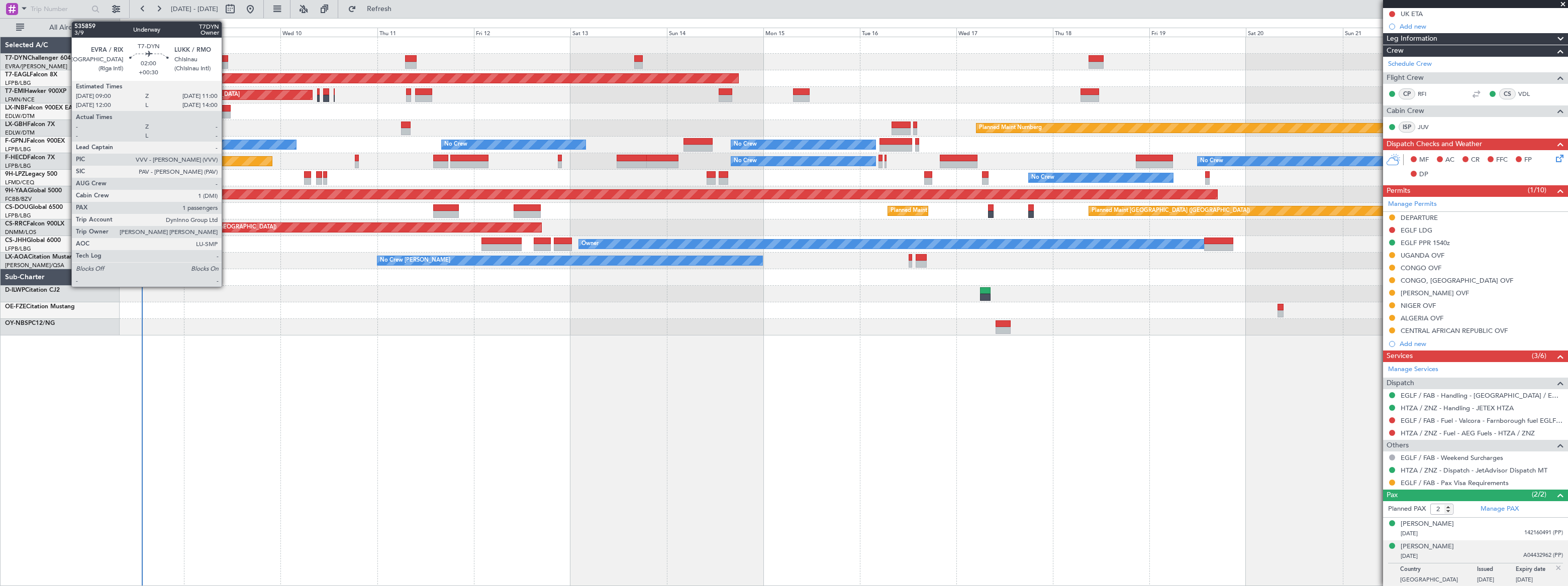
click at [226, 60] on div at bounding box center [224, 58] width 9 height 7
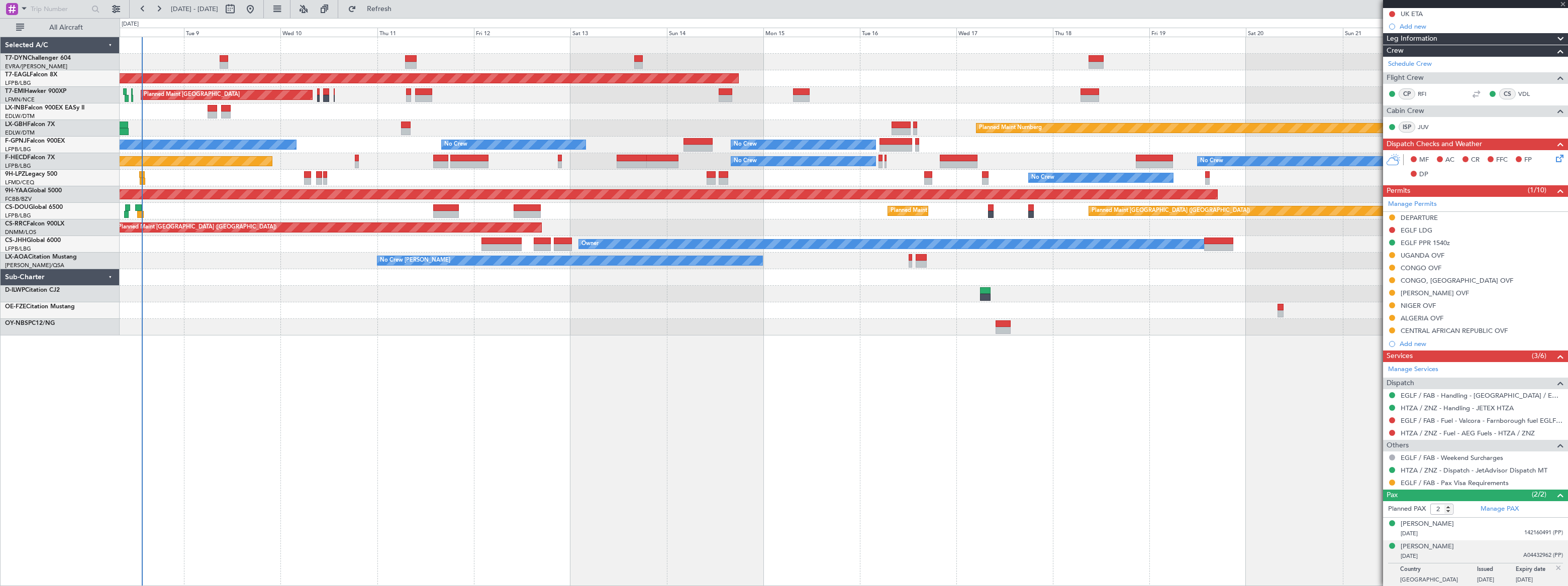
type input "+00:30"
type input "1"
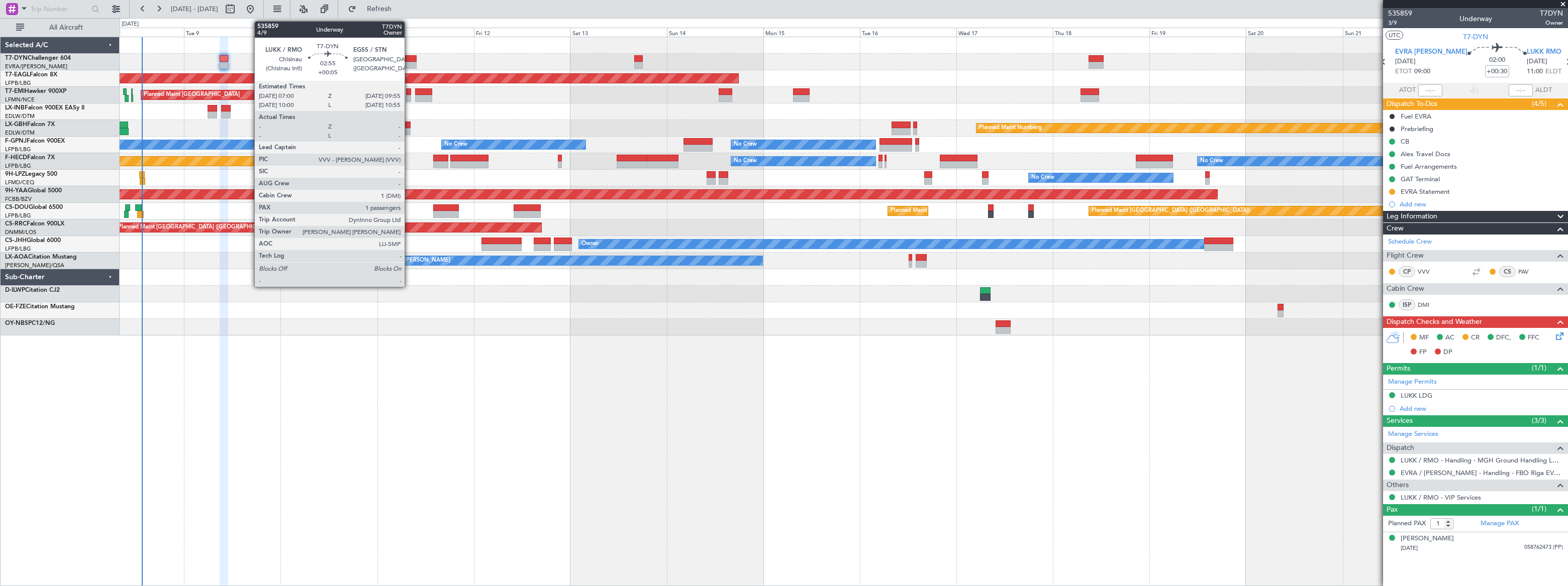
click at [409, 57] on div at bounding box center [410, 58] width 12 height 7
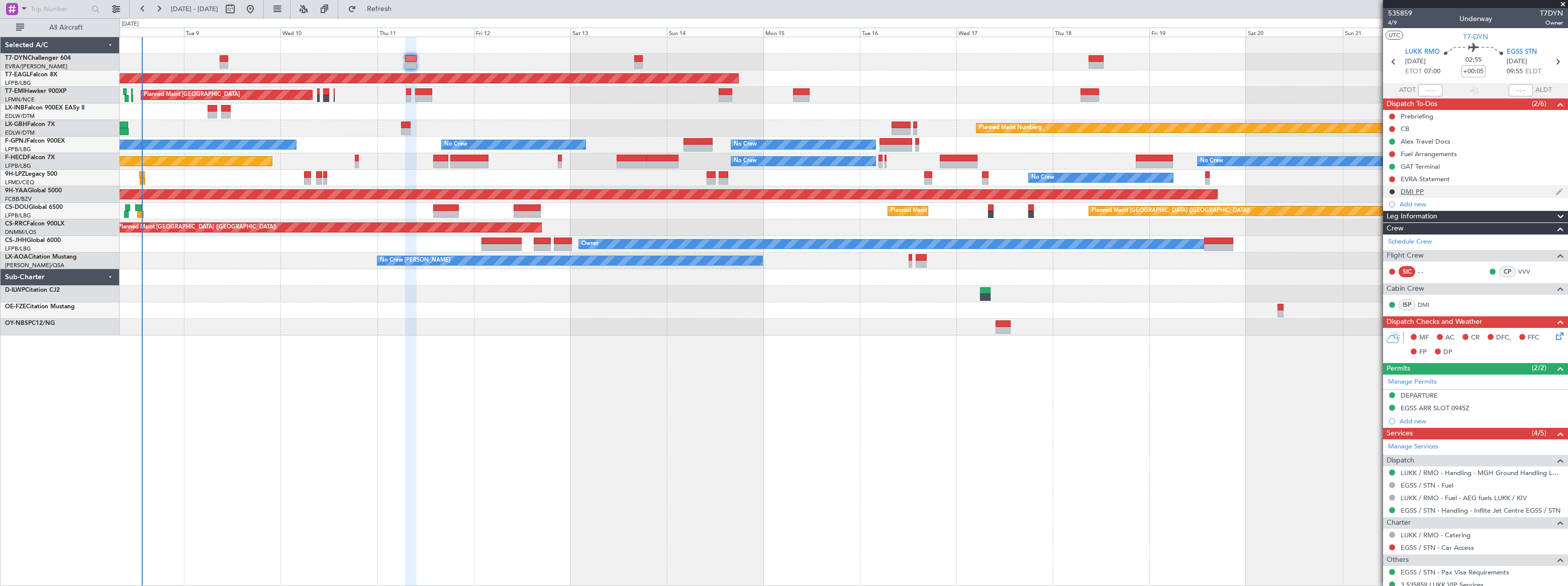
click at [1448, 194] on div "DMI PP" at bounding box center [1475, 191] width 185 height 13
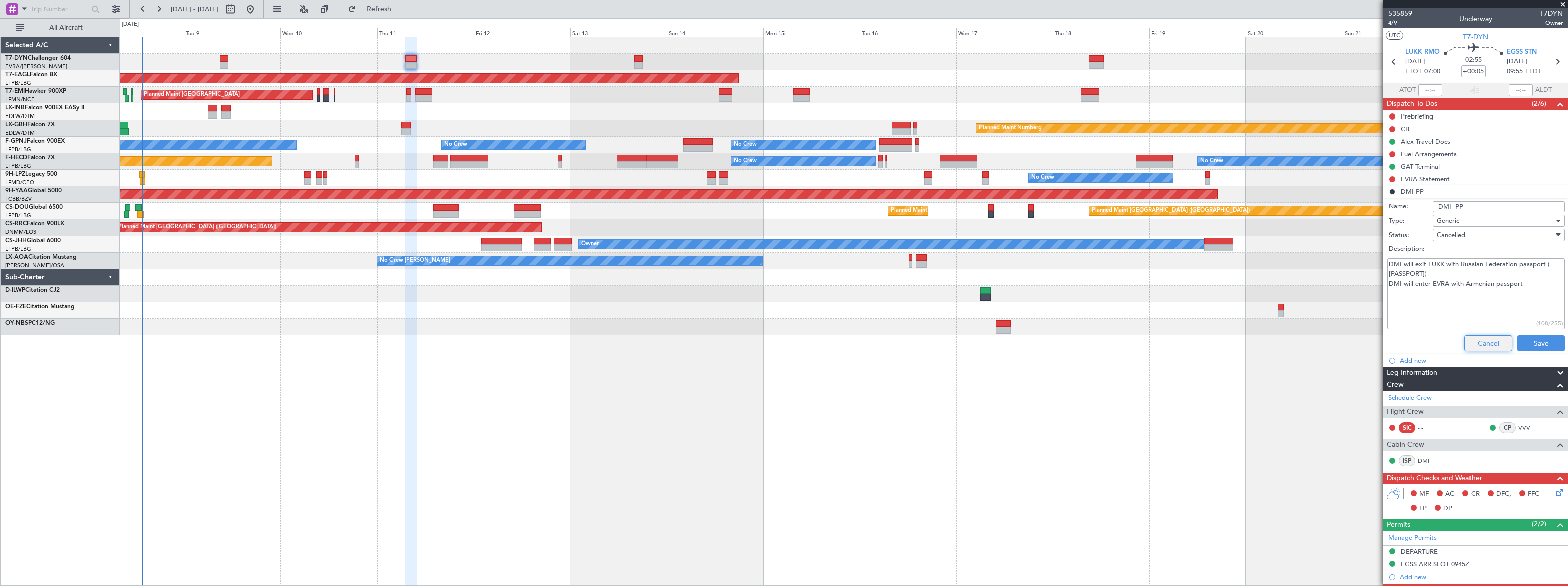
click at [1485, 346] on button "Cancel" at bounding box center [1487, 344] width 48 height 16
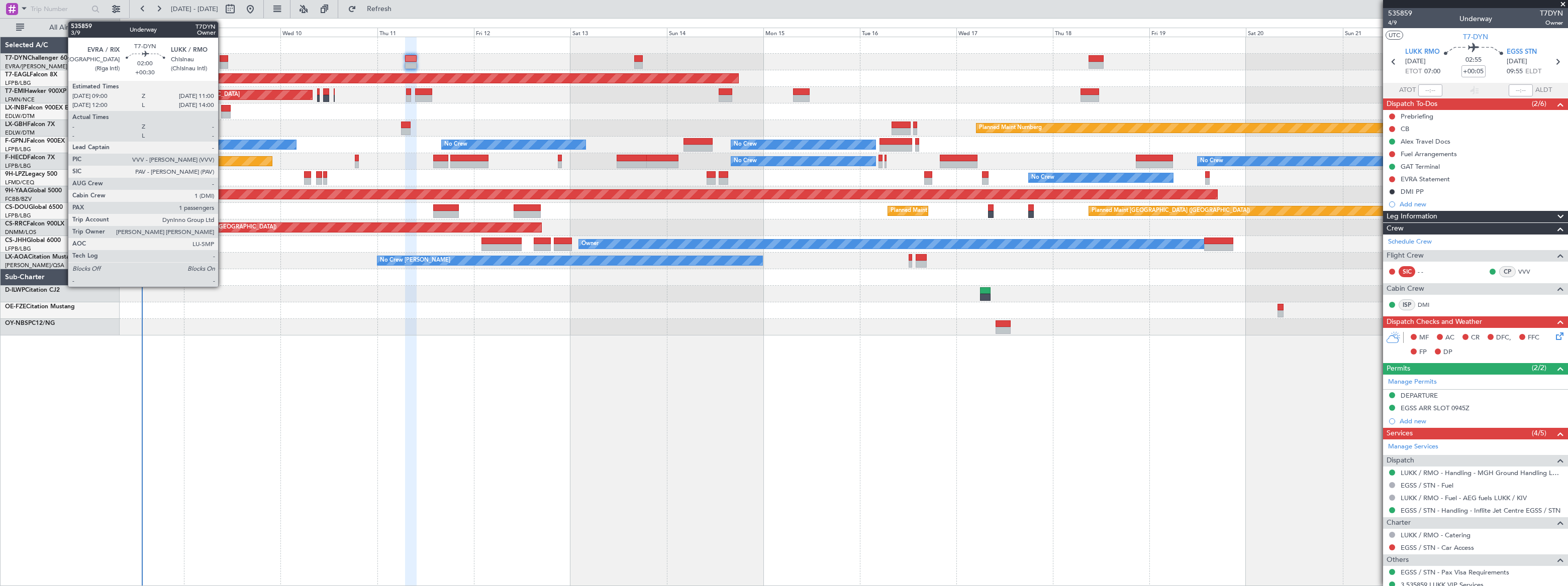
click at [223, 60] on div at bounding box center [224, 58] width 9 height 7
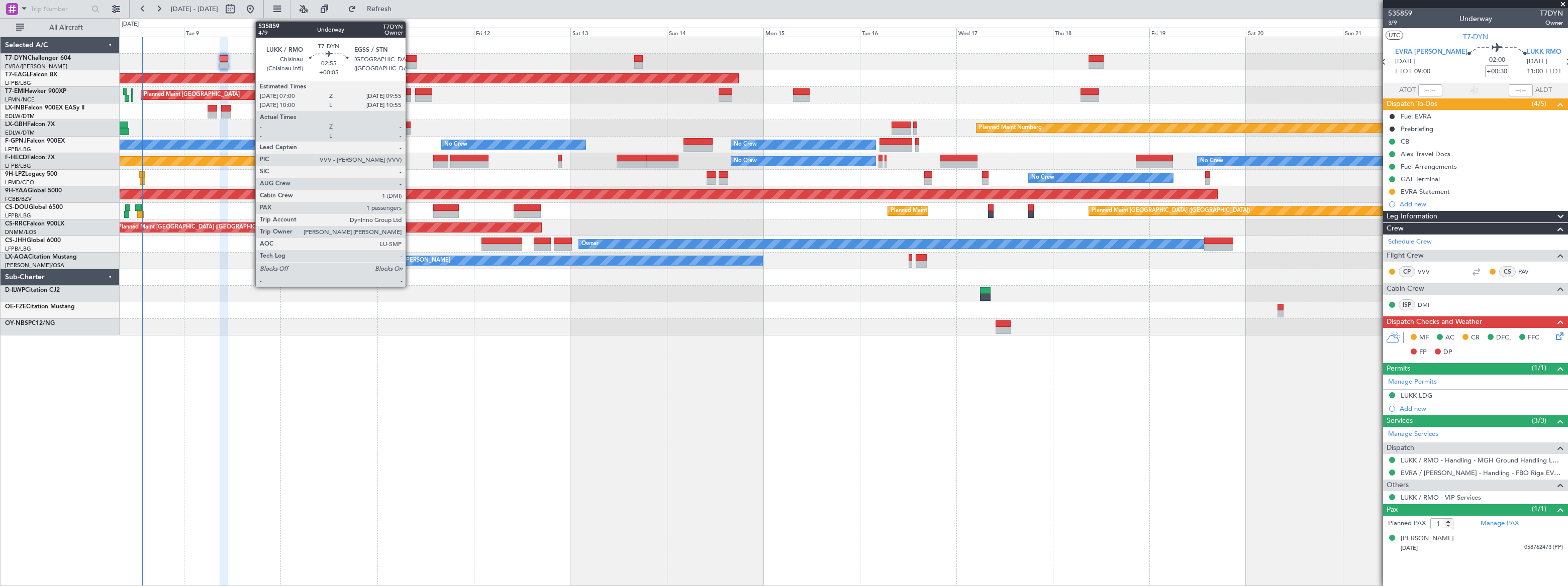
click at [409, 60] on div at bounding box center [410, 58] width 12 height 7
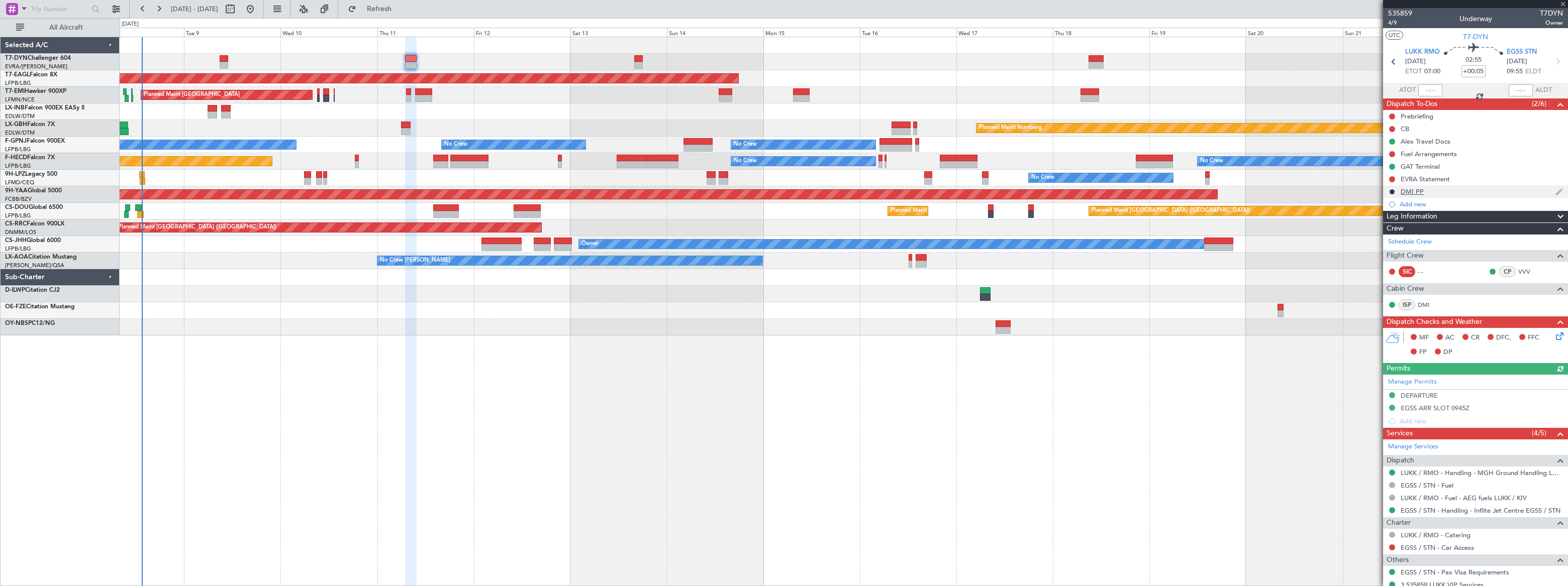
click at [1472, 192] on div "DMI PP" at bounding box center [1475, 191] width 185 height 13
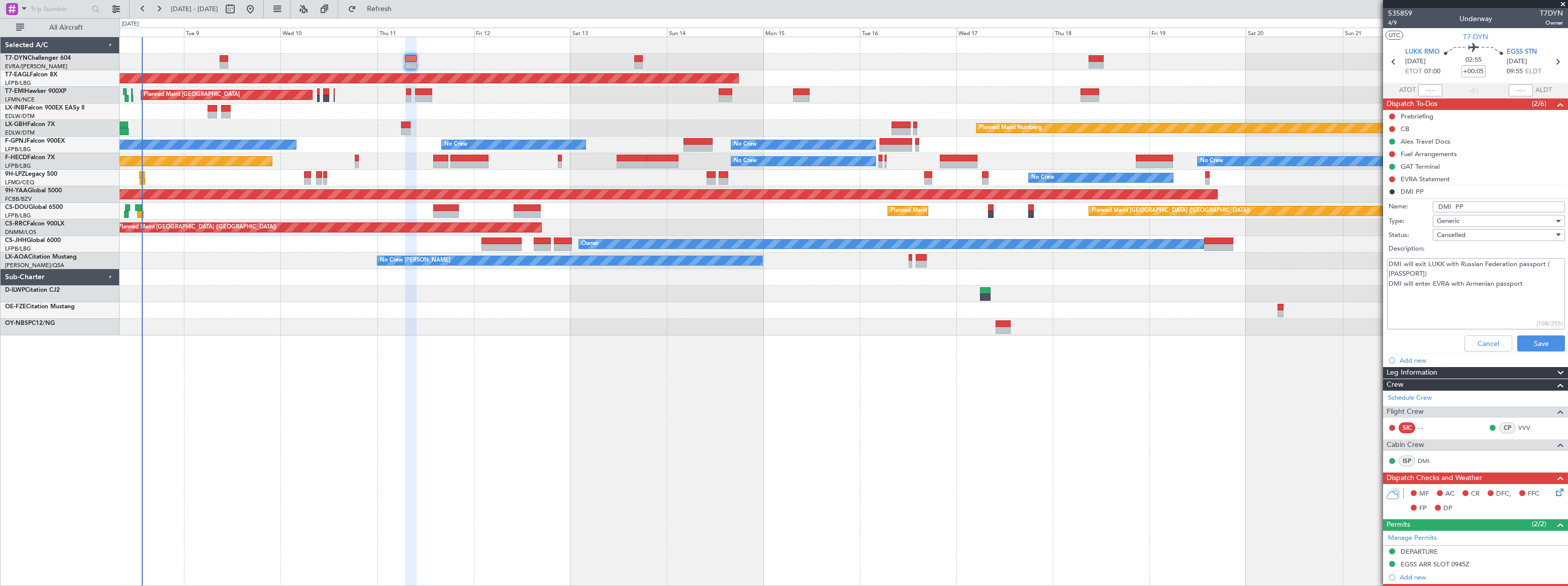
drag, startPoint x: 1530, startPoint y: 284, endPoint x: 1385, endPoint y: 263, distance: 146.5
click at [1385, 263] on div "DMI will exit LUKK with Russian Federation passport ( 762283387) DMI will enter…" at bounding box center [1475, 293] width 195 height 76
click at [1478, 346] on button "Cancel" at bounding box center [1487, 344] width 48 height 16
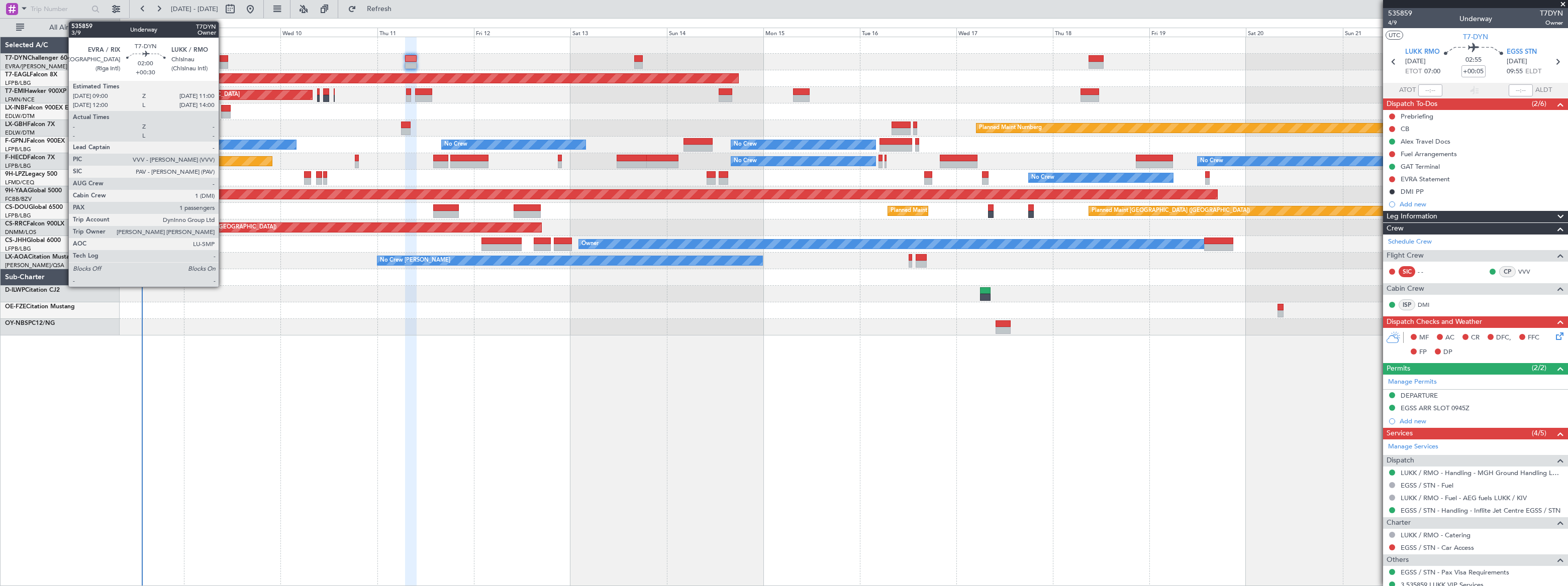
click at [224, 59] on div at bounding box center [224, 58] width 9 height 7
click at [224, 60] on div at bounding box center [224, 58] width 9 height 7
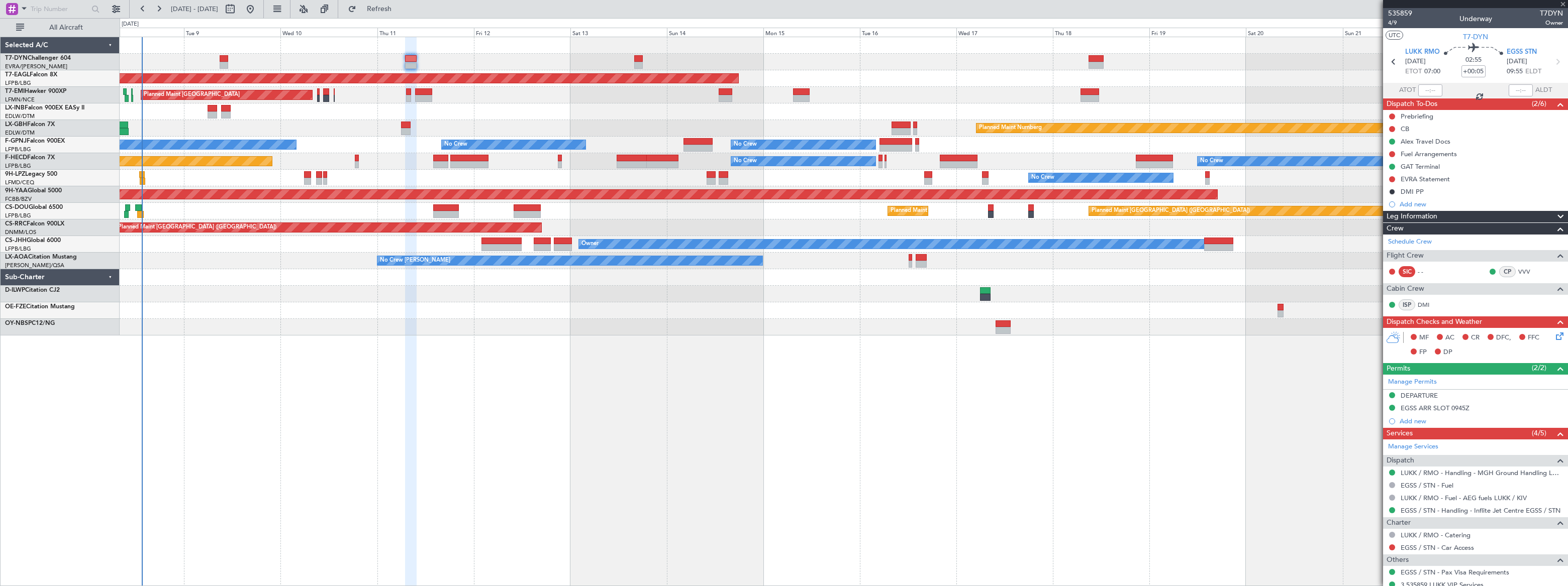
type input "+00:30"
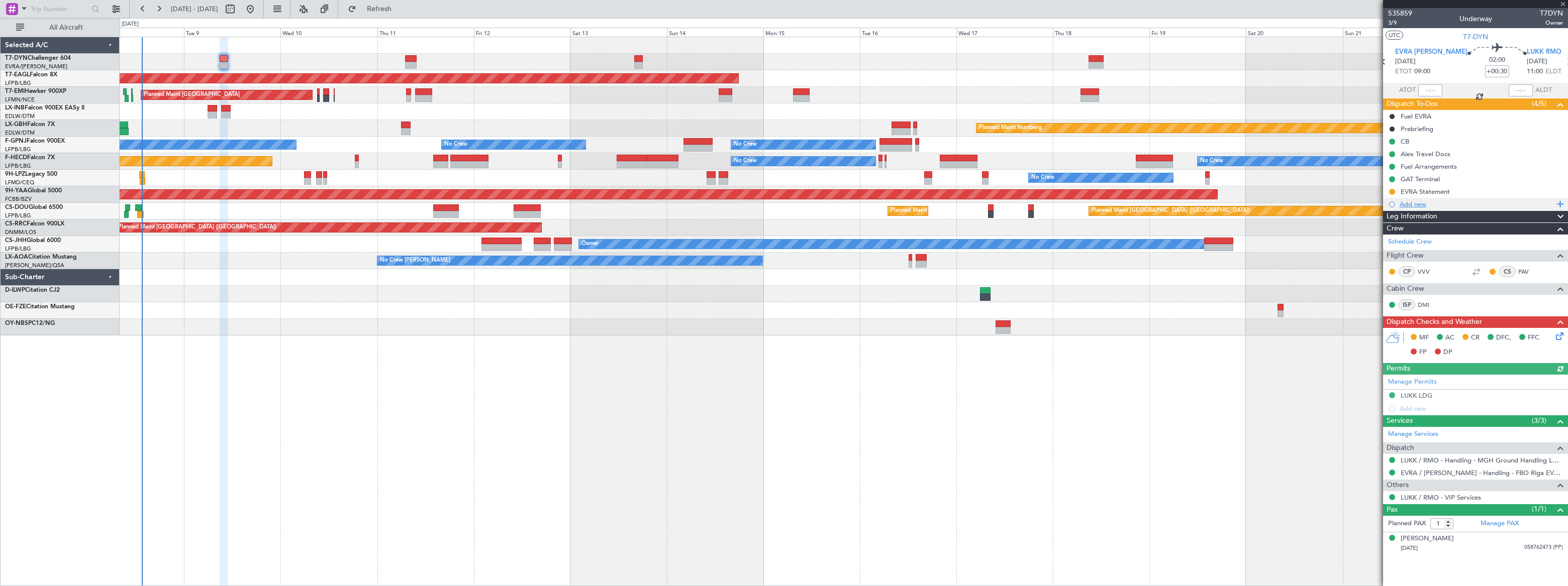
click at [1417, 205] on div "Add new" at bounding box center [1476, 204] width 154 height 9
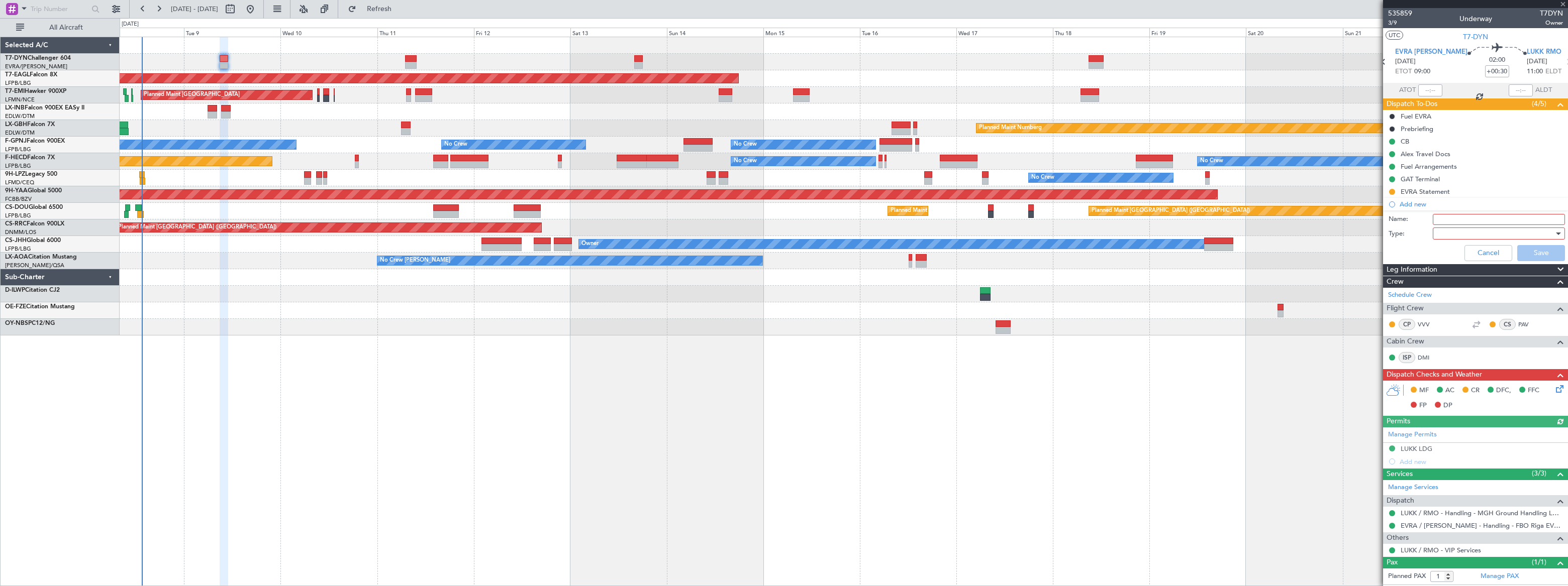
click at [1439, 220] on input "Name:" at bounding box center [1498, 219] width 133 height 11
type input "DMI PP"
click at [1430, 233] on label "Type:" at bounding box center [1410, 234] width 44 height 10
click at [1436, 236] on div at bounding box center [1494, 233] width 117 height 15
click at [1437, 251] on span "Generic" at bounding box center [1494, 253] width 118 height 15
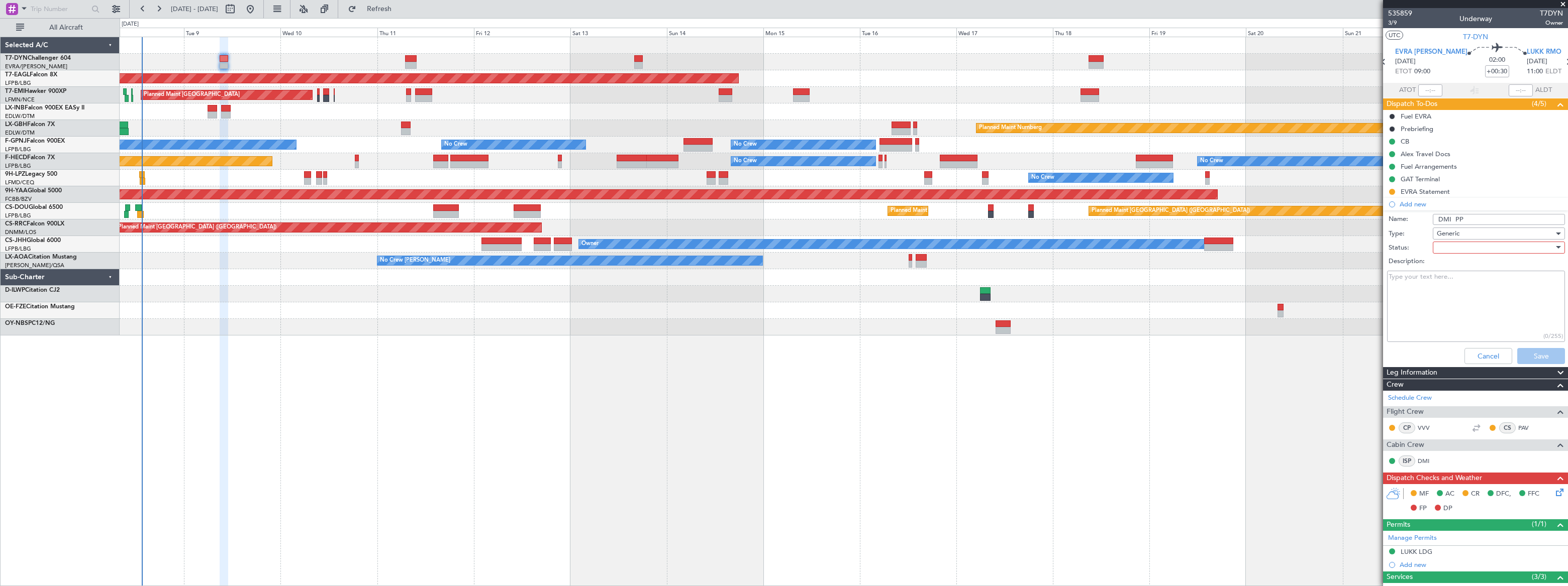
click at [1440, 246] on div at bounding box center [1494, 247] width 117 height 15
click at [1439, 266] on span "Not Started" at bounding box center [1494, 267] width 118 height 15
click at [1412, 297] on textarea "Description:" at bounding box center [1475, 306] width 178 height 72
paste textarea "DMI will exit LUKK with Russian Federation passport ( 762283387) DMI will enter…"
click at [1426, 280] on textarea "DMI will exit LUKK with Russian Federation passport ( 762283387) DMI will enter…" at bounding box center [1475, 306] width 178 height 72
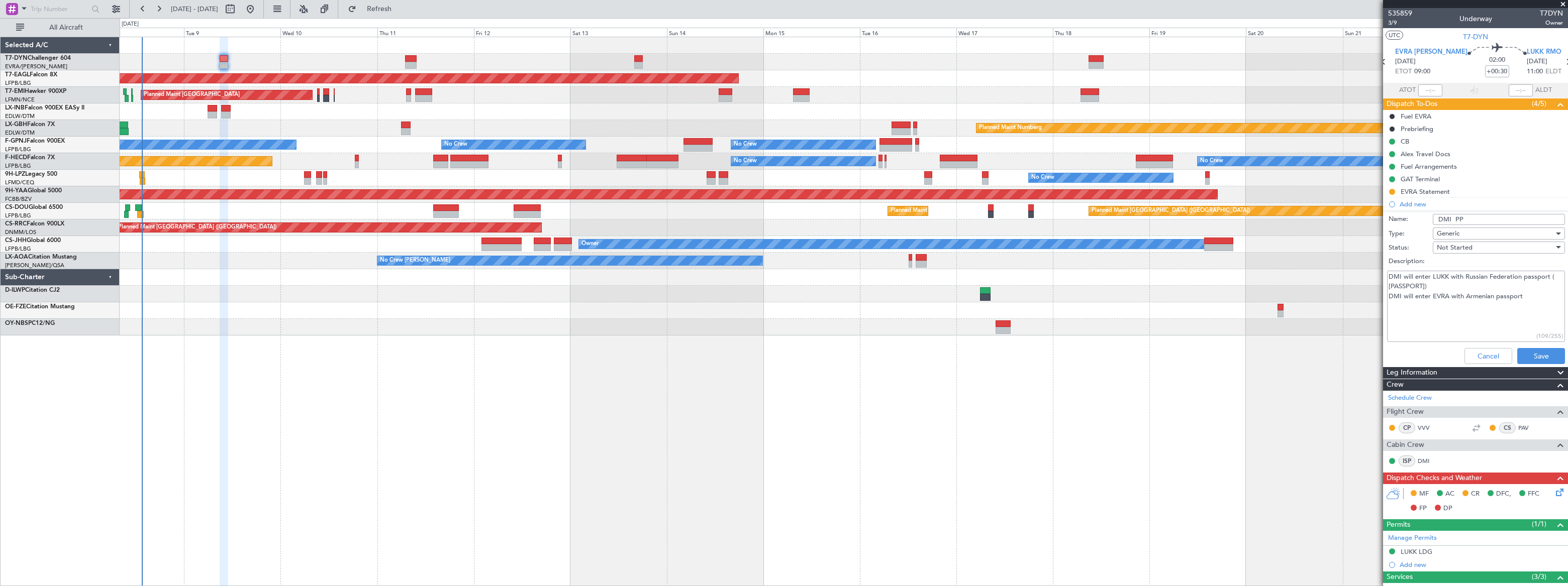
click at [1431, 295] on textarea "DMI will enter LUKK with Russian Federation passport ( 762283387) DMI will ente…" at bounding box center [1475, 306] width 178 height 72
type textarea "DMI will enter LUKK with Russian Federation passport ( 762283387) DMI will exit…"
click at [1528, 352] on button "Save" at bounding box center [1541, 356] width 48 height 16
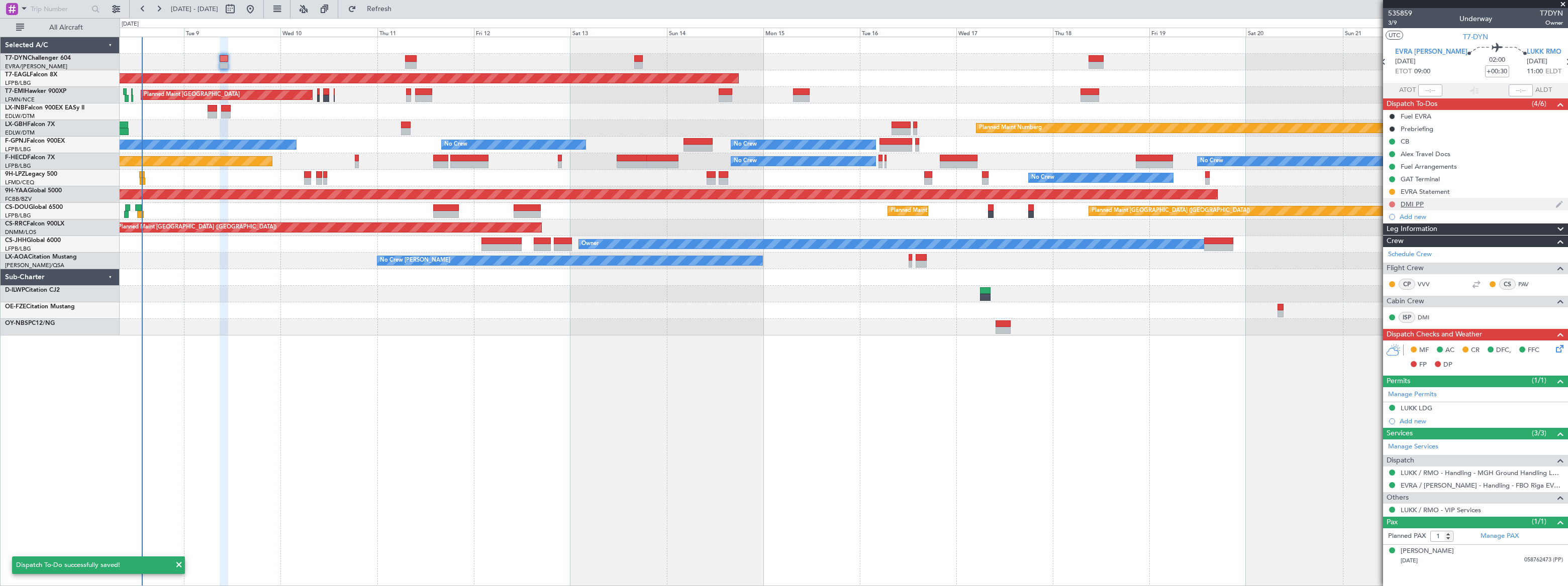
click at [1391, 202] on button at bounding box center [1392, 204] width 6 height 6
click at [1383, 232] on span "In Progress" at bounding box center [1396, 234] width 34 height 10
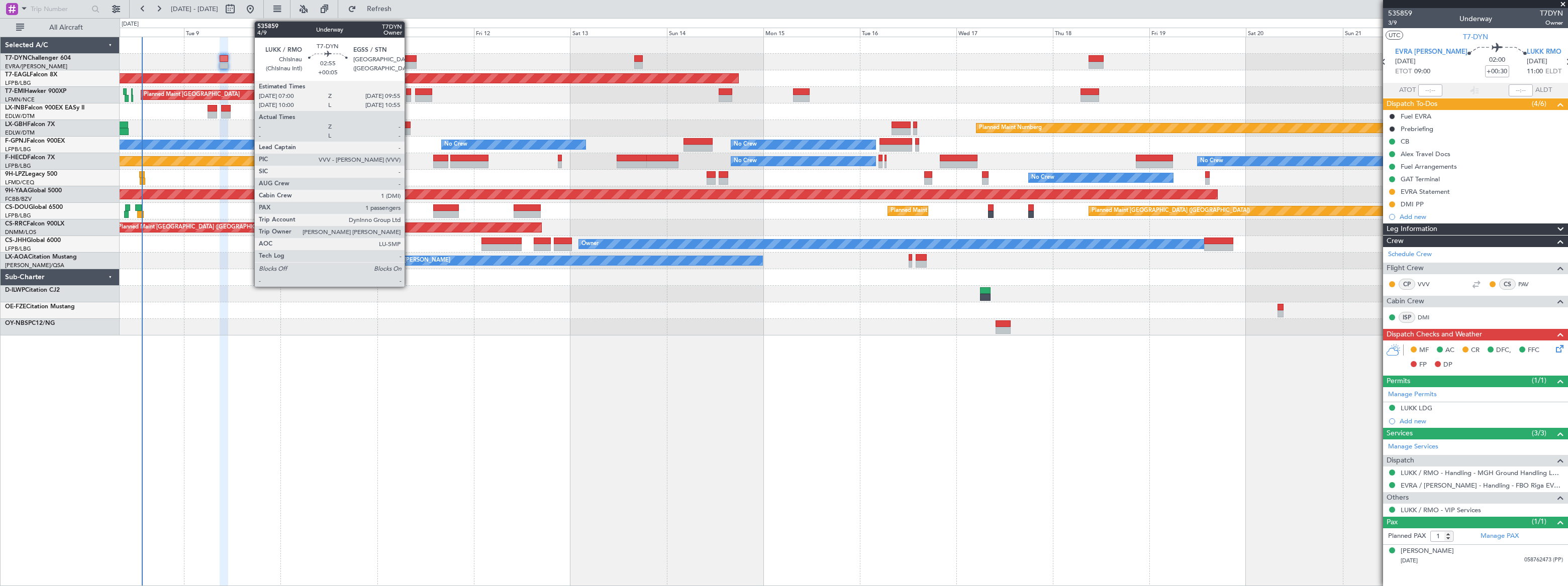
click at [409, 59] on div at bounding box center [410, 58] width 12 height 7
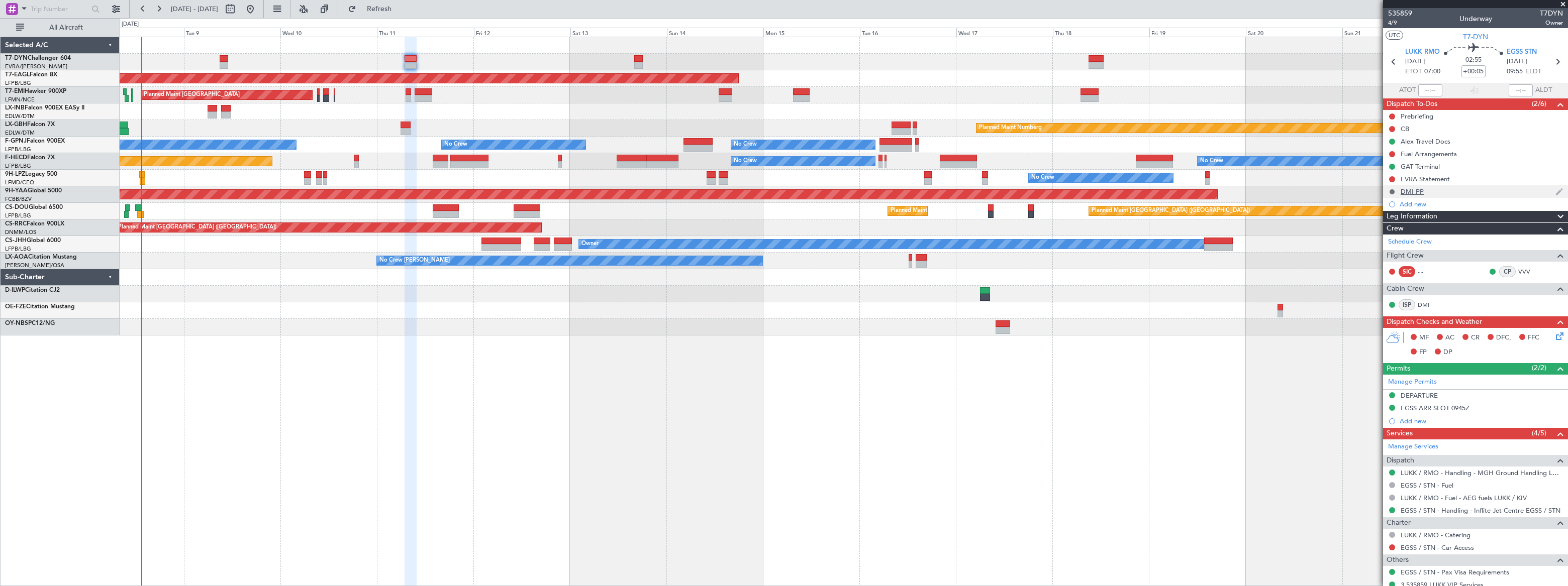
click at [1392, 191] on button at bounding box center [1392, 191] width 6 height 6
click at [1379, 223] on span "In Progress" at bounding box center [1396, 221] width 34 height 10
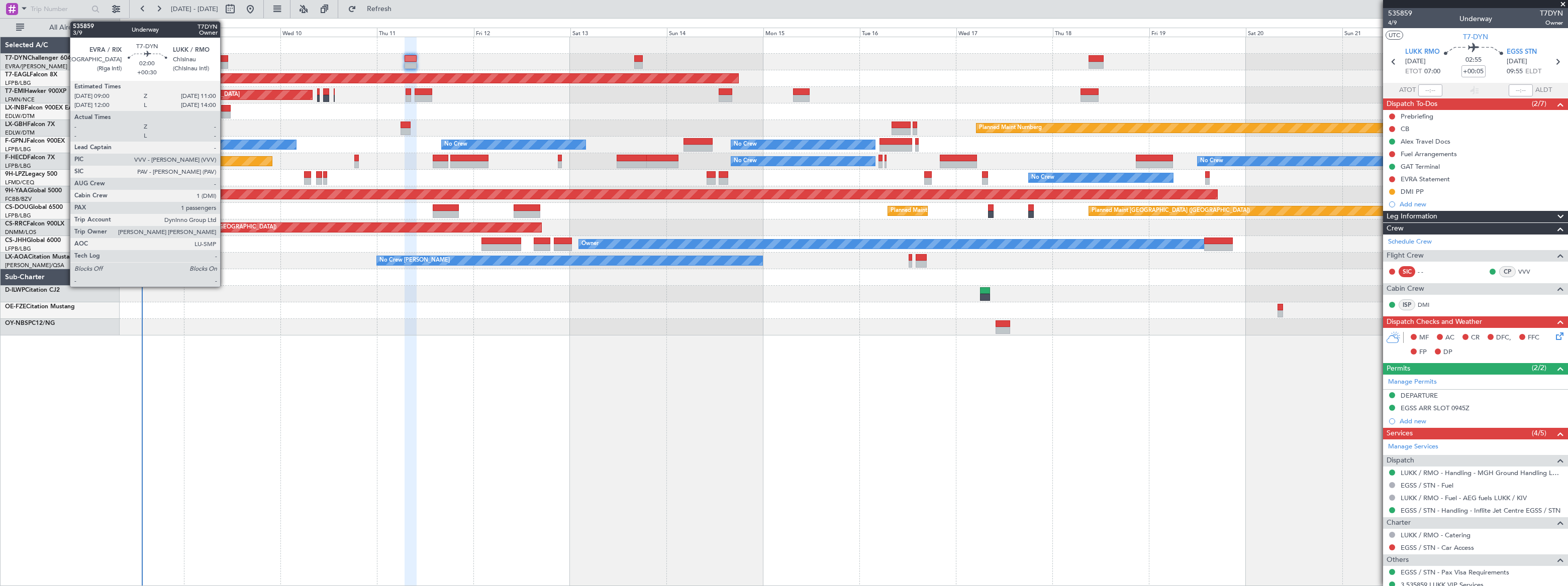
click at [225, 60] on div at bounding box center [224, 58] width 9 height 7
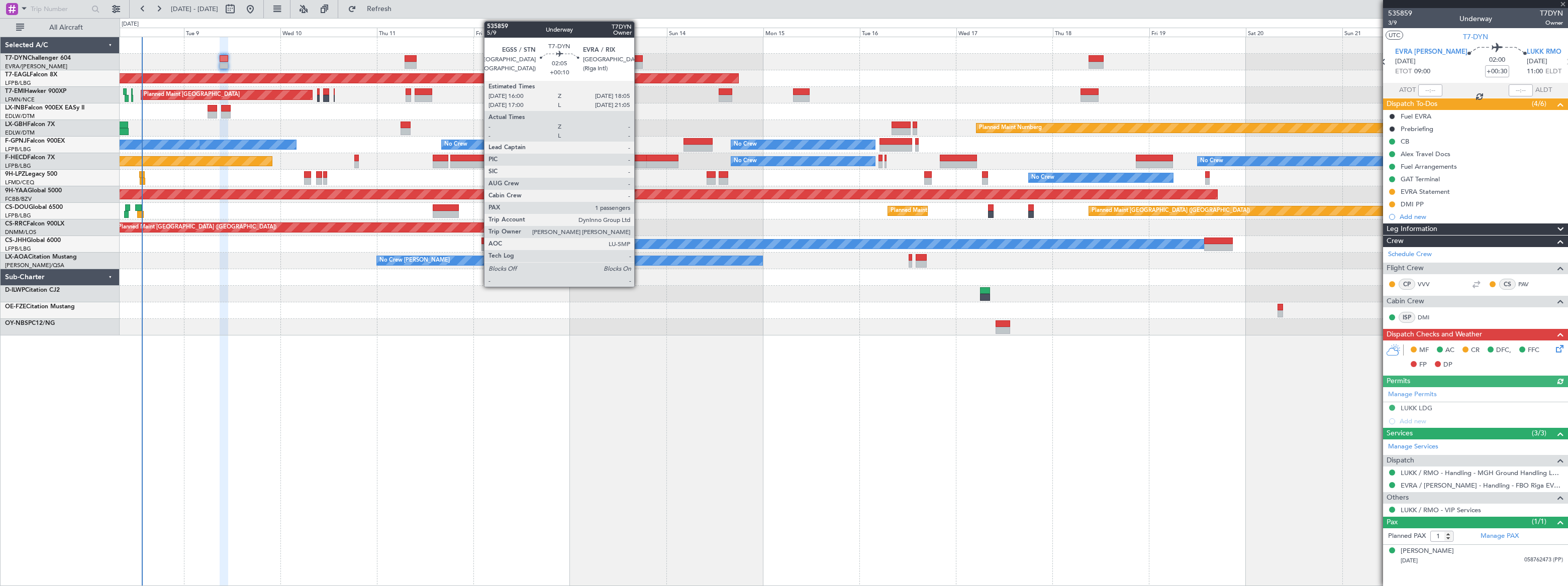
click at [638, 60] on div at bounding box center [638, 58] width 9 height 7
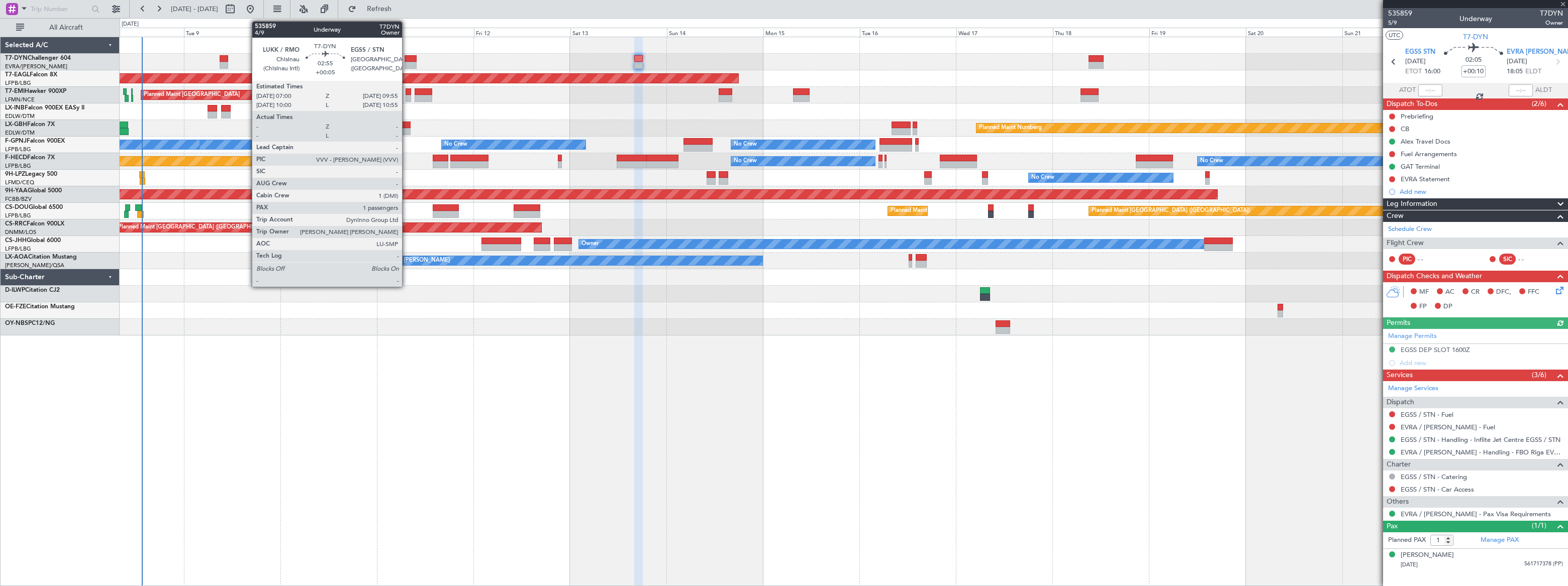
click at [406, 58] on div at bounding box center [410, 58] width 12 height 7
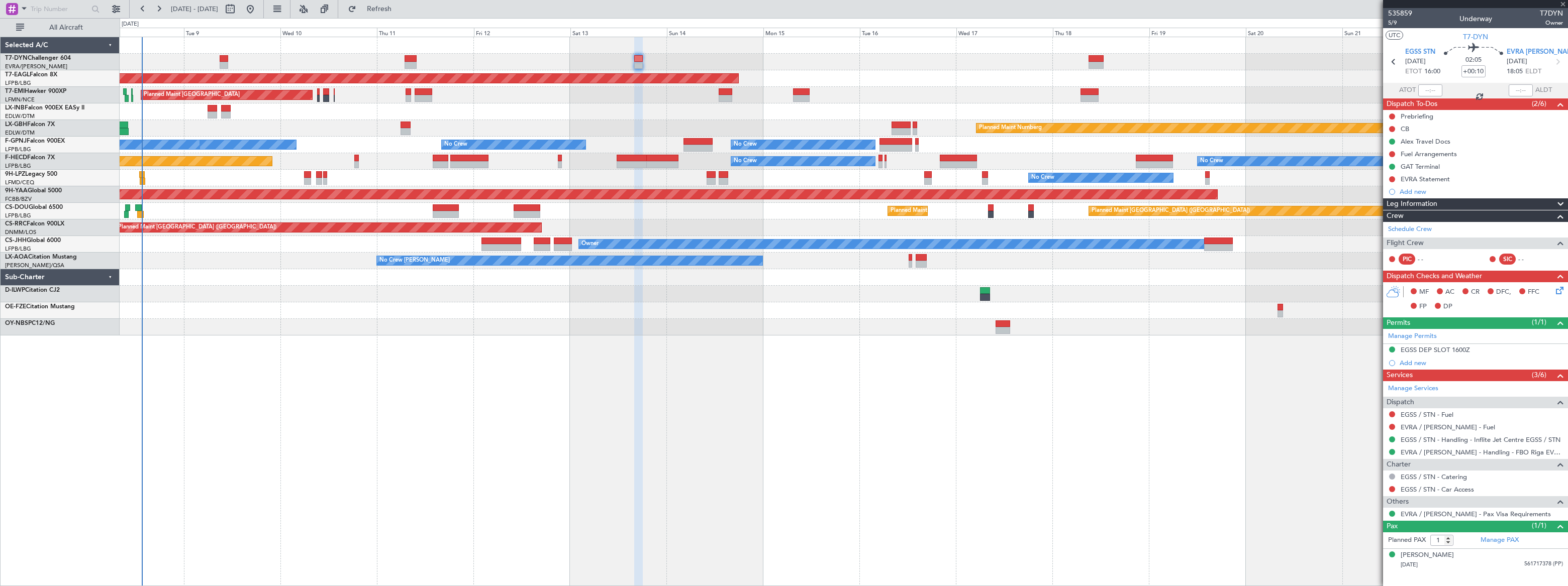
type input "+00:05"
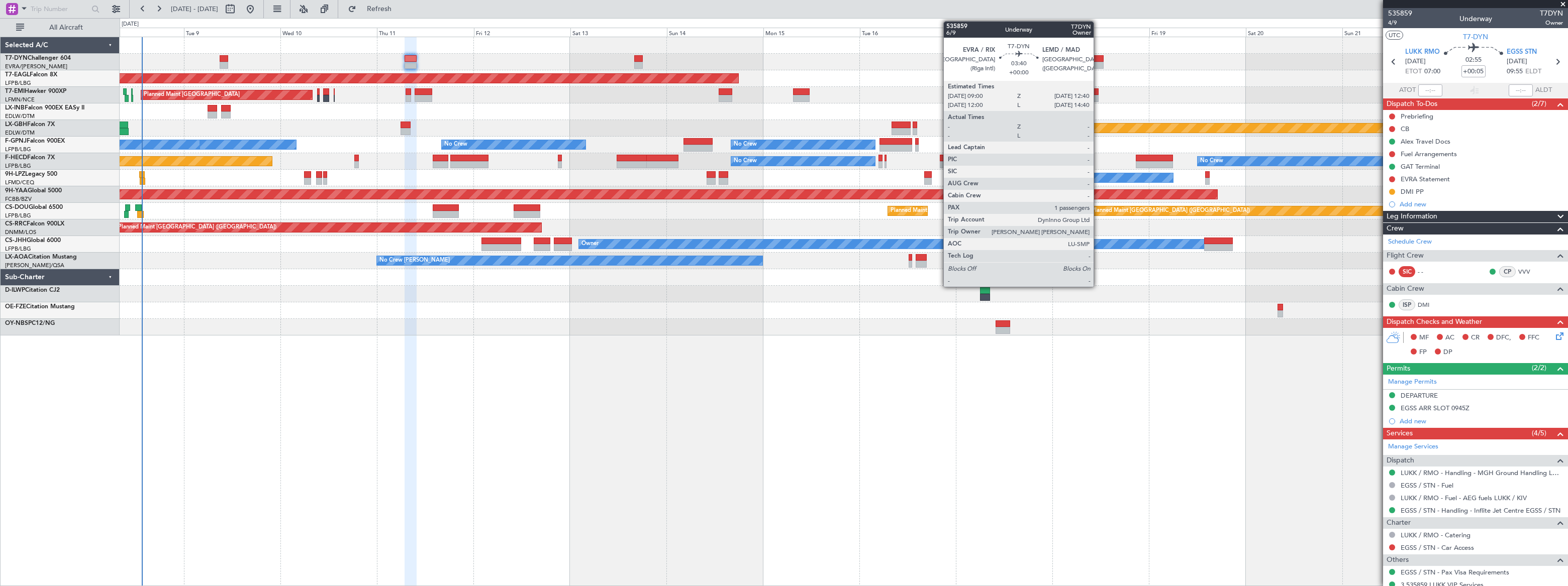
click at [1098, 60] on div at bounding box center [1095, 58] width 15 height 7
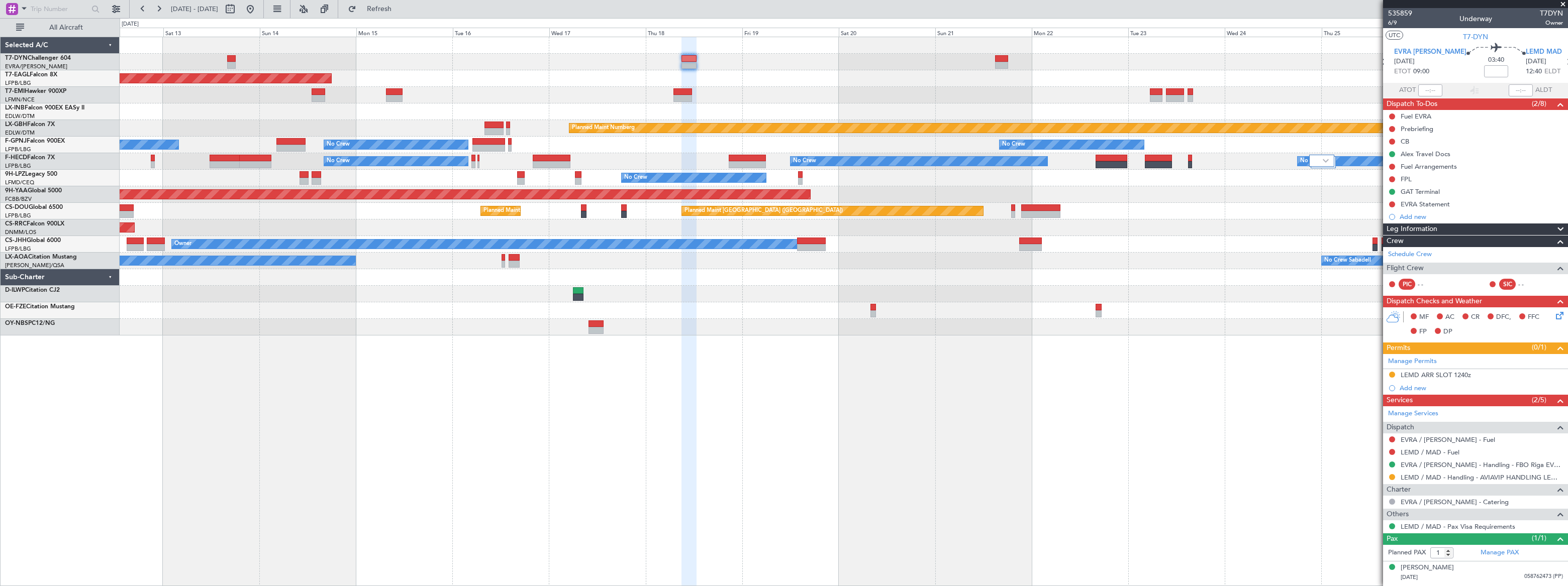
click at [723, 88] on div "Grounded New York (Teterboro) Planned Maint Zurich Planned Maint Nurnberg No Cr…" at bounding box center [843, 186] width 1447 height 298
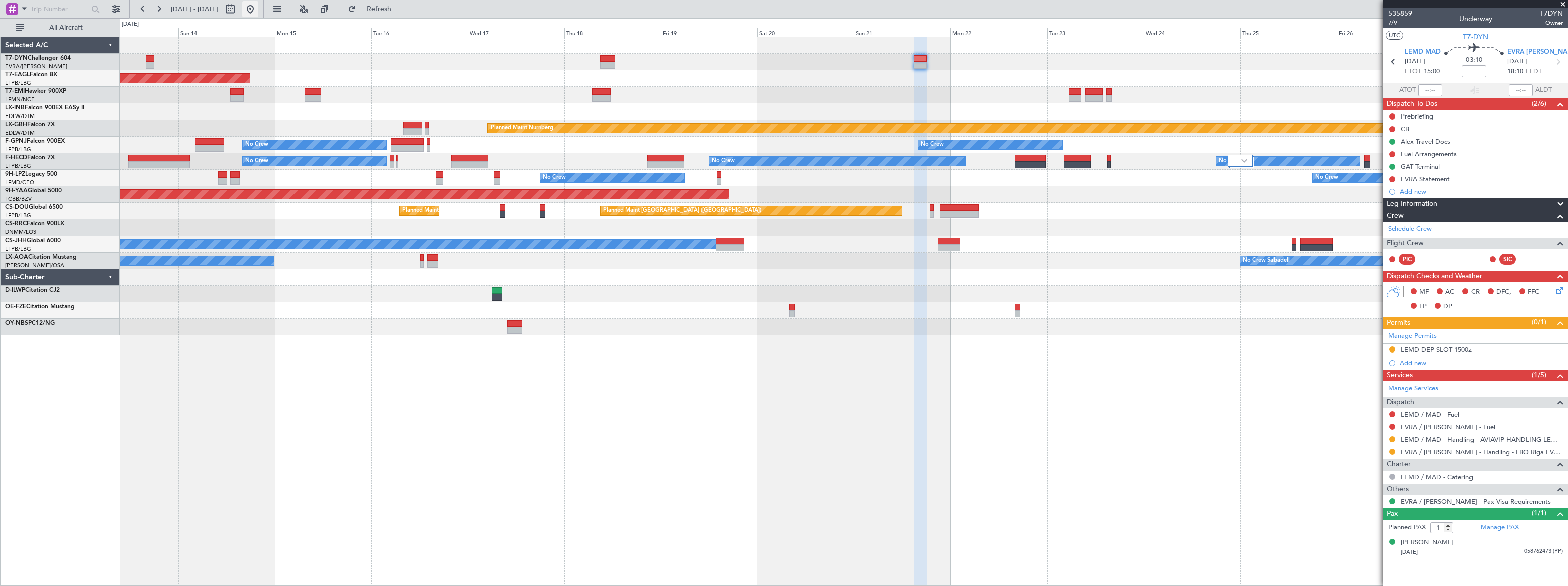
click at [258, 11] on button at bounding box center [250, 9] width 16 height 16
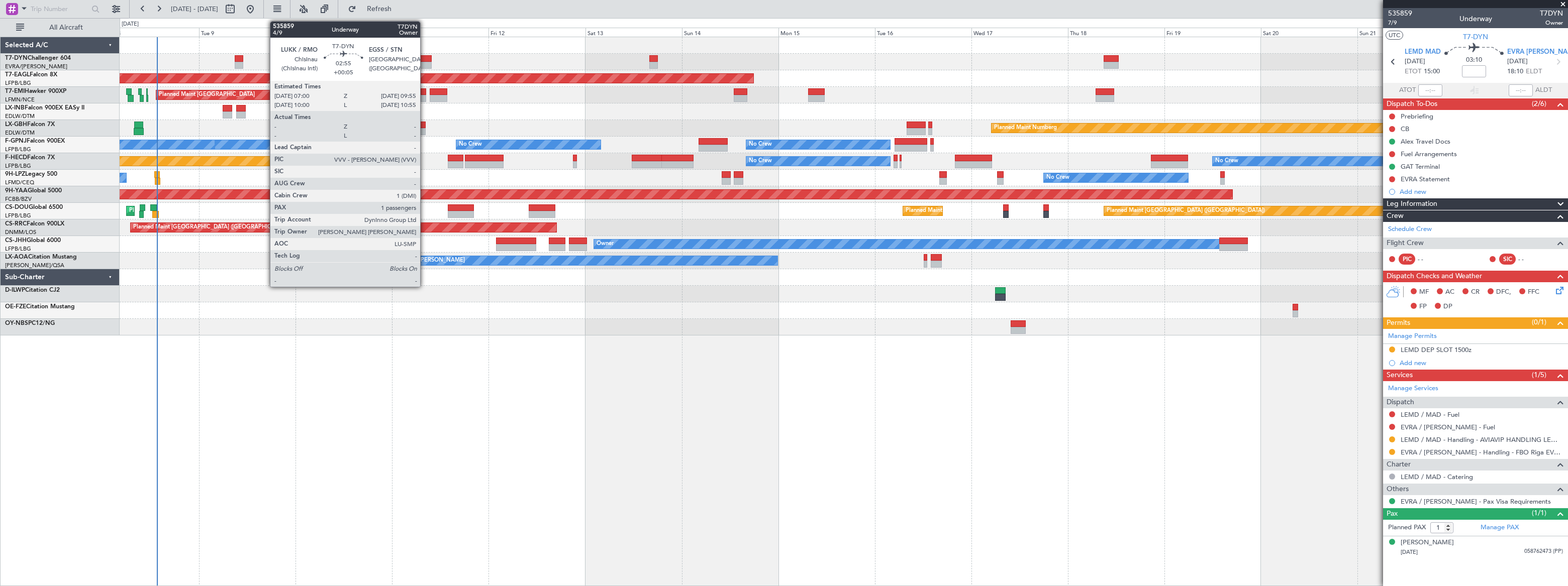
click at [424, 58] on div at bounding box center [425, 58] width 12 height 7
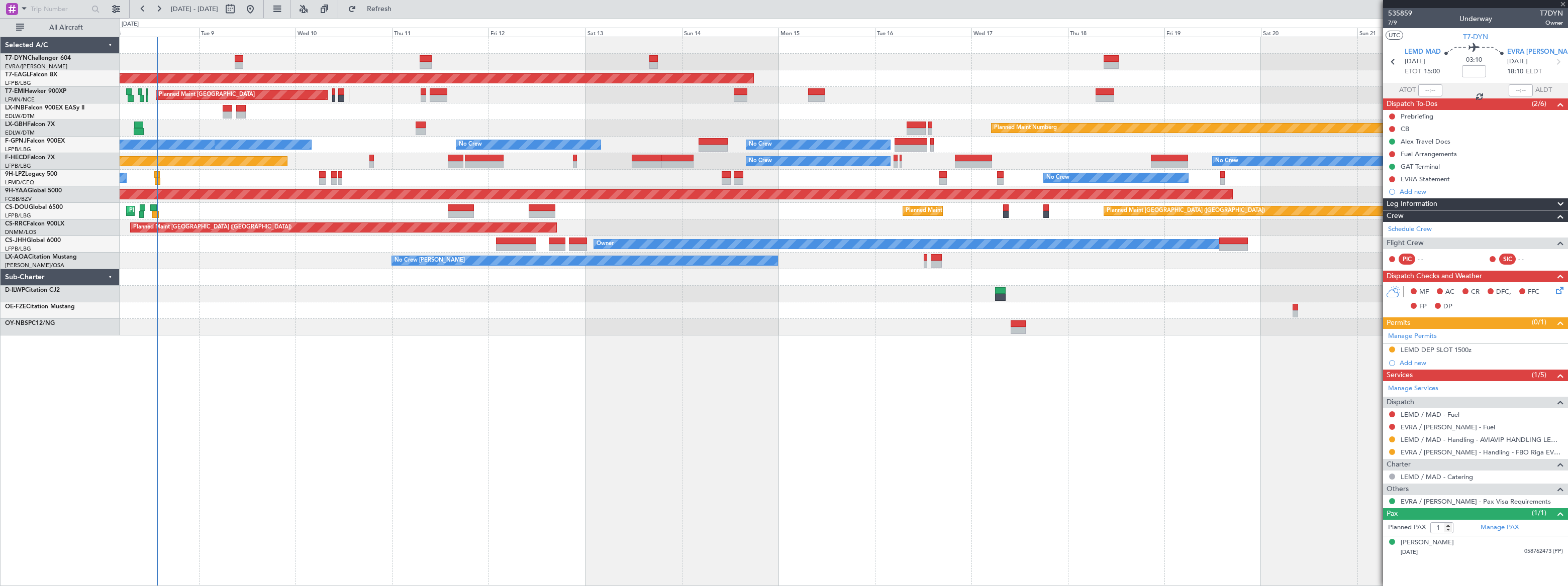
type input "+00:05"
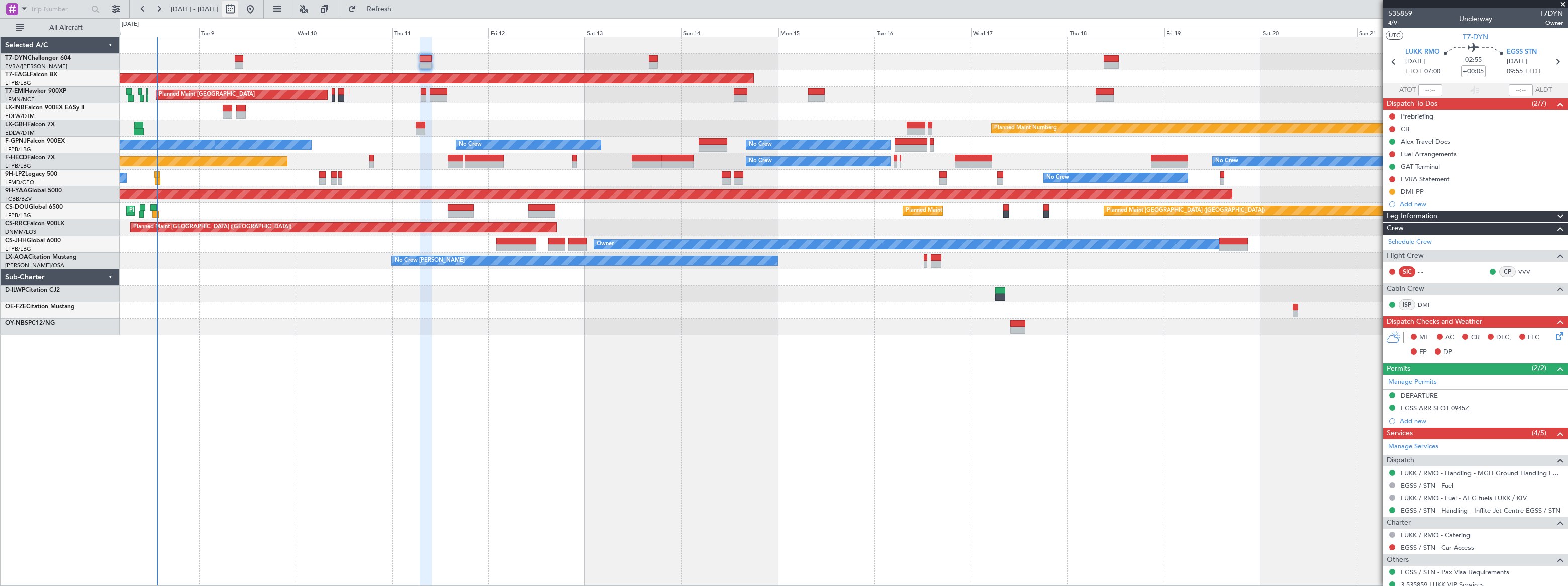
click at [239, 9] on button at bounding box center [230, 9] width 16 height 16
select select "9"
select select "2025"
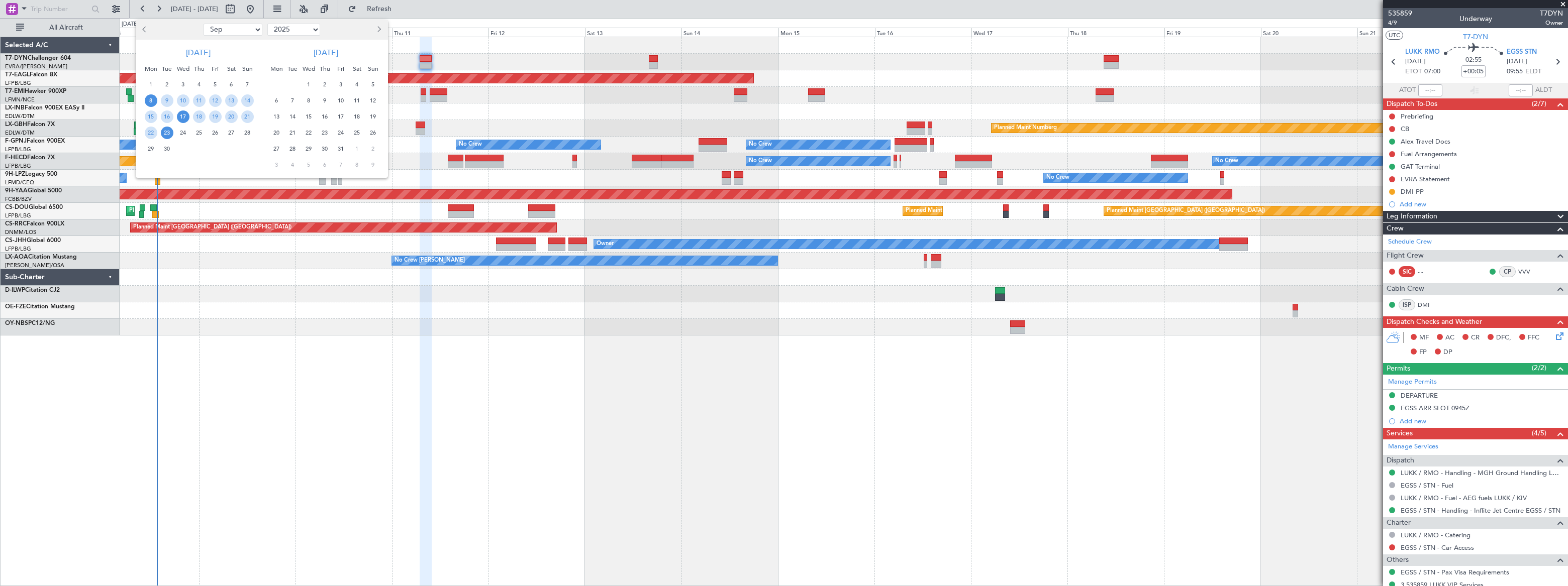
click at [184, 115] on span "17" at bounding box center [183, 117] width 13 height 13
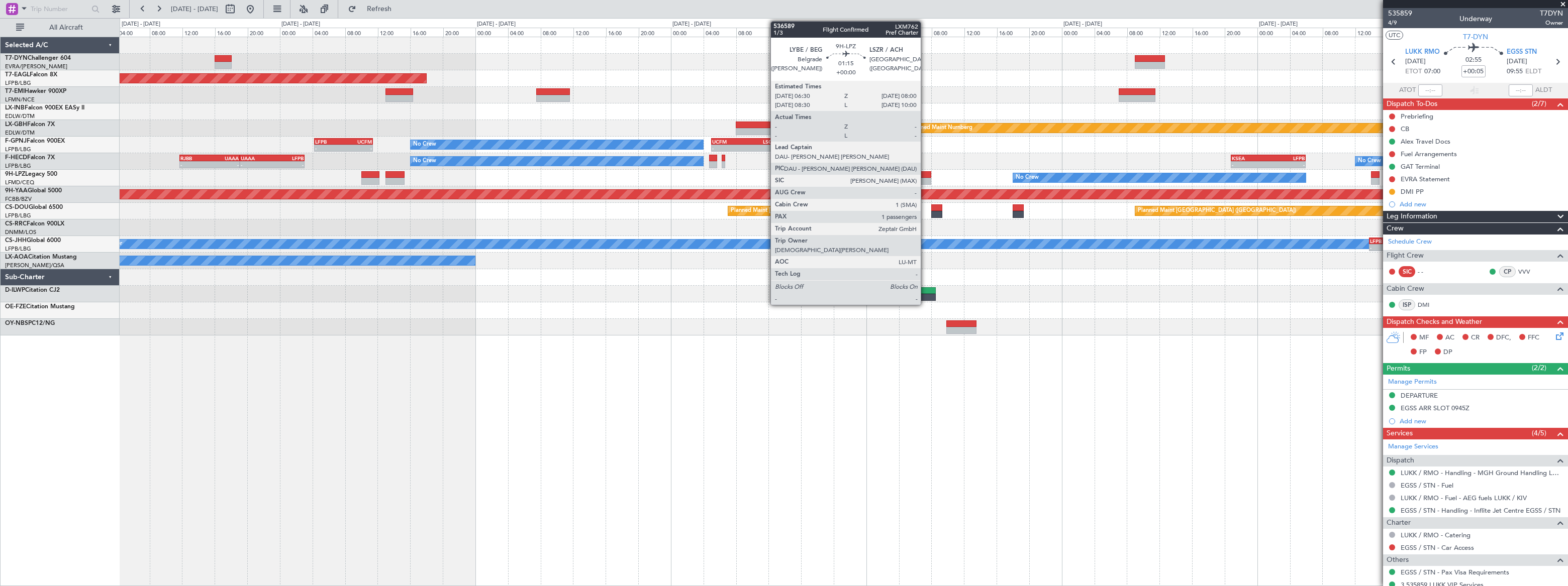
click at [925, 177] on div at bounding box center [925, 175] width 13 height 7
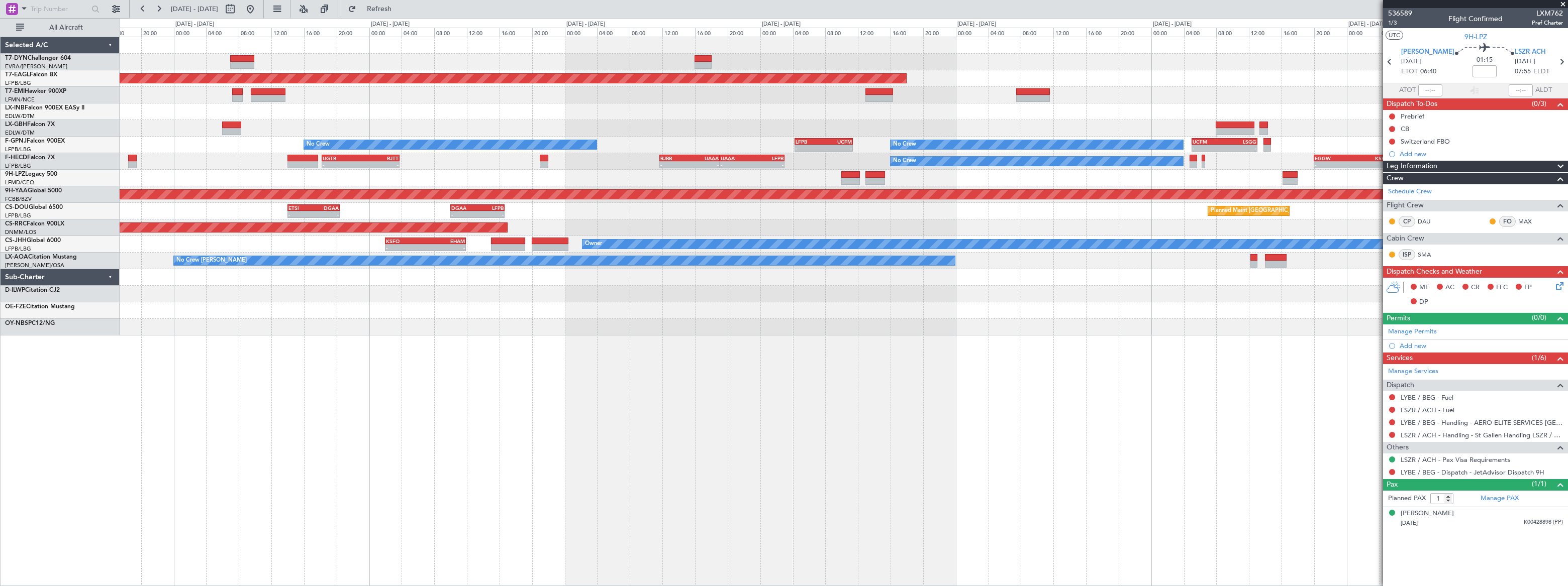
click at [729, 128] on div "Grounded New York (Teterboro) Planned Maint Zurich Planned Maint Nurnberg No Cr…" at bounding box center [843, 186] width 1447 height 298
click at [889, 90] on div "Grounded New York (Teterboro) Planned Maint Zurich Planned Maint Nurnberg No Cr…" at bounding box center [843, 186] width 1447 height 298
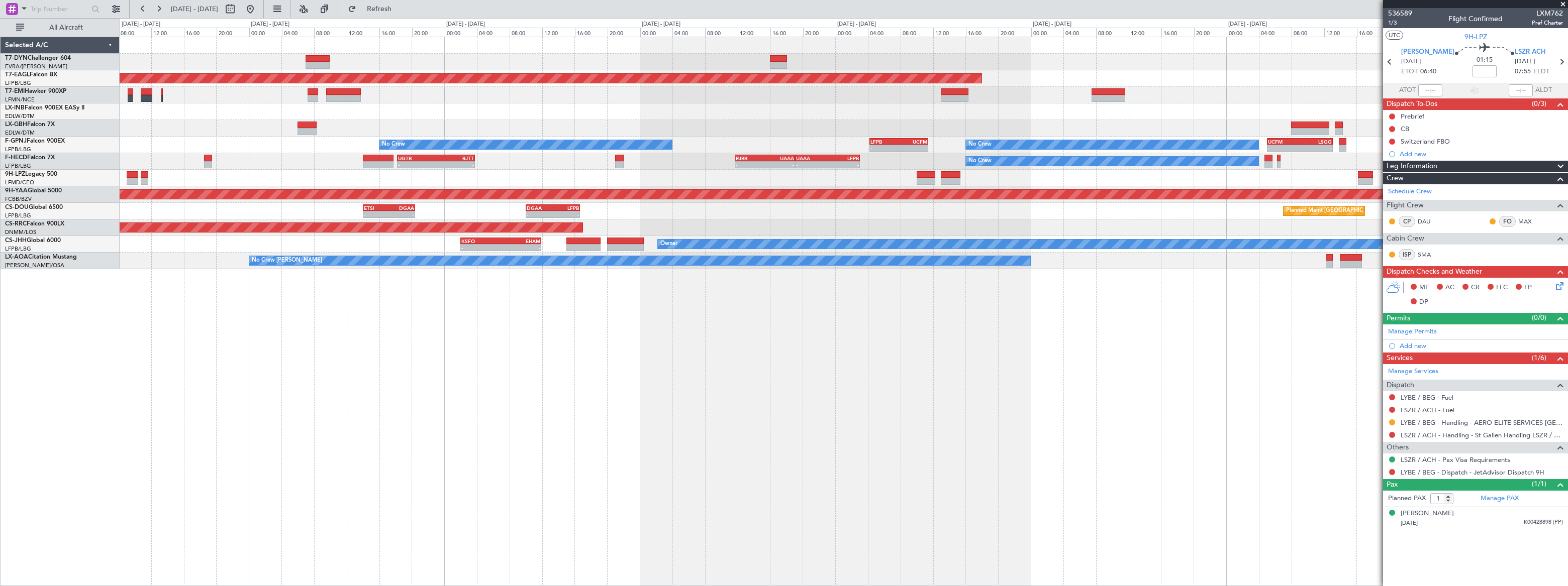
click at [560, 170] on div "No Crew" at bounding box center [843, 178] width 1447 height 17
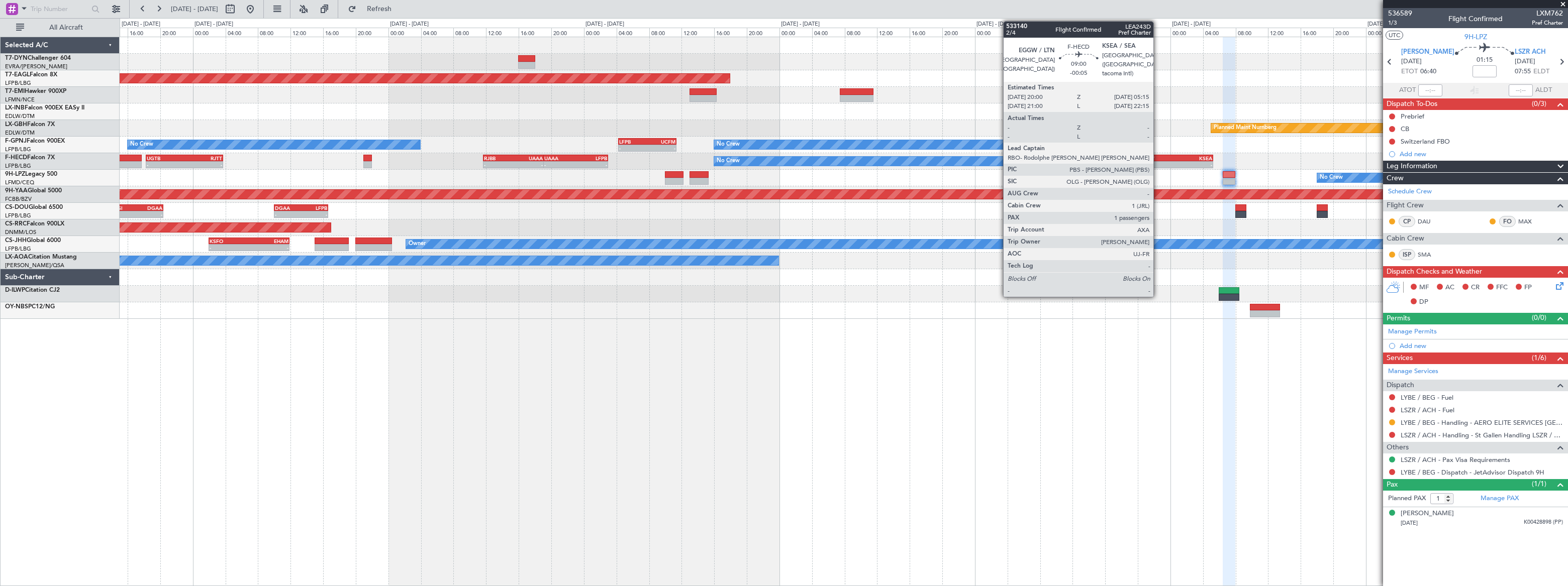
click at [1158, 160] on div "EGGW" at bounding box center [1156, 158] width 36 height 6
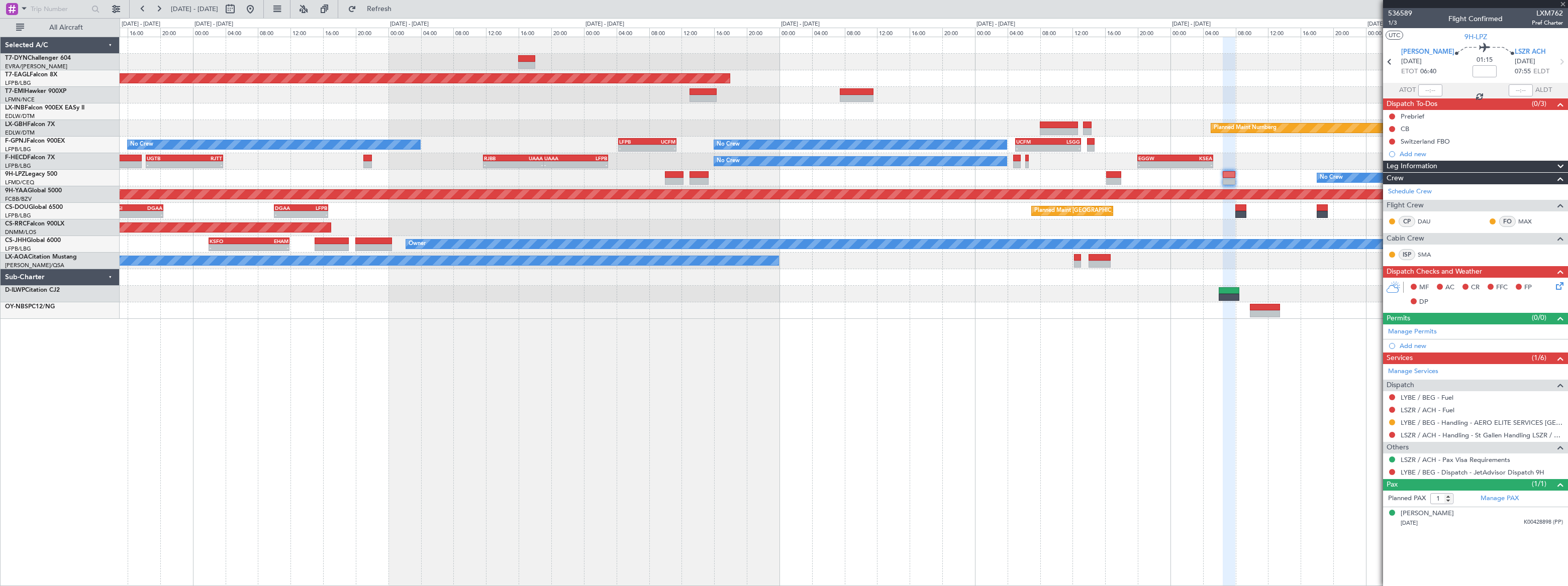
type input "-00:05"
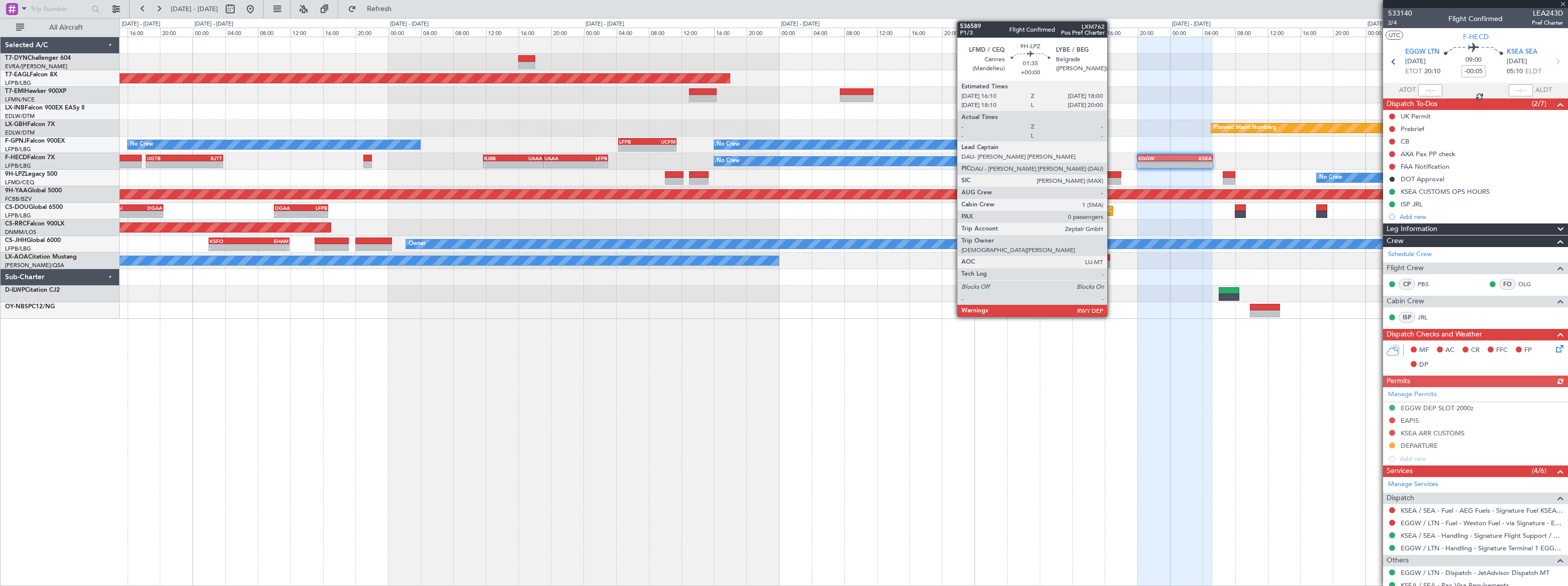
click at [1112, 178] on div at bounding box center [1112, 181] width 15 height 7
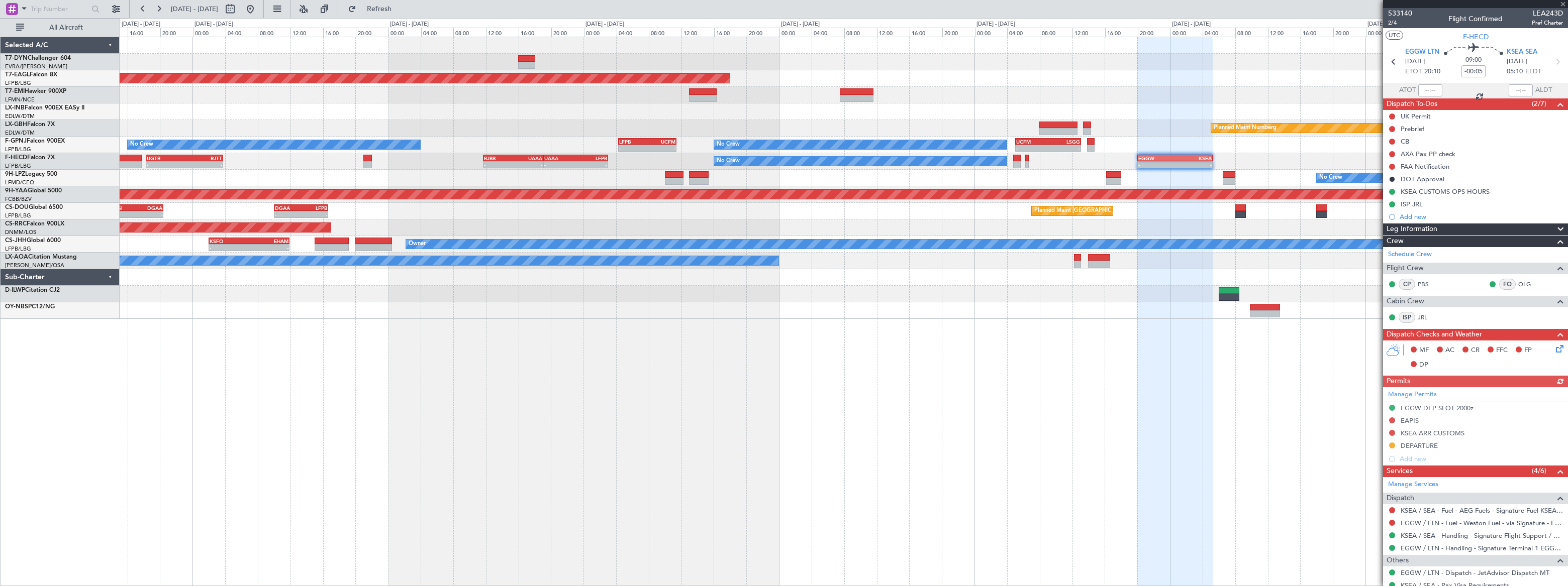
type input "0"
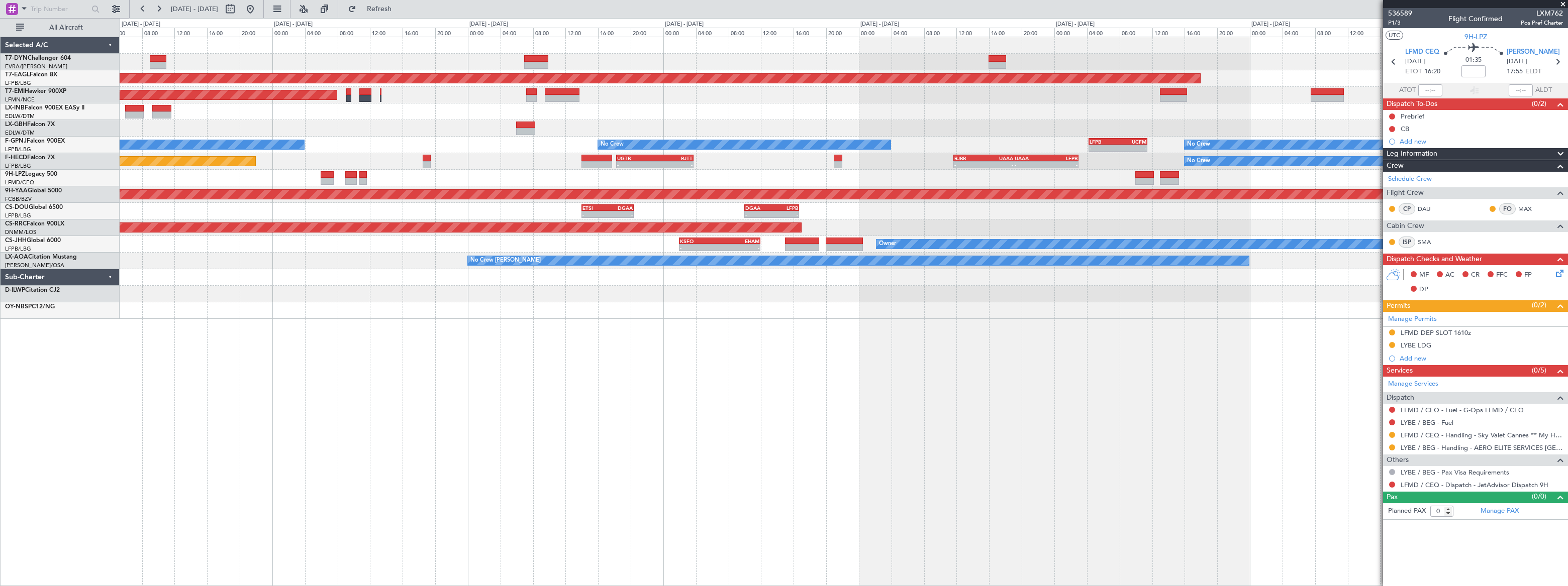
click at [804, 404] on div "Grounded New York (Teterboro) Planned Maint Zurich Planned Maint Nurnberg No Cr…" at bounding box center [843, 311] width 1448 height 550
click at [1028, 265] on div "Grounded New York (Teterboro) Planned Maint Zurich Planned Maint Nurnberg No Cr…" at bounding box center [843, 178] width 1447 height 282
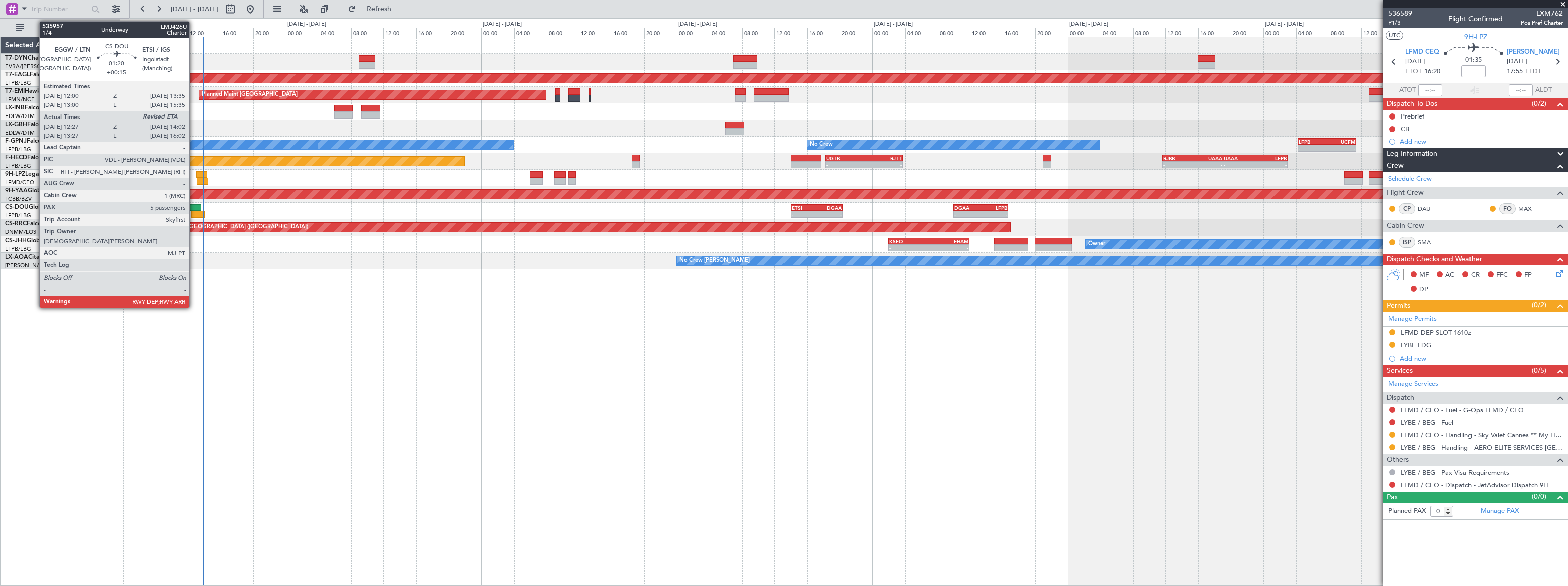
click at [195, 205] on div at bounding box center [193, 207] width 13 height 7
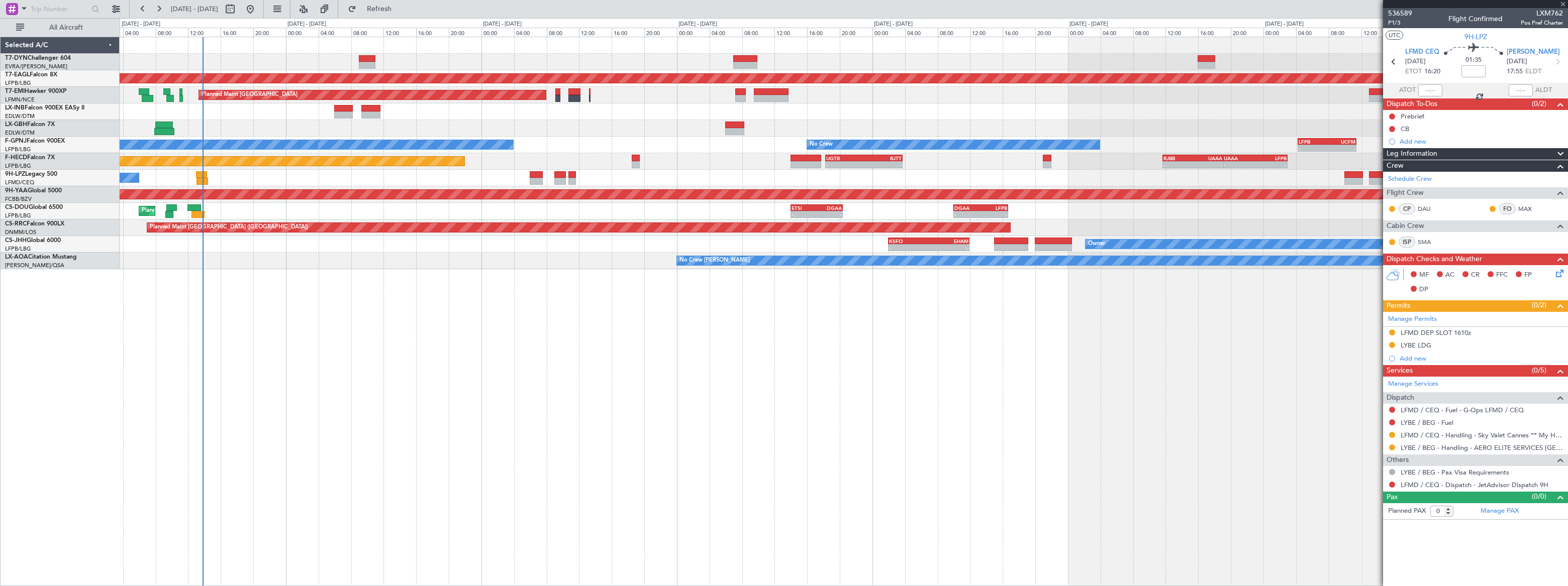
type input "+00:15"
type input "12:37"
type input "5"
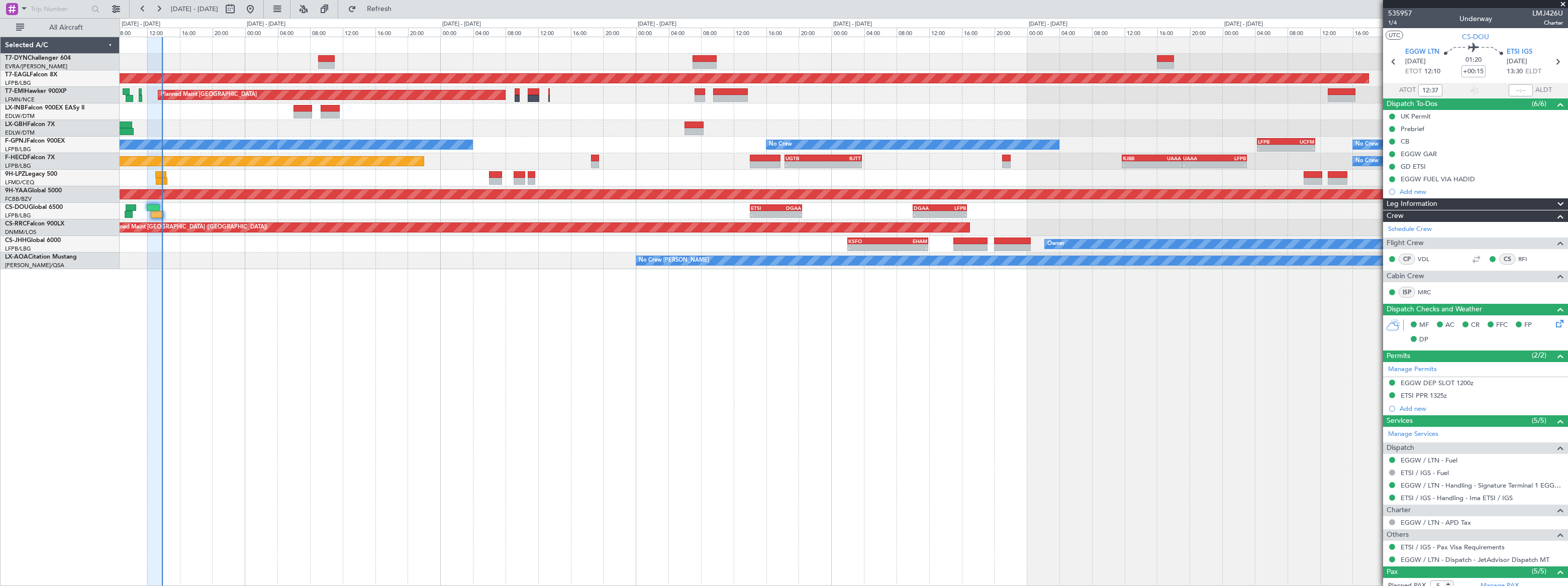
click at [361, 395] on div "Grounded [US_STATE] ([GEOGRAPHIC_DATA]) Planned Maint [GEOGRAPHIC_DATA] Planned…" at bounding box center [843, 311] width 1447 height 550
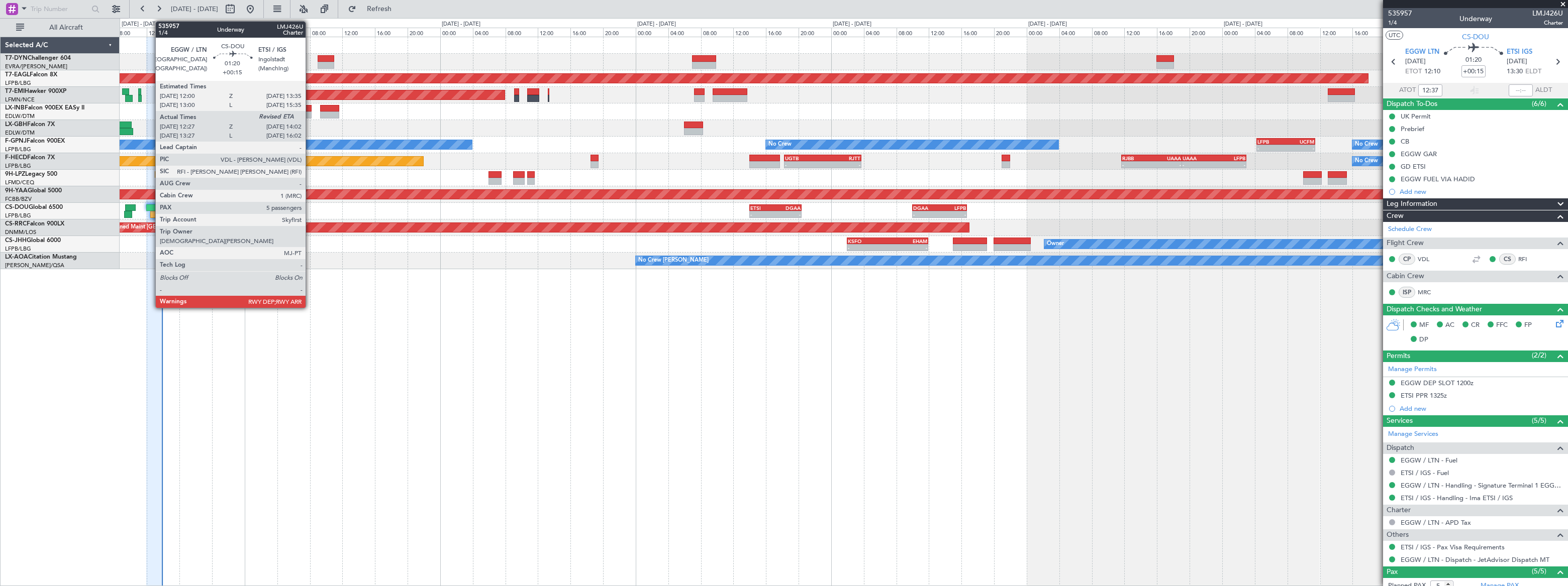
click at [151, 209] on div at bounding box center [152, 207] width 13 height 7
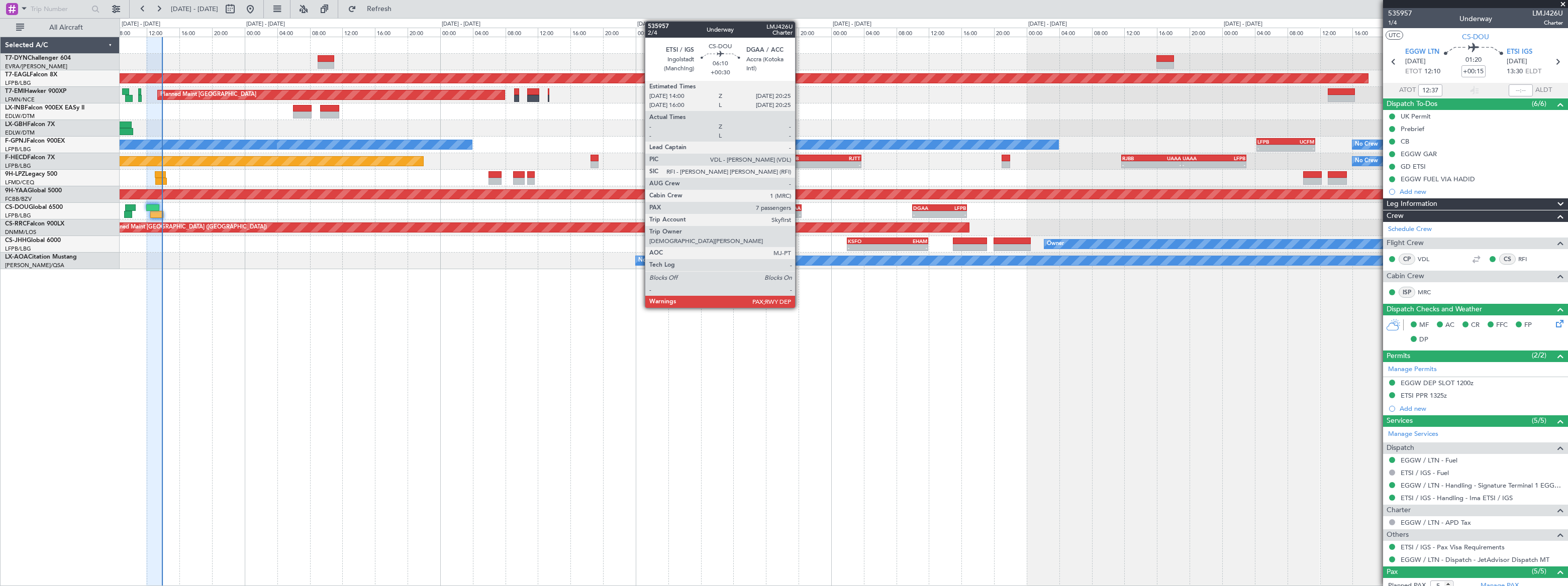
click at [799, 207] on div "DGAA" at bounding box center [788, 208] width 26 height 6
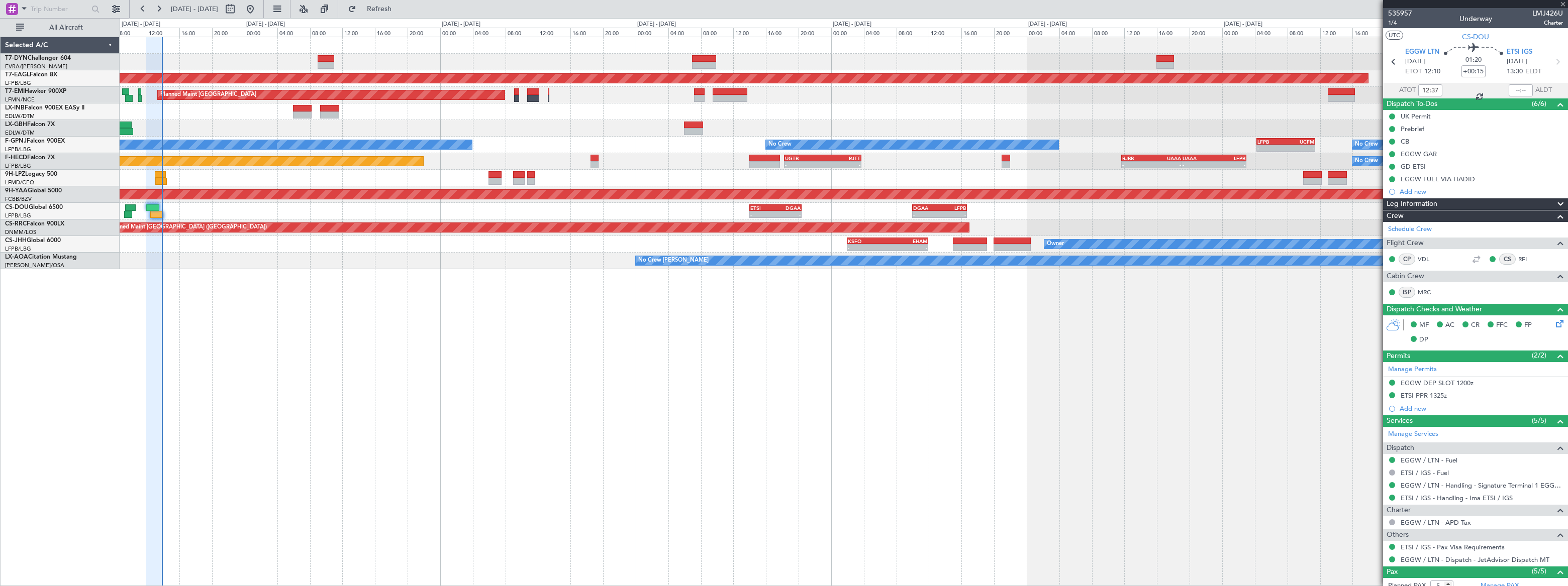
type input "+00:30"
type input "7"
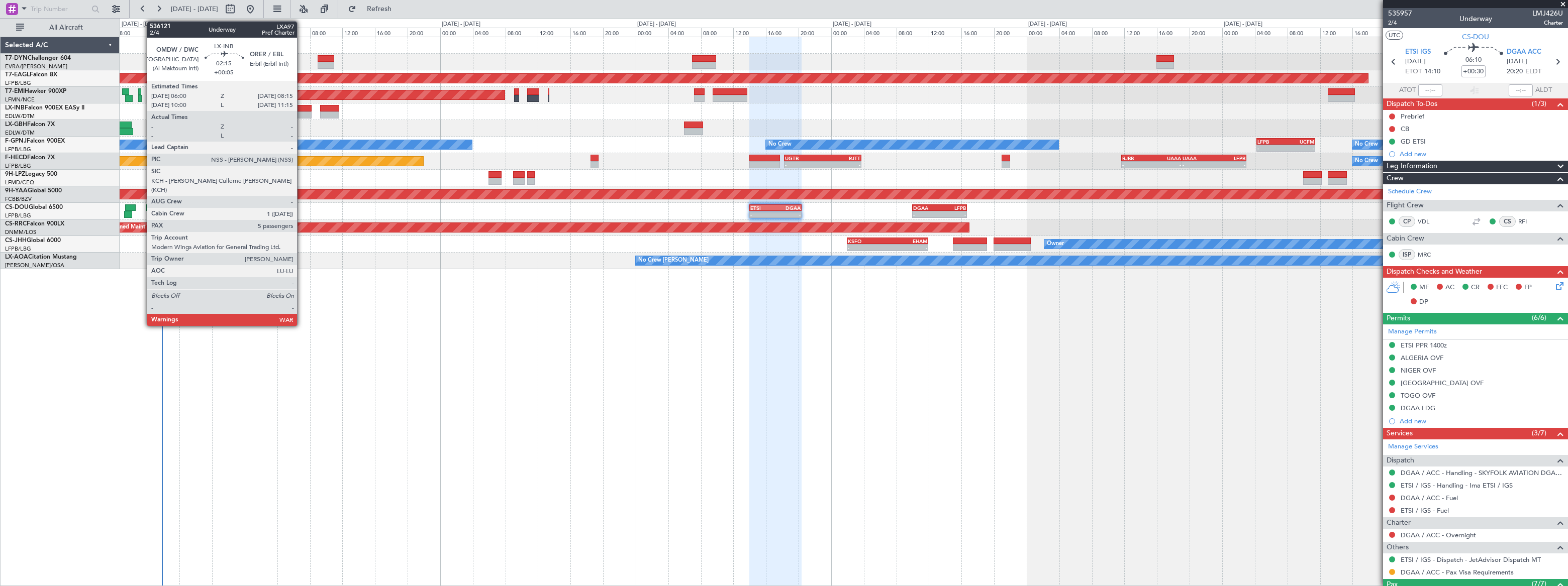
click at [301, 109] on div at bounding box center [301, 108] width 19 height 7
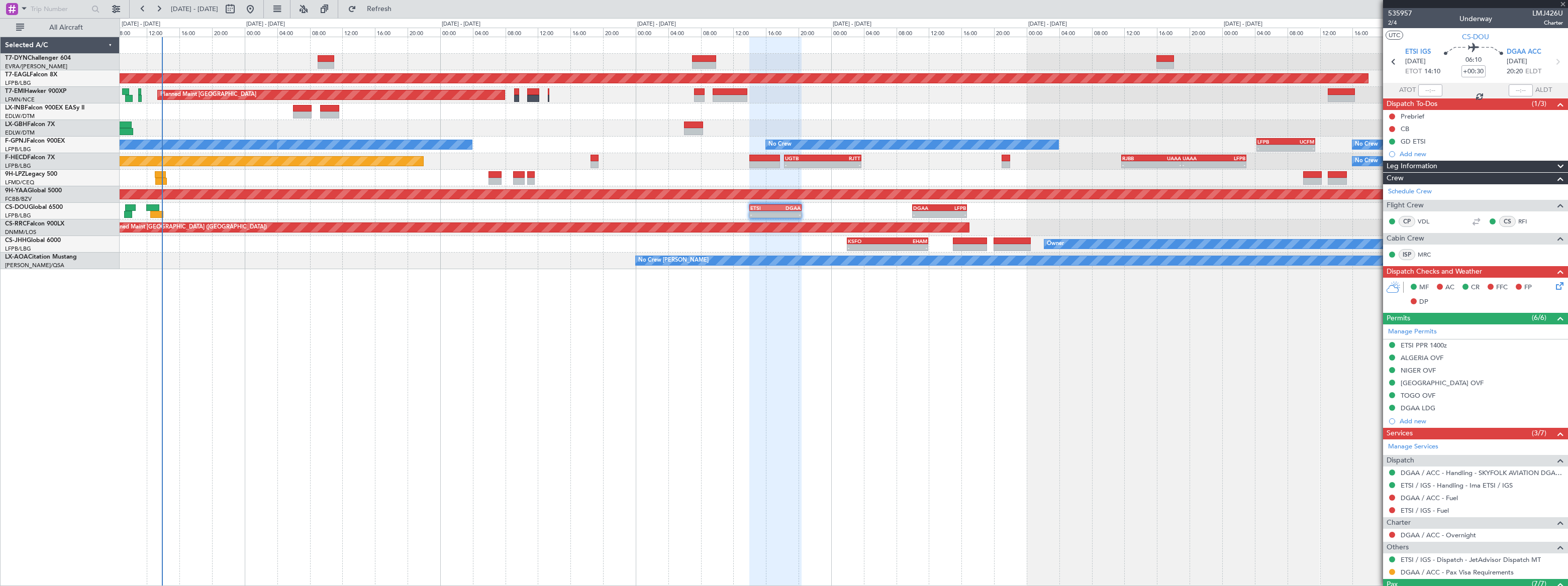
type input "+00:05"
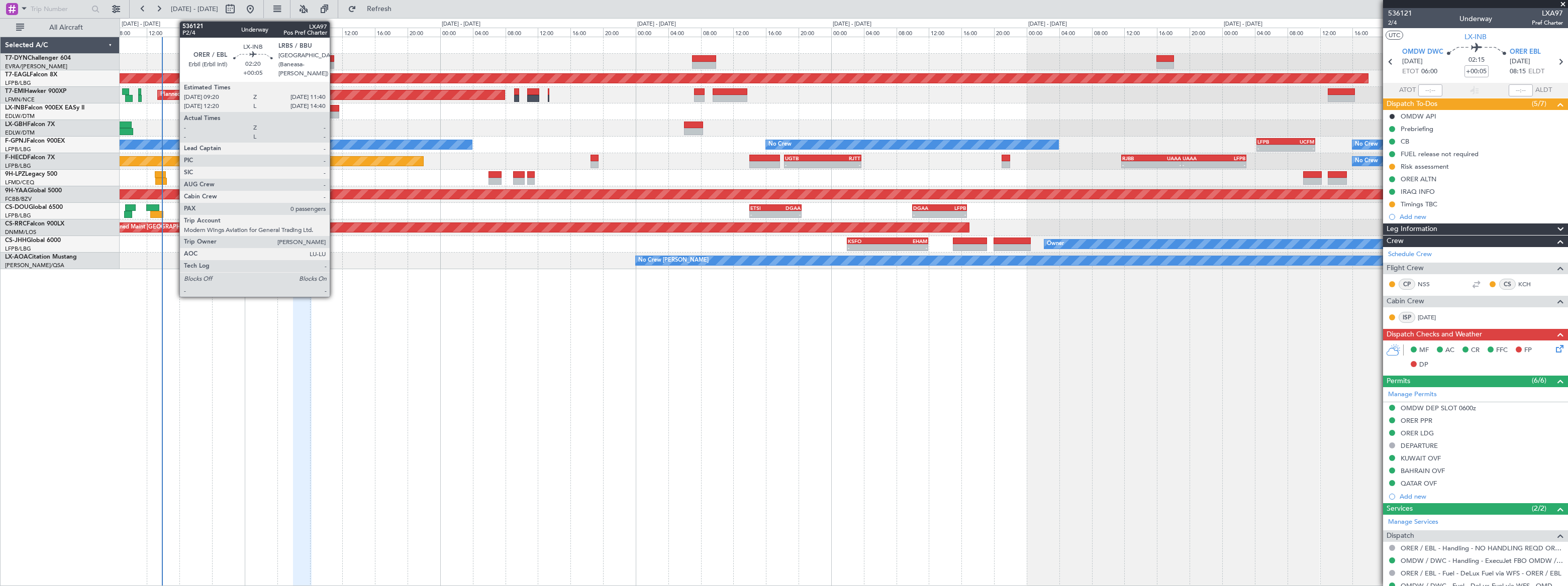
click at [334, 110] on div at bounding box center [329, 108] width 19 height 7
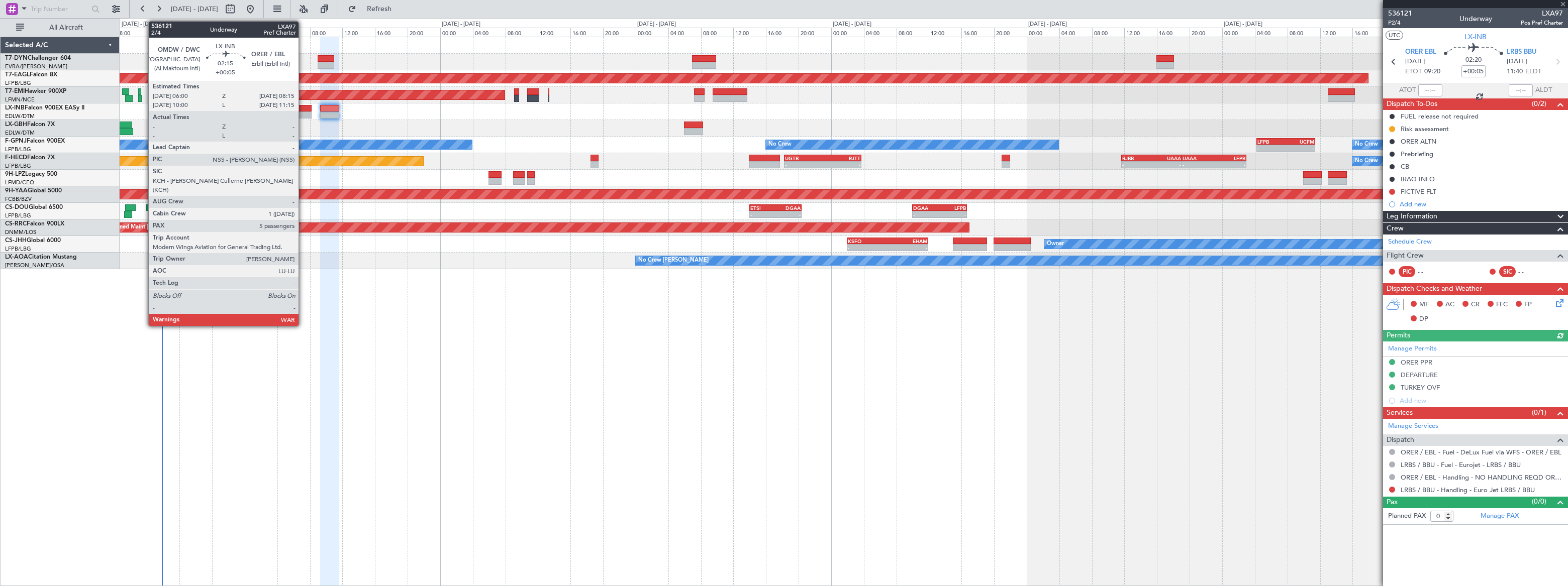
click at [303, 108] on div at bounding box center [301, 108] width 19 height 7
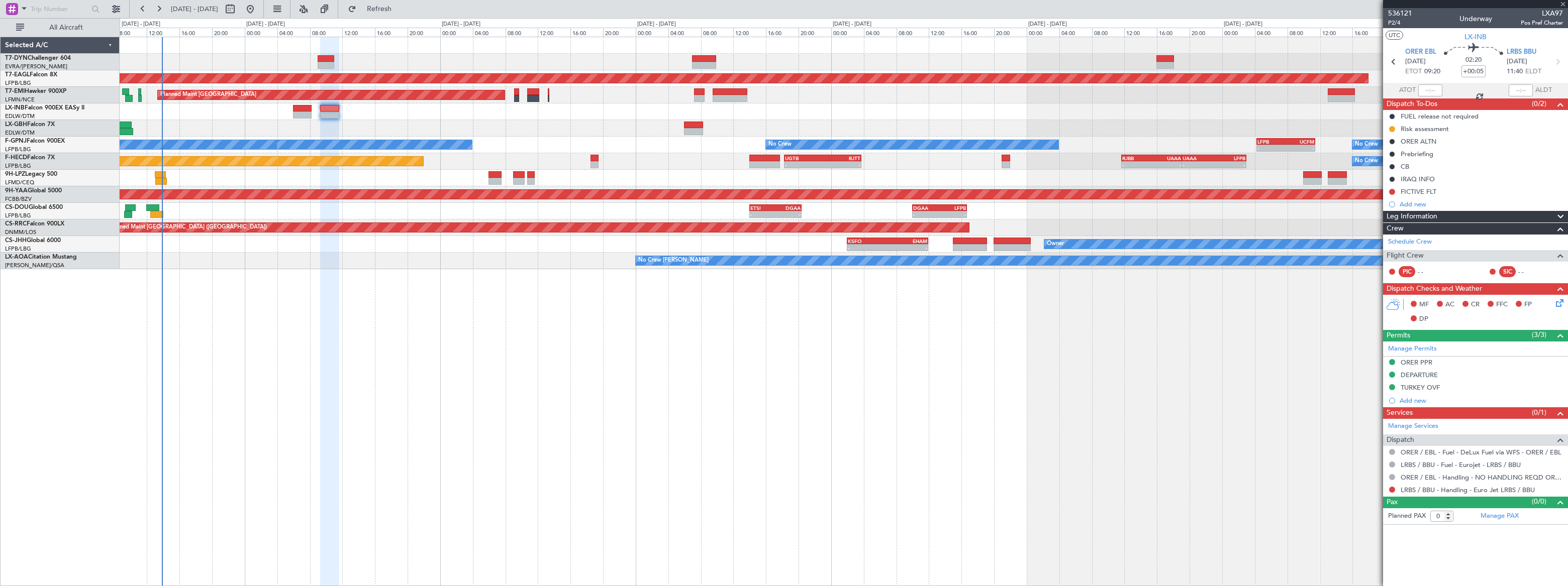
type input "5"
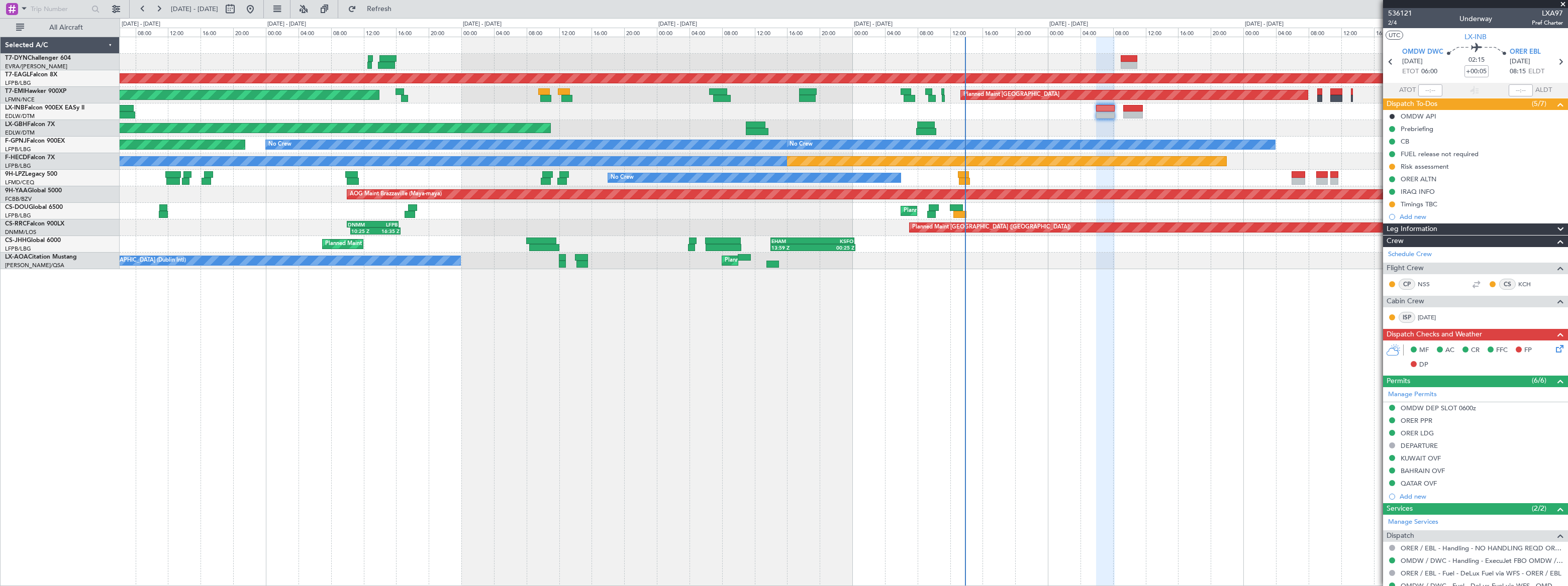
click at [1079, 324] on div "AOG Maint Riga (Riga Intl) Grounded New York (Teterboro) Planned Maint Zurich P…" at bounding box center [843, 311] width 1448 height 550
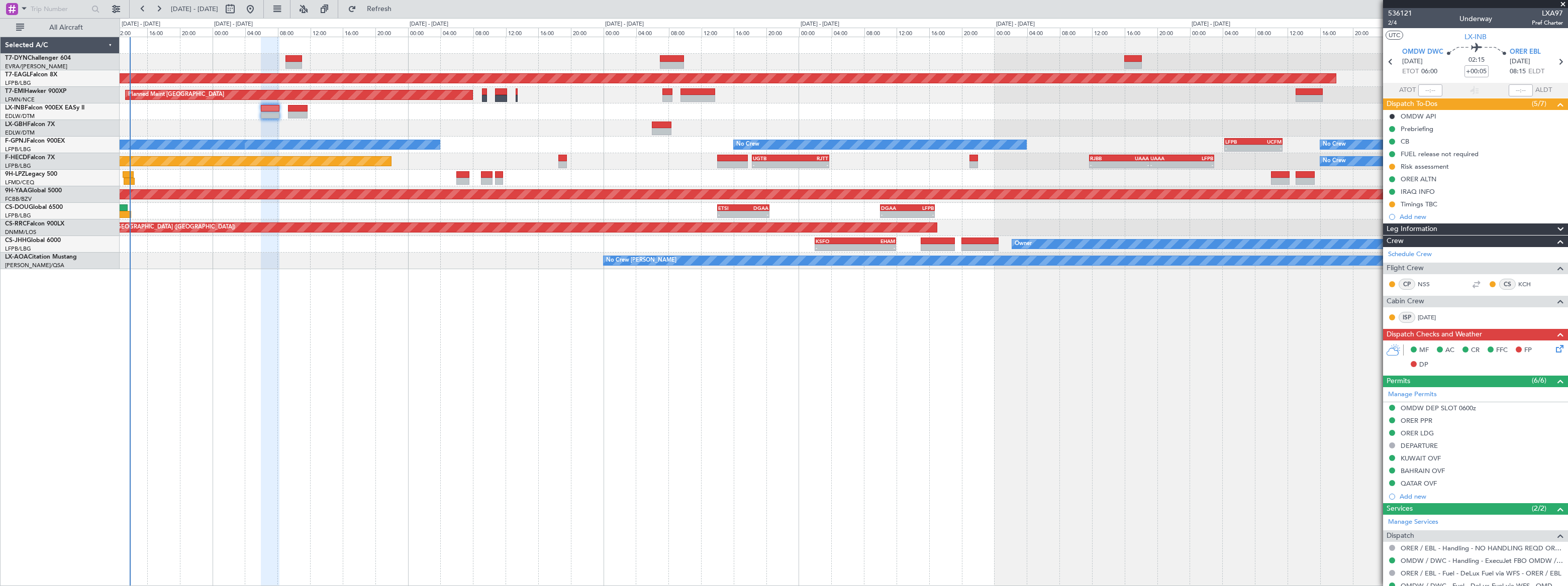
click at [208, 292] on div "Grounded New York (Teterboro) Planned Maint Zurich Planned Maint Nurnberg No Cr…" at bounding box center [843, 311] width 1447 height 550
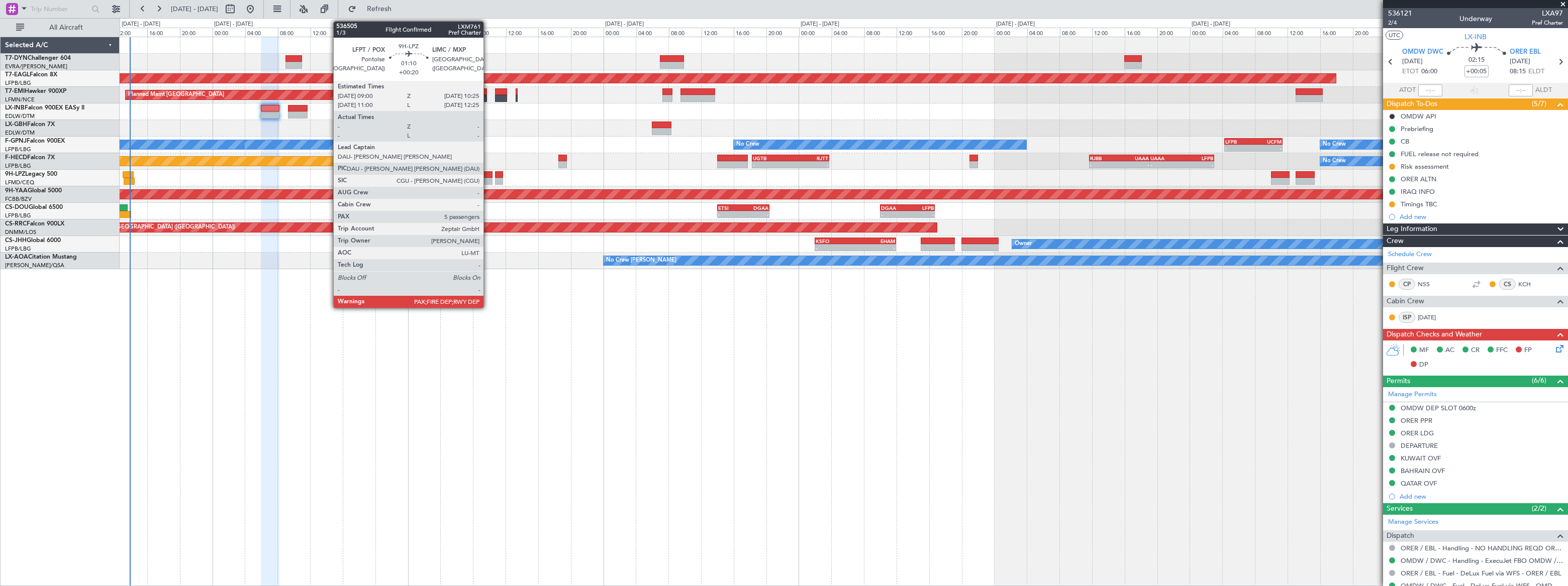
click at [488, 176] on div at bounding box center [487, 175] width 12 height 7
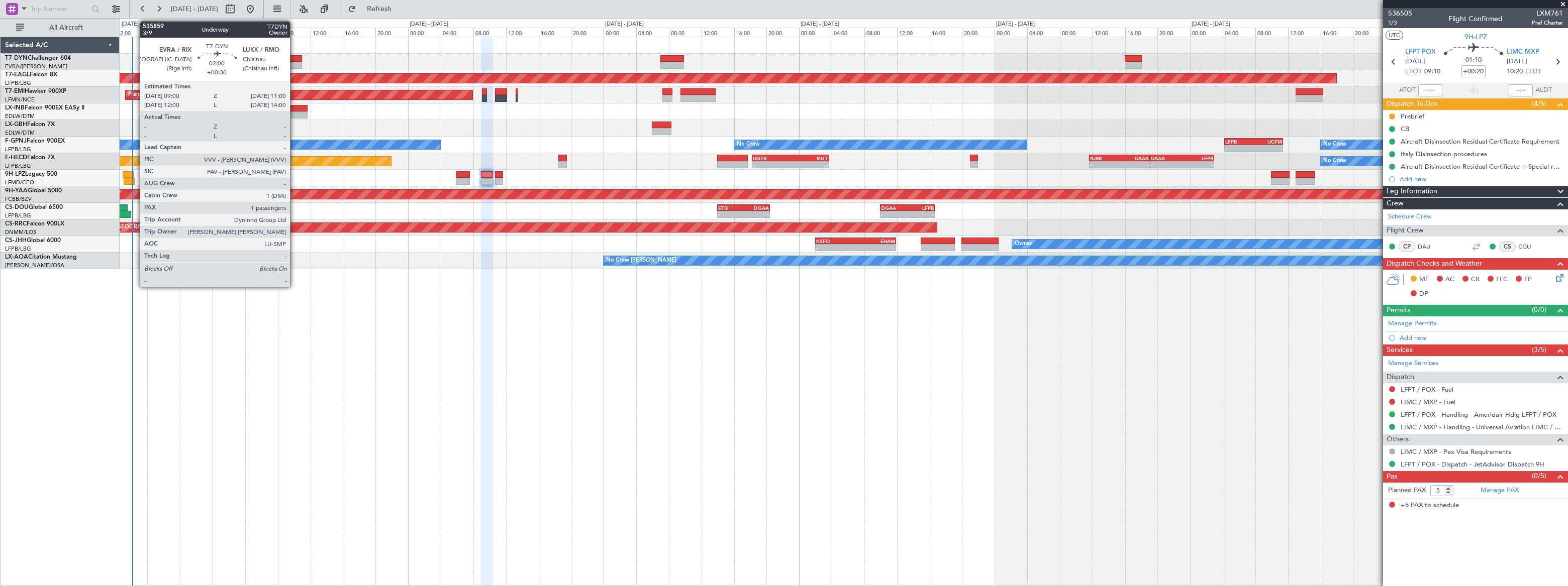
click at [294, 60] on div at bounding box center [294, 58] width 17 height 7
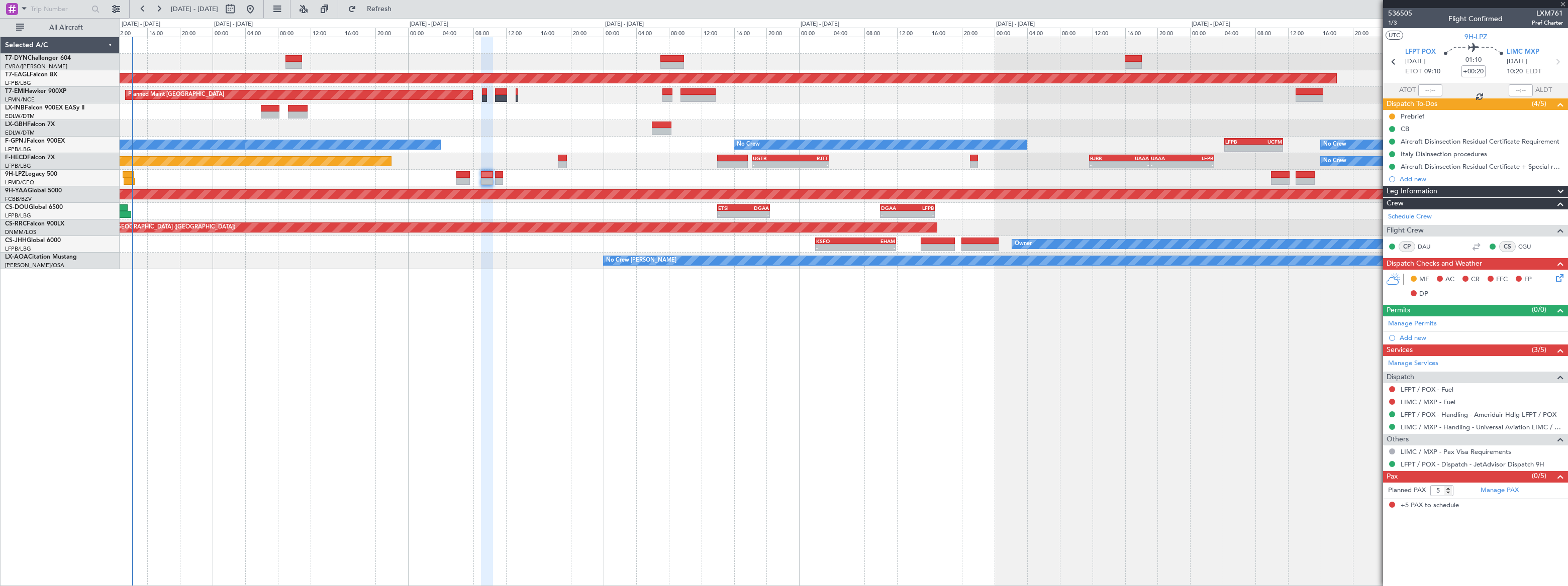
type input "+00:30"
type input "1"
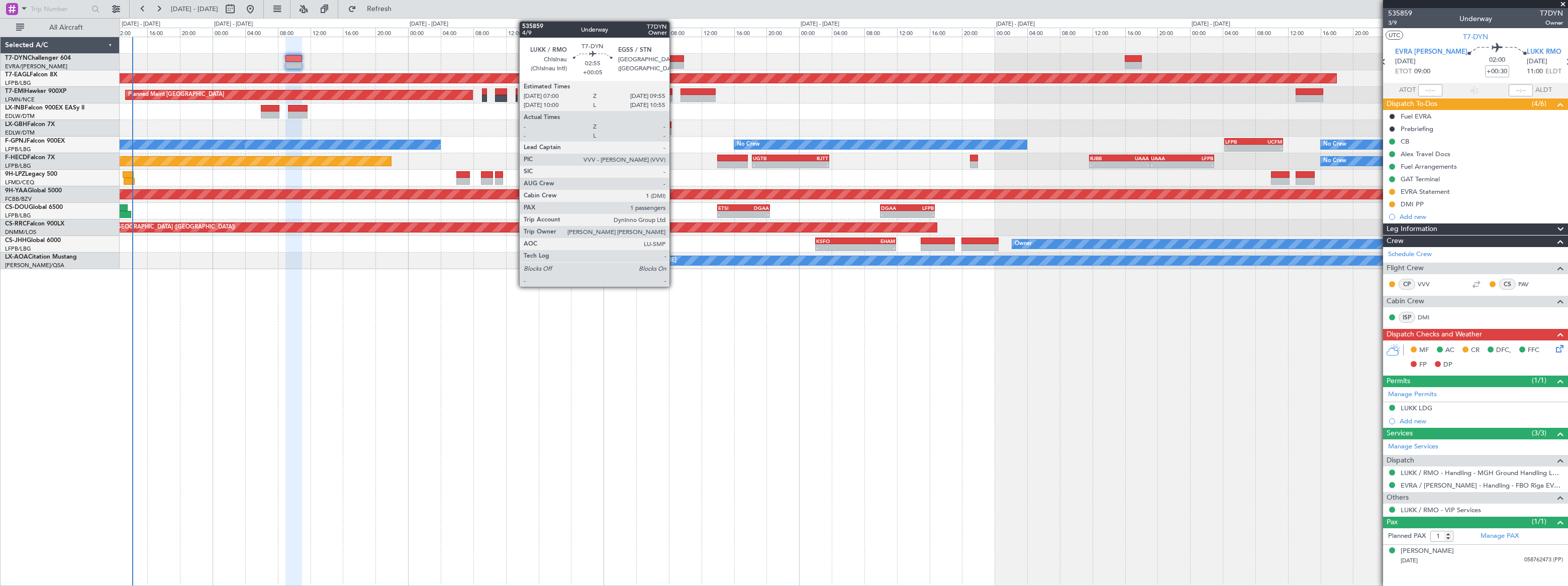
click at [674, 60] on div at bounding box center [672, 58] width 25 height 7
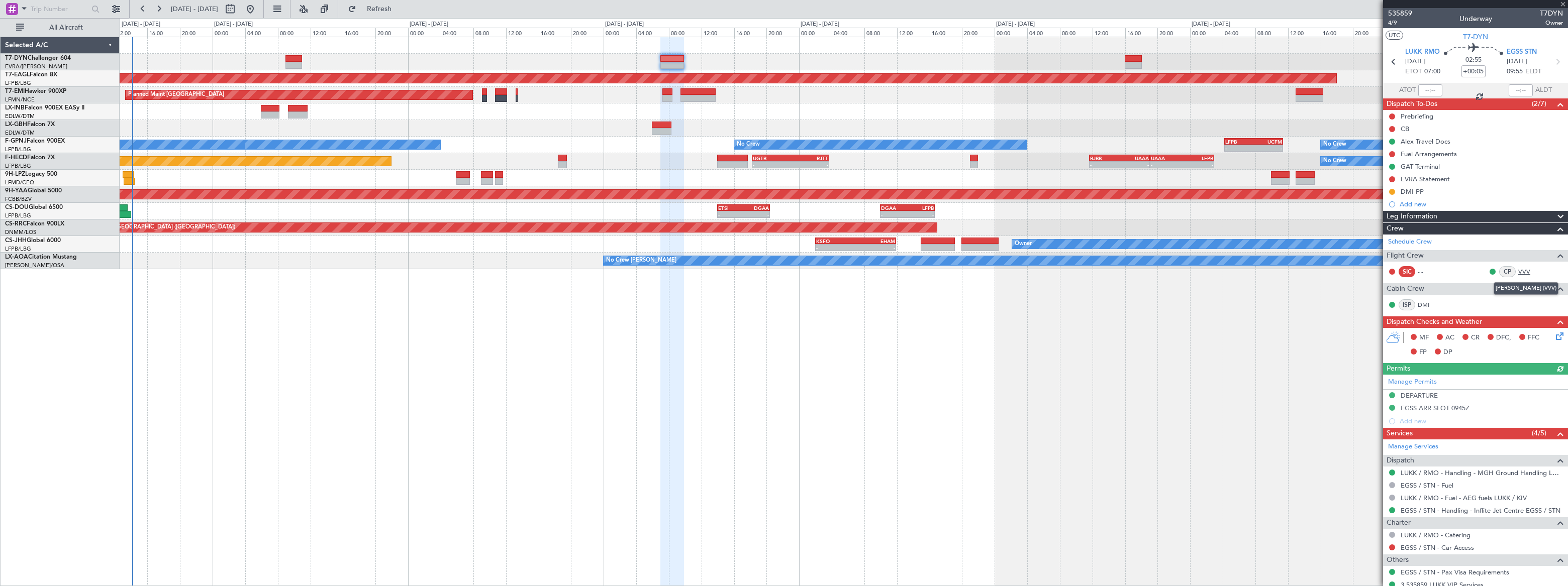
click at [1518, 269] on link "VVV" at bounding box center [1529, 271] width 23 height 9
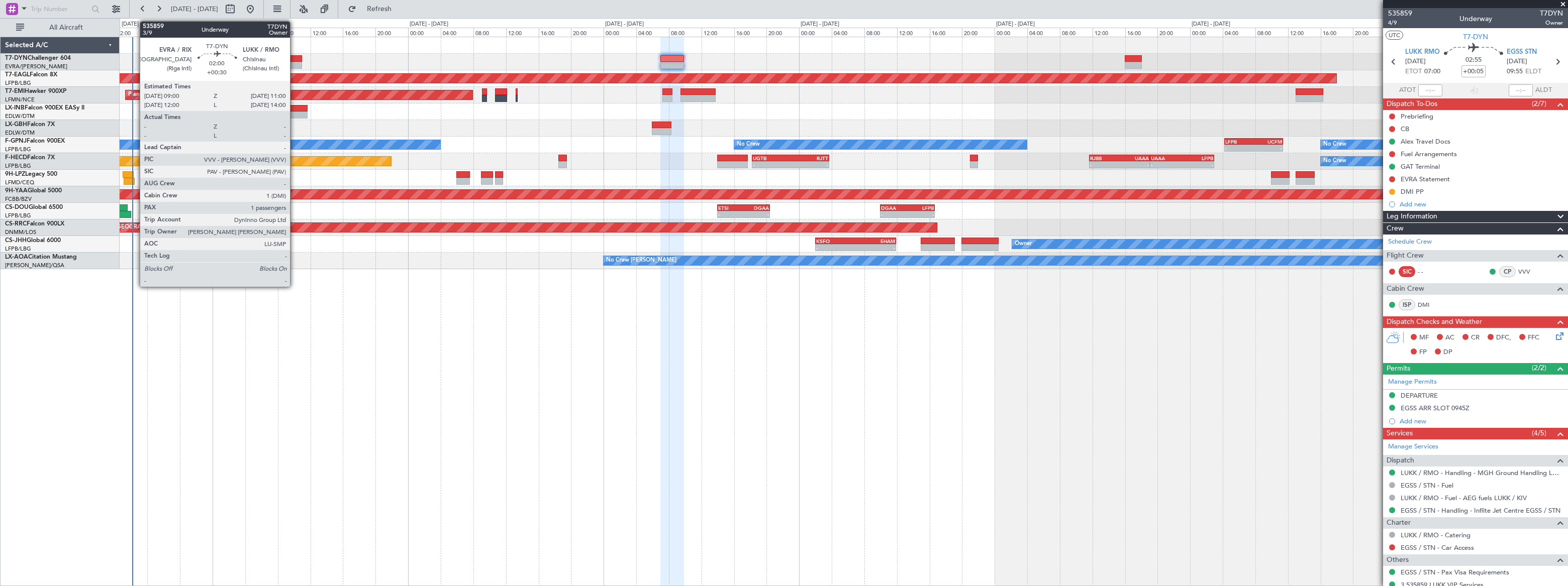
click at [295, 60] on div at bounding box center [294, 58] width 17 height 7
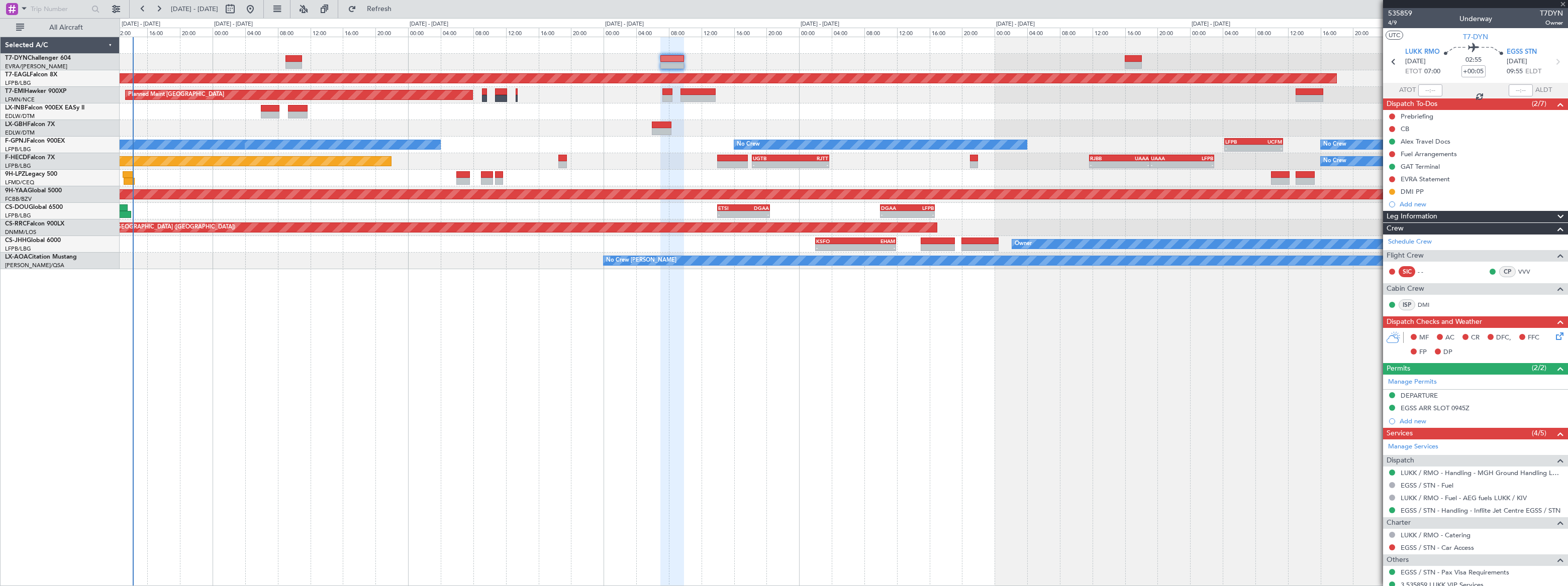
type input "+00:30"
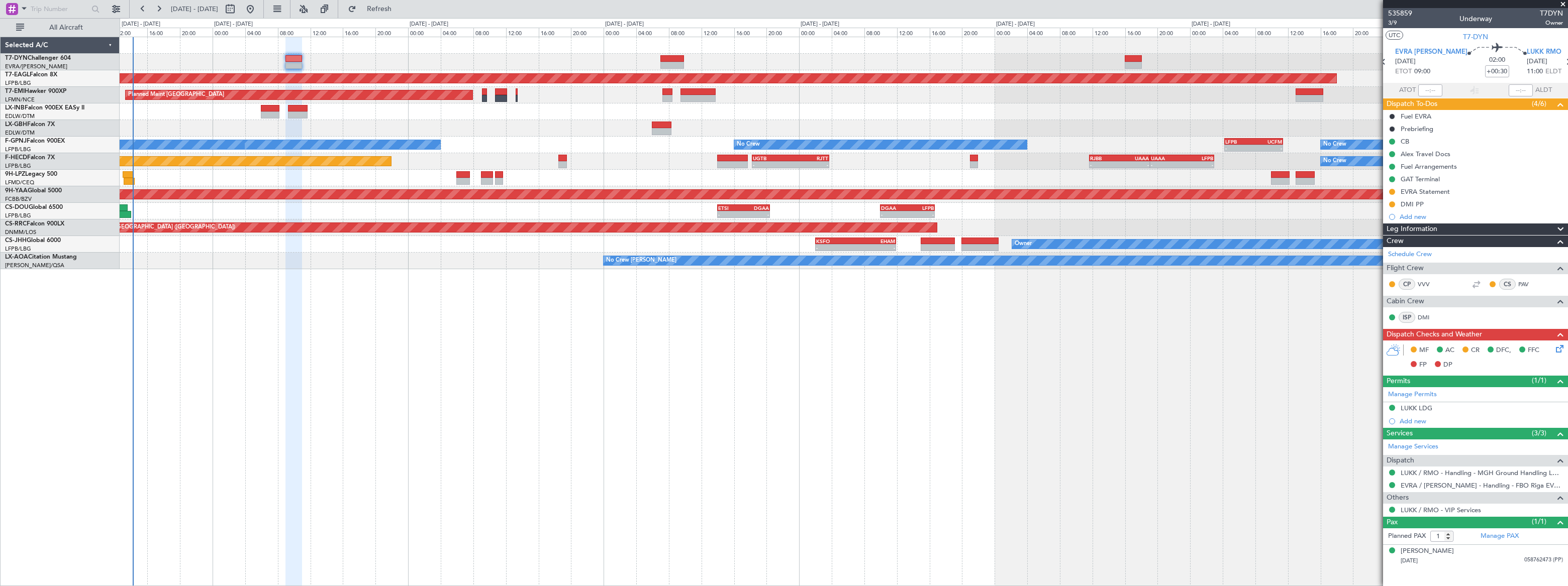
click at [1418, 215] on mat-tooltip-component "DMI PP" at bounding box center [1412, 221] width 37 height 27
click at [1411, 216] on div "Add new" at bounding box center [1476, 216] width 154 height 9
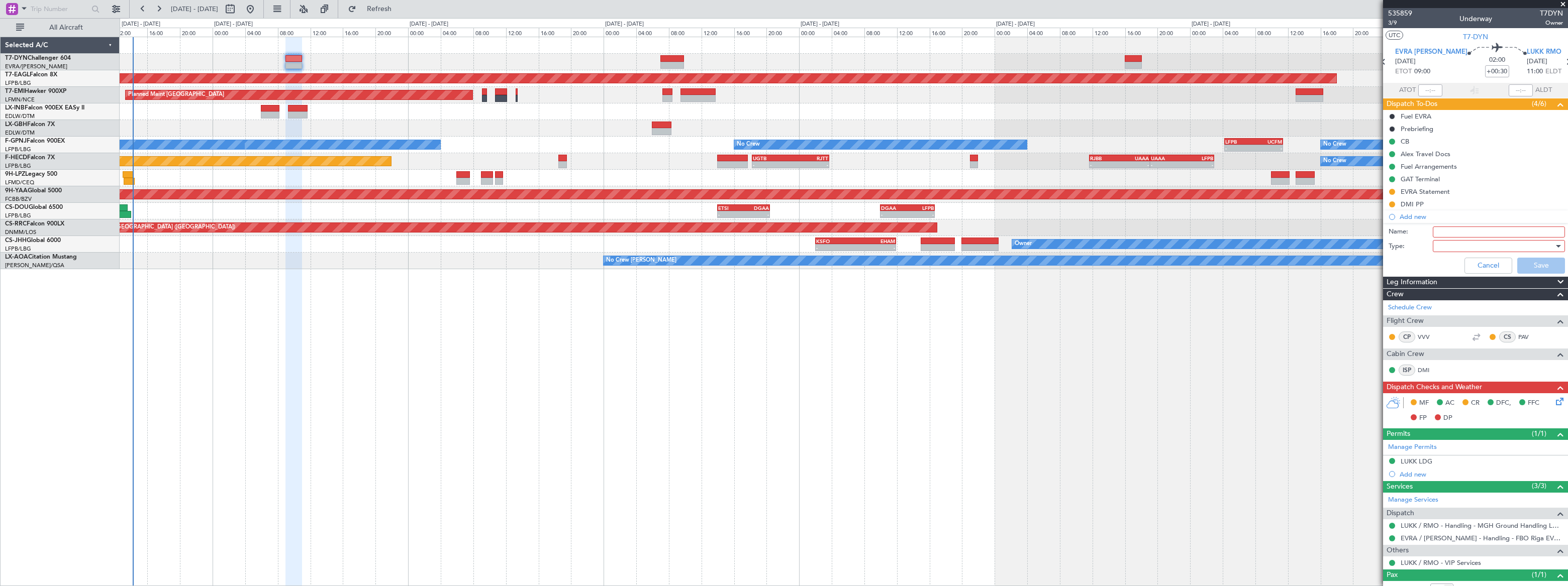
click at [1449, 236] on input "Name:" at bounding box center [1498, 232] width 133 height 11
type input "VVV Docs"
click at [1442, 251] on div at bounding box center [1494, 245] width 117 height 15
click at [1441, 271] on span "Generic" at bounding box center [1494, 266] width 118 height 15
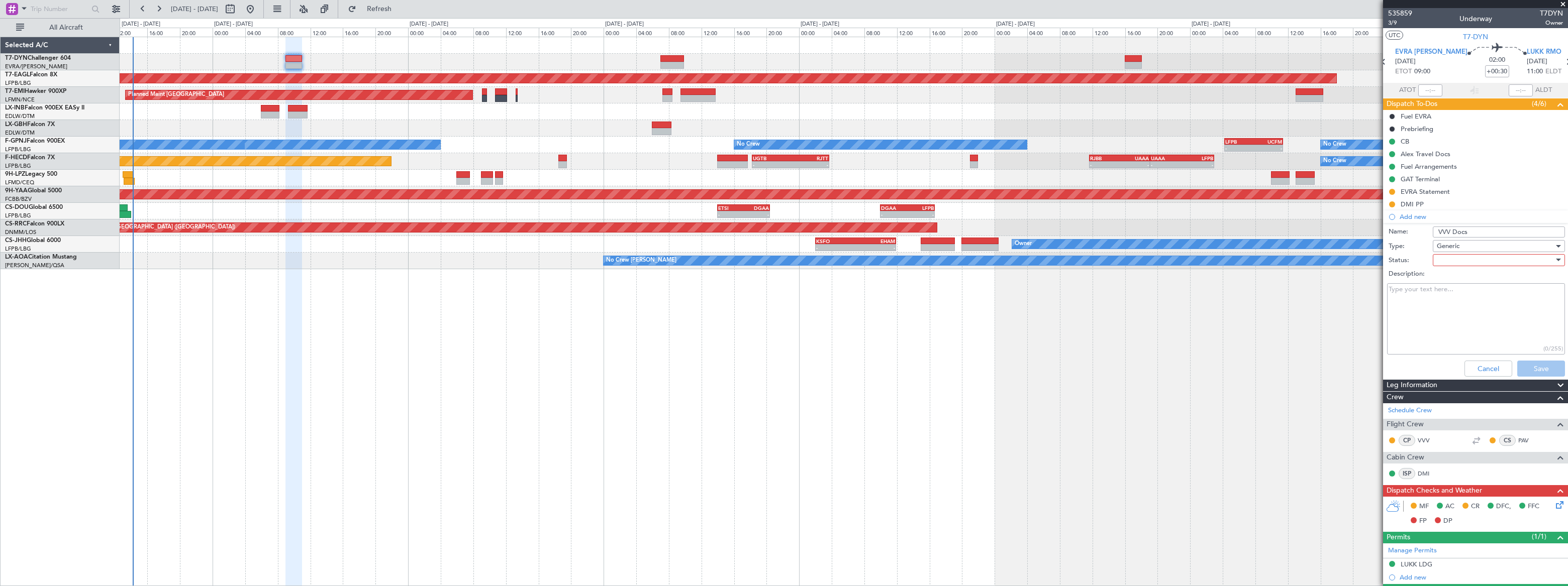
click at [1438, 263] on div at bounding box center [1494, 259] width 117 height 15
click at [1440, 282] on span "Not Started" at bounding box center [1494, 280] width 118 height 15
click at [1433, 314] on textarea "Description:" at bounding box center [1475, 319] width 178 height 72
click at [294, 54] on div at bounding box center [843, 62] width 1447 height 17
click at [1475, 370] on button "Cancel" at bounding box center [1487, 368] width 48 height 16
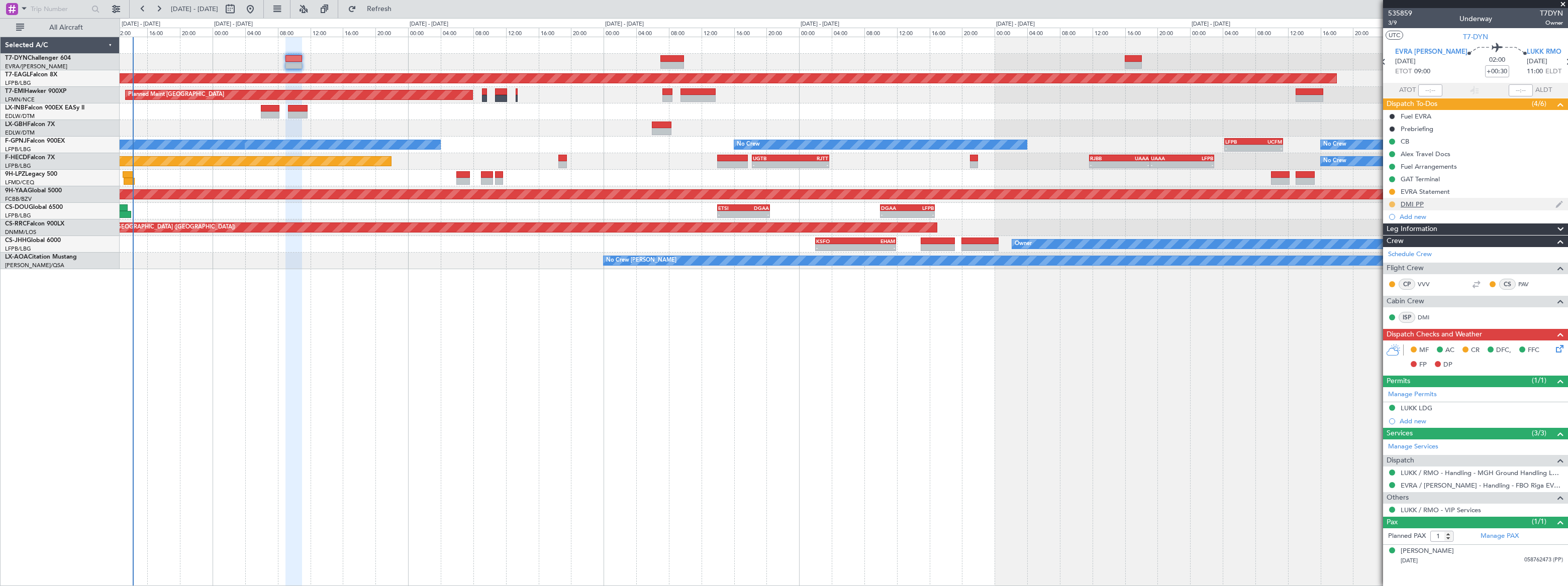
click at [1390, 204] on button at bounding box center [1392, 204] width 6 height 6
click at [1382, 250] on span "Completed" at bounding box center [1396, 248] width 33 height 10
click at [1411, 218] on div "Add new" at bounding box center [1476, 216] width 154 height 9
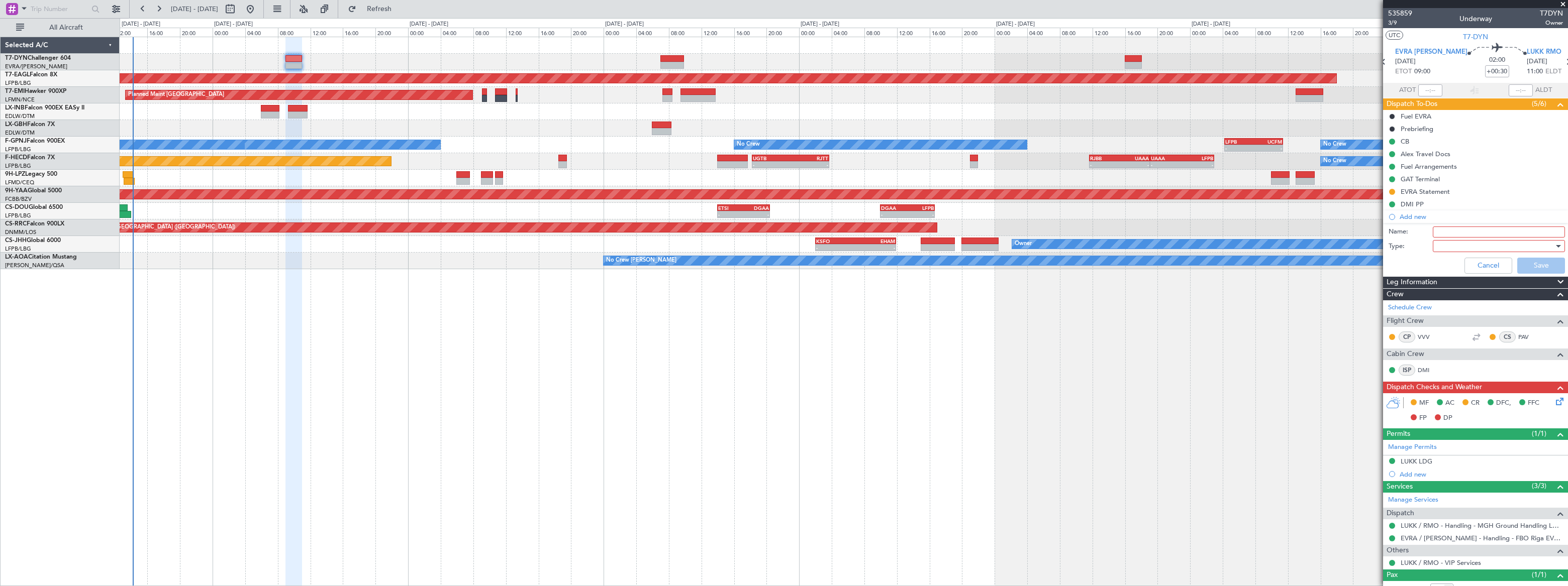
click at [1442, 230] on input "Name:" at bounding box center [1498, 232] width 133 height 11
type input "VVV"
click at [1451, 243] on div at bounding box center [1494, 245] width 117 height 15
click at [1447, 263] on span "Generic" at bounding box center [1494, 266] width 118 height 15
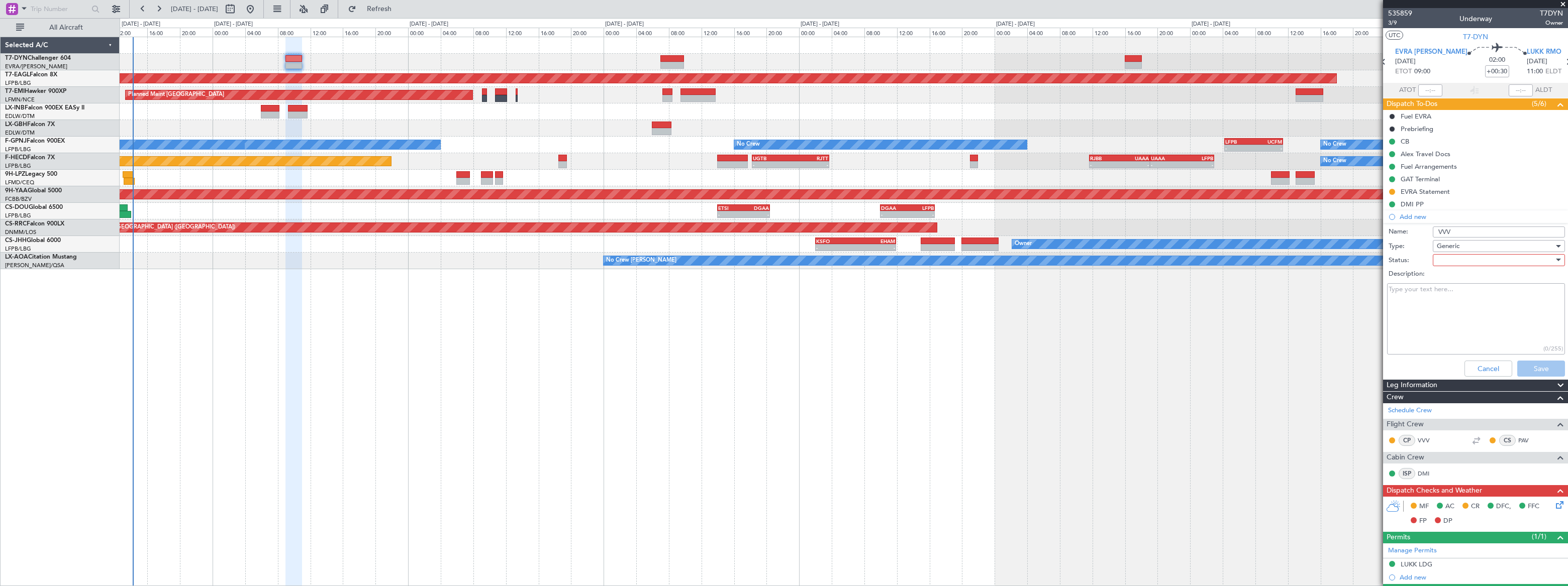
click at [1445, 261] on div at bounding box center [1494, 259] width 117 height 15
click at [1444, 281] on span "Not Started" at bounding box center [1494, 280] width 118 height 15
click at [1437, 292] on textarea "Description:" at bounding box center [1475, 319] width 178 height 72
paste textarea "PP-Egizarian (RU-770581904)"
drag, startPoint x: 1516, startPoint y: 300, endPoint x: 1468, endPoint y: 297, distance: 48.1
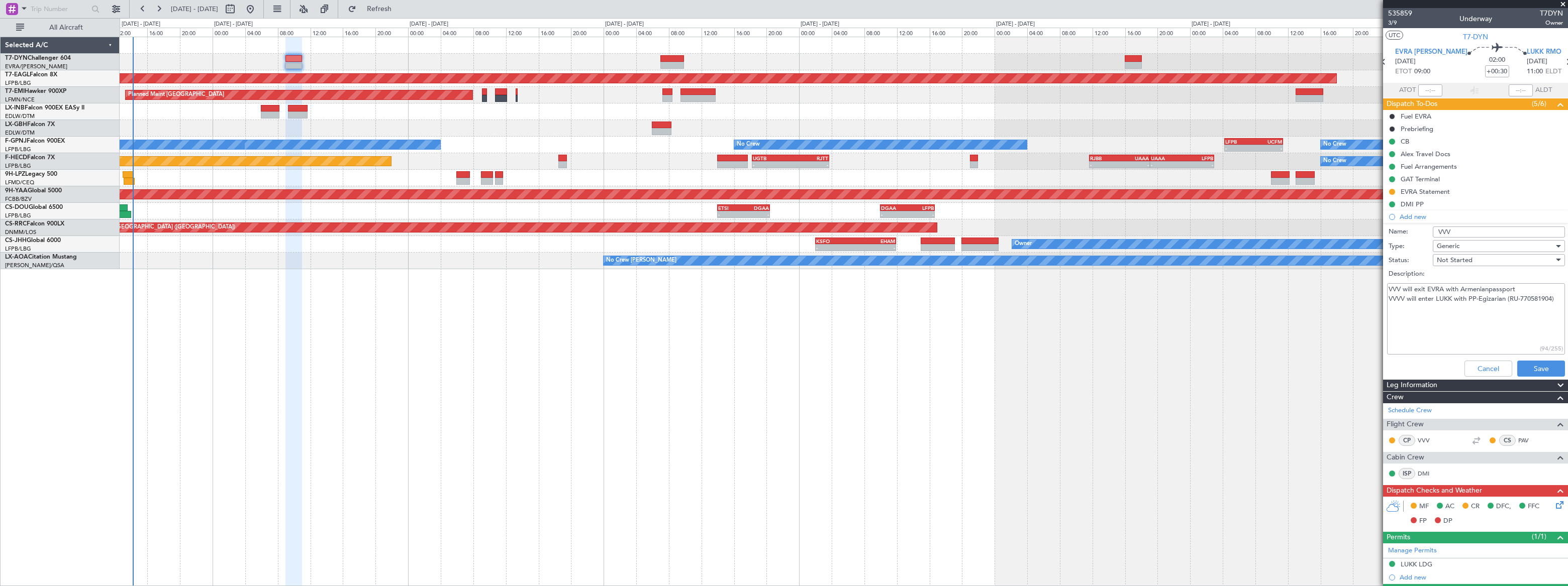
click at [1468, 297] on textarea "VVV will exit EVRA with Armenianpassport VVVV will enter LUKK with PP-Egizarian…" at bounding box center [1475, 319] width 178 height 72
click at [1488, 289] on textarea "VVV will exit EVRA with Armenianpassport VVVV will enter LUKK with Russian pass…" at bounding box center [1475, 319] width 178 height 72
type textarea "VVV will exit EVRA with Armenian passport VVVV will enter LUKK with Russian pas…"
click at [1534, 375] on button "Save" at bounding box center [1541, 368] width 48 height 16
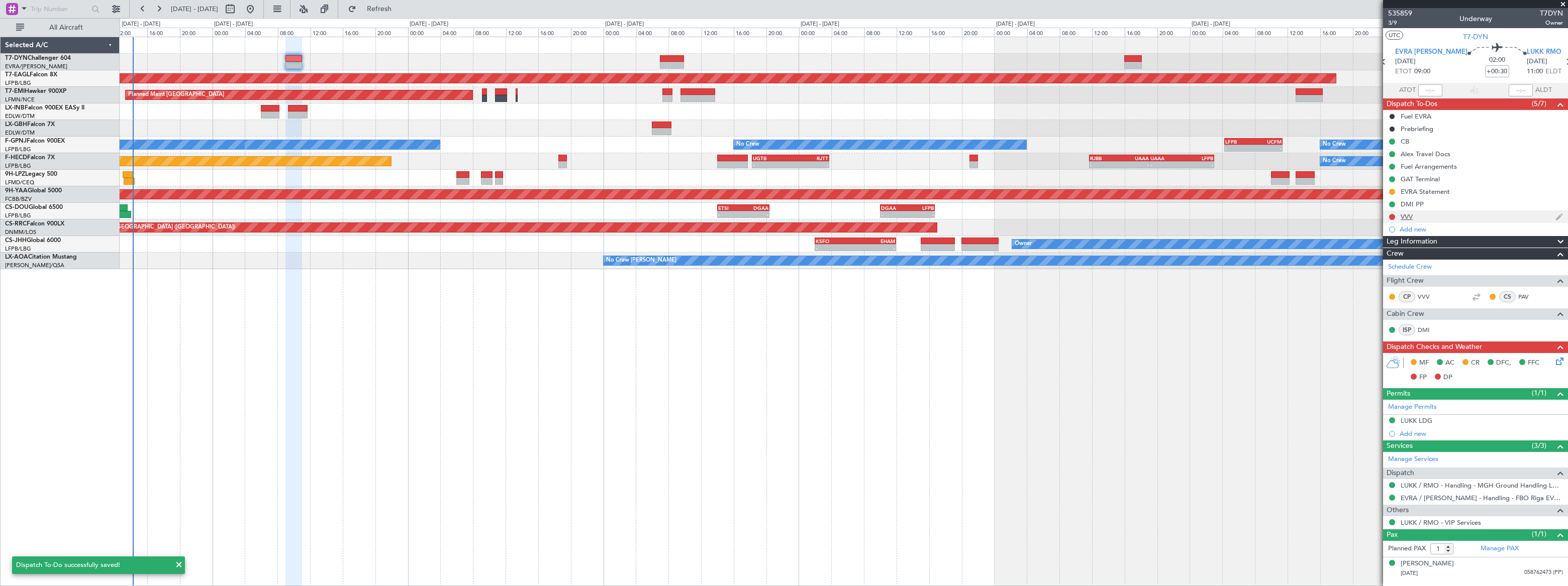
click at [1424, 215] on div "VVV" at bounding box center [1475, 216] width 185 height 13
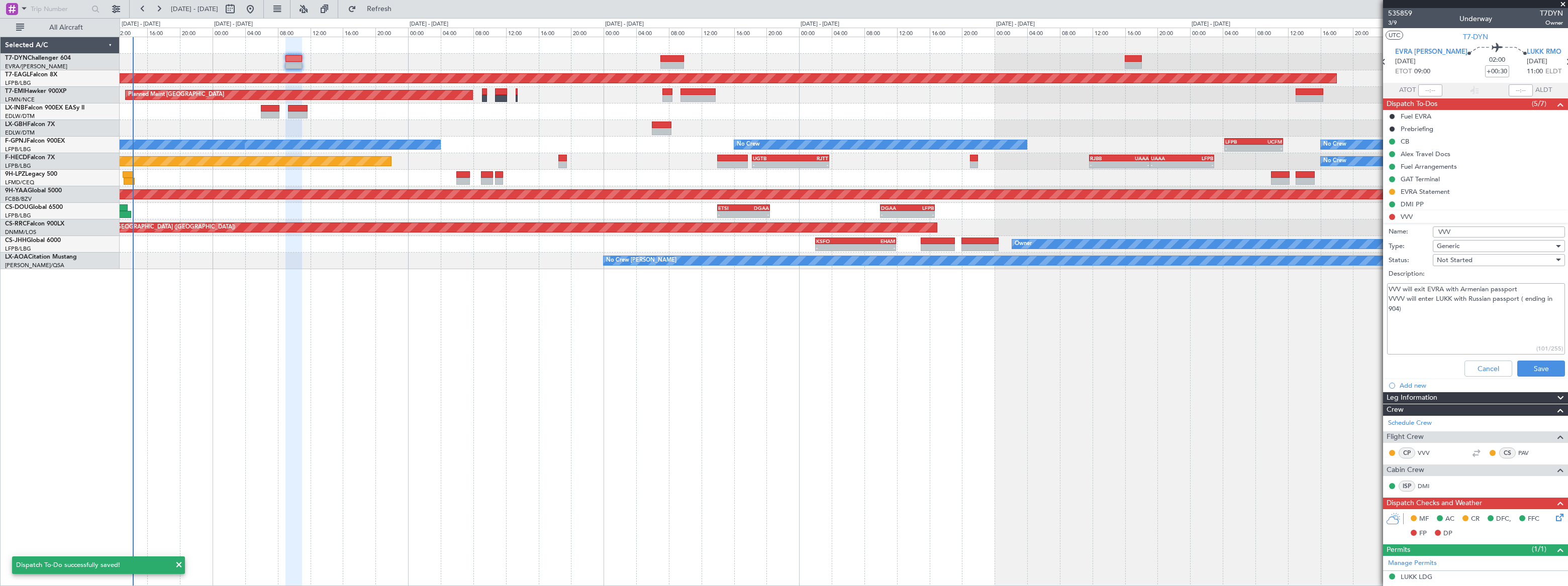
click at [1469, 235] on input "VVV" at bounding box center [1498, 232] width 133 height 11
type input "VVV PP"
click at [1544, 368] on button "Save" at bounding box center [1541, 368] width 48 height 16
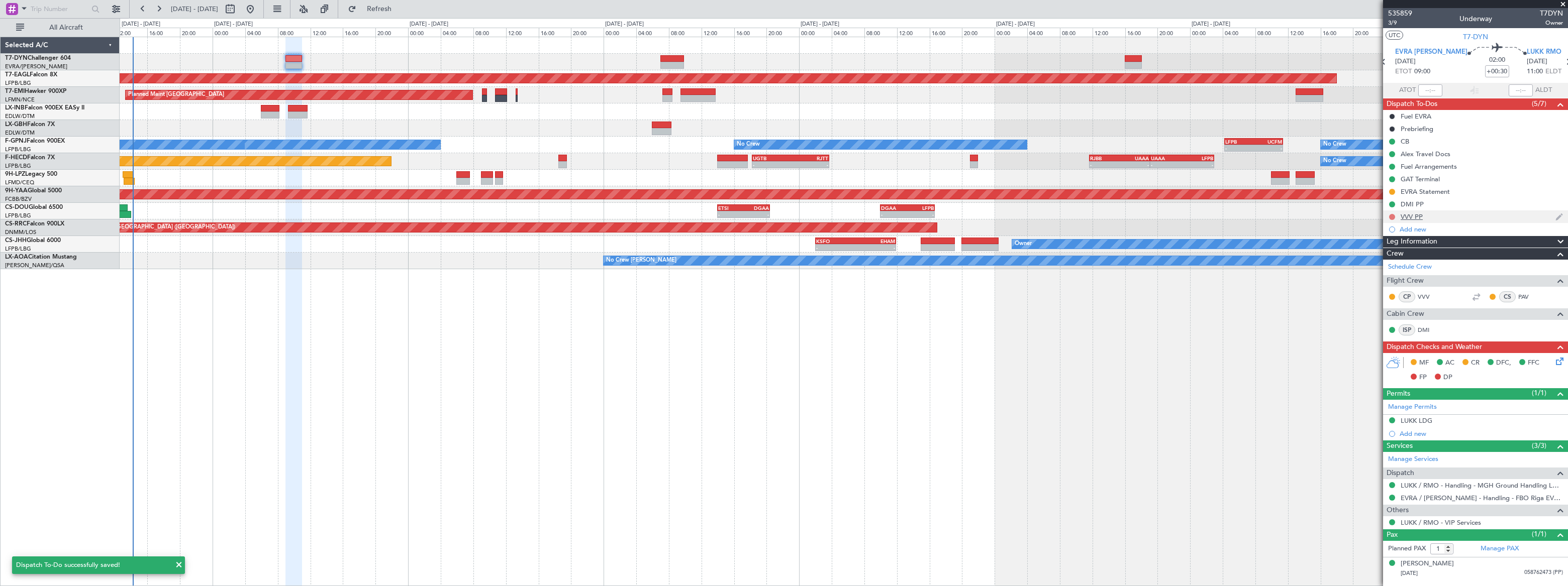
click at [1392, 216] on button at bounding box center [1392, 217] width 6 height 6
click at [1379, 261] on span "Completed" at bounding box center [1396, 261] width 33 height 10
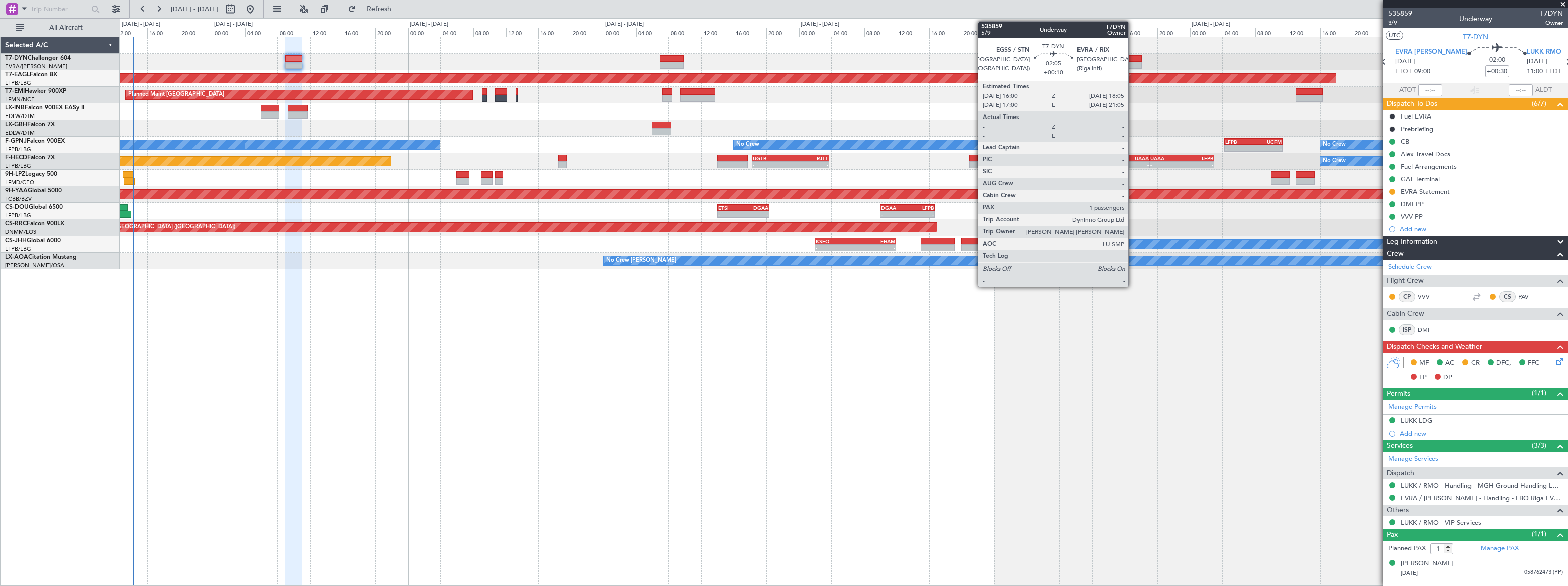
click at [1133, 56] on div at bounding box center [1132, 58] width 17 height 7
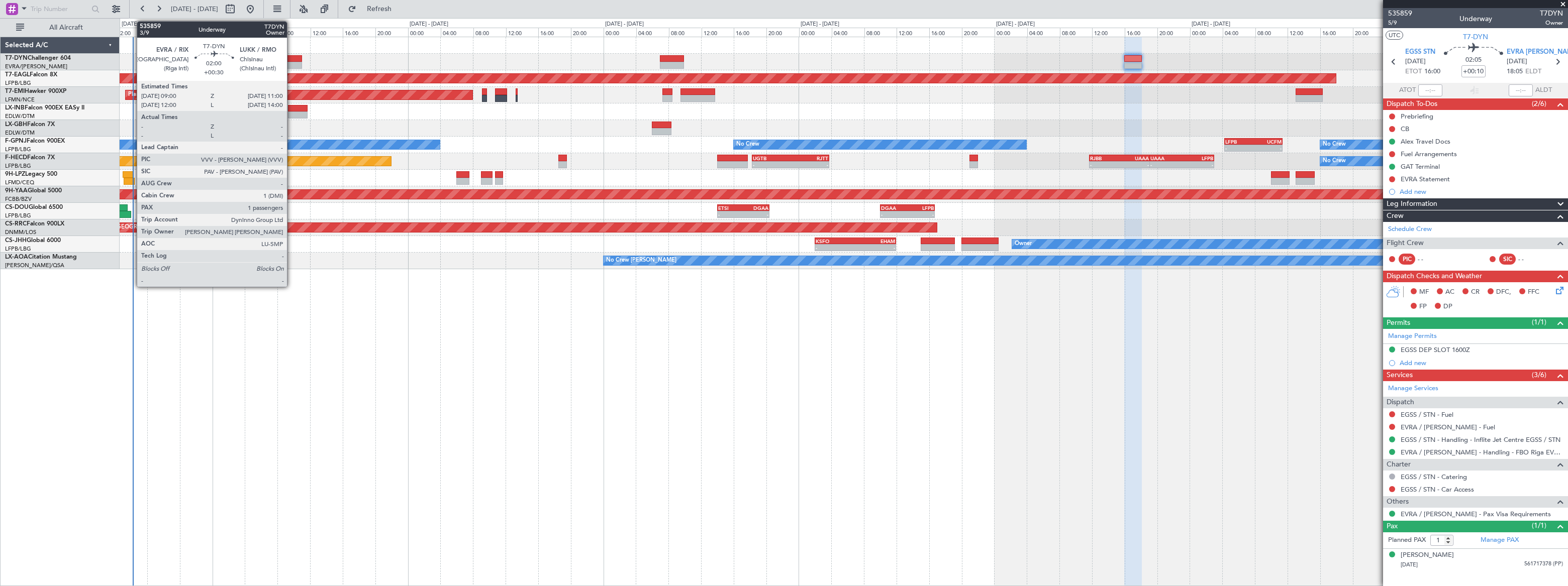
click at [292, 60] on div at bounding box center [294, 58] width 17 height 7
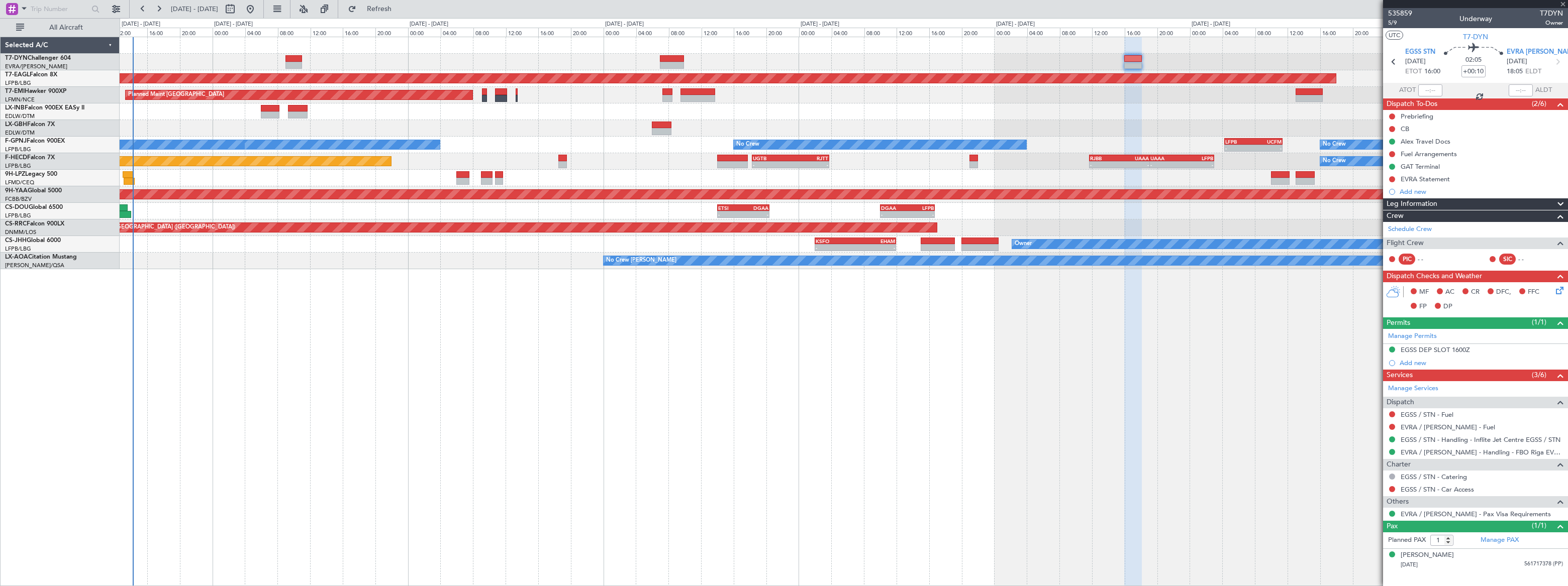
type input "+00:30"
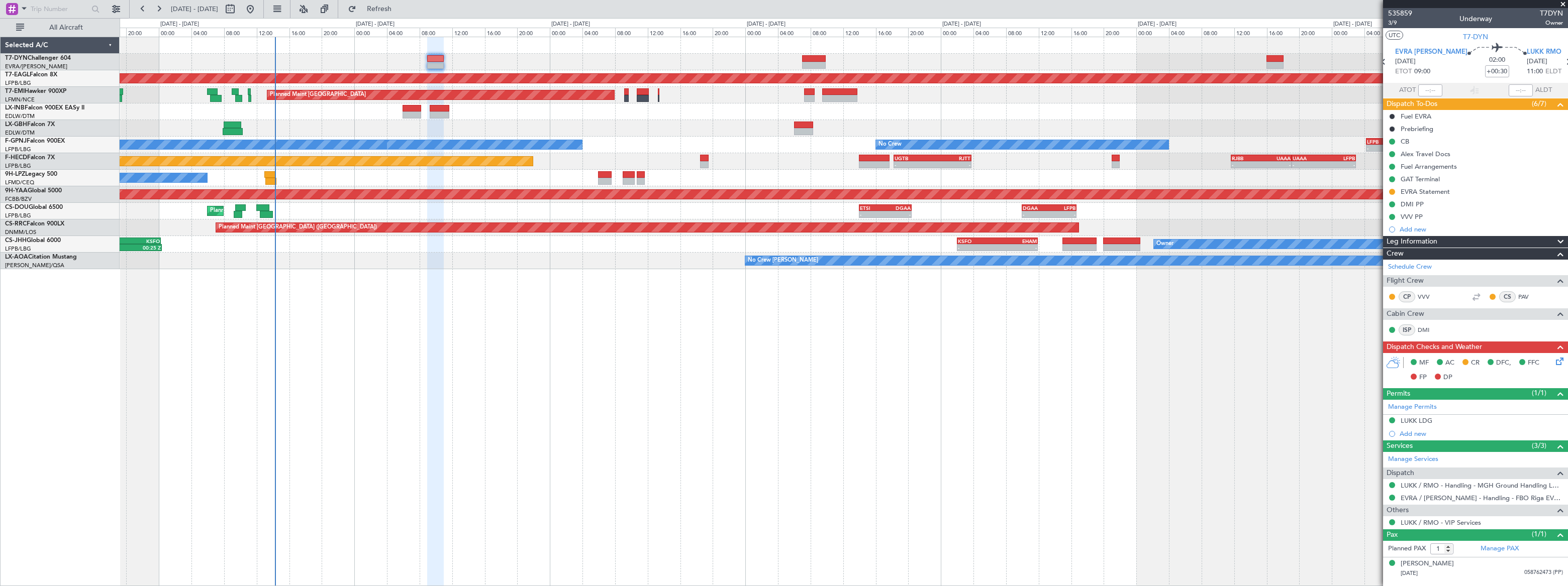
click at [336, 120] on div "Planned Maint Dubai (Dubai Intl)" at bounding box center [843, 128] width 1447 height 17
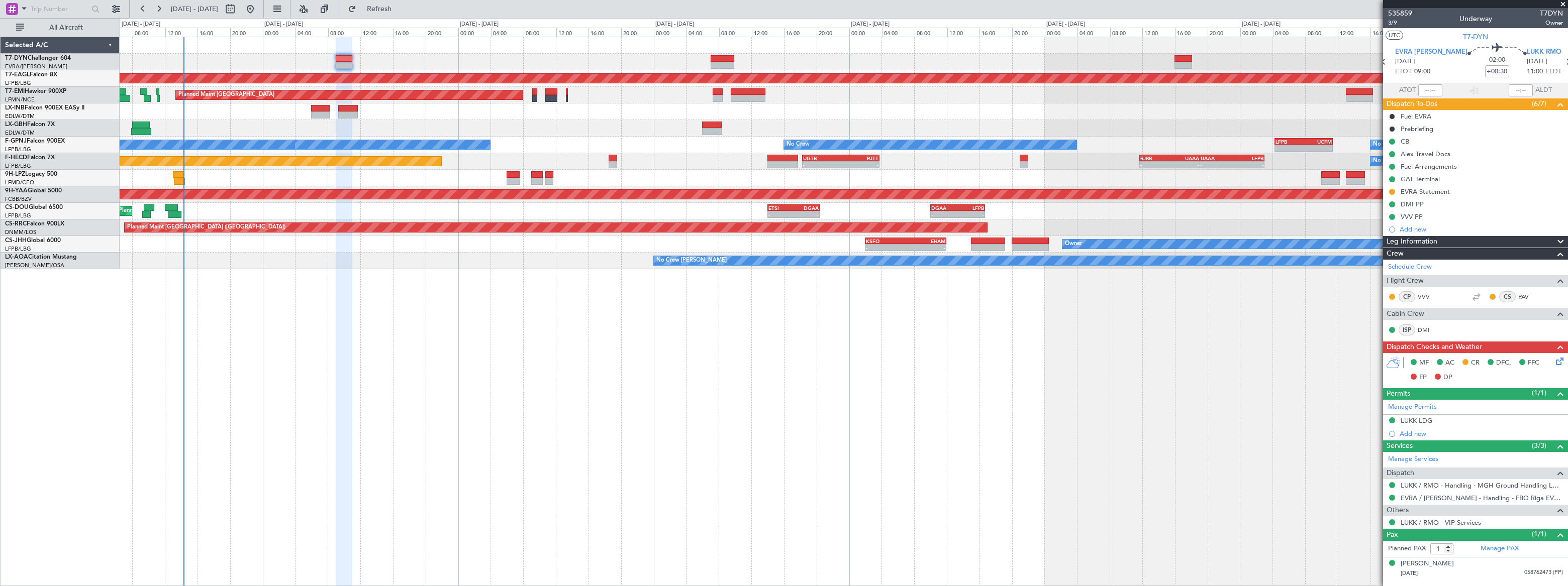
click at [264, 297] on div "Grounded New York (Teterboro) Planned Maint Zurich Planned Maint Nurnberg Plann…" at bounding box center [843, 311] width 1447 height 550
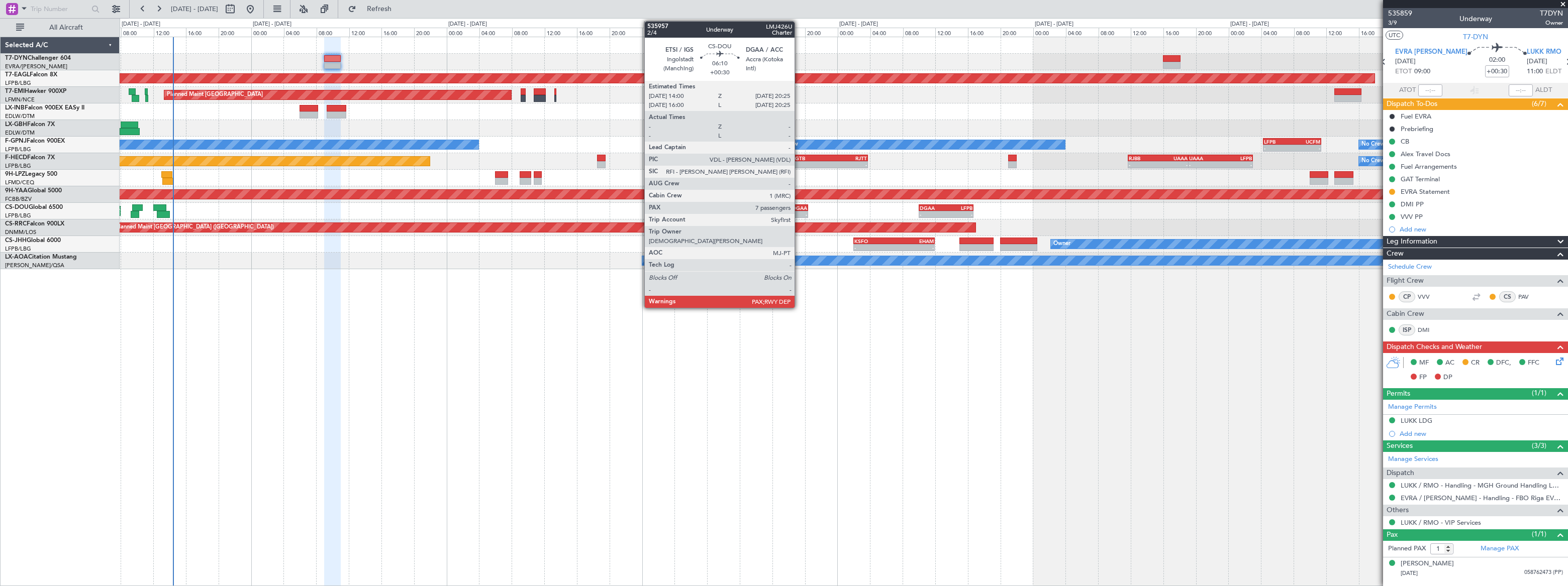
click at [799, 206] on div "DGAA" at bounding box center [794, 208] width 26 height 6
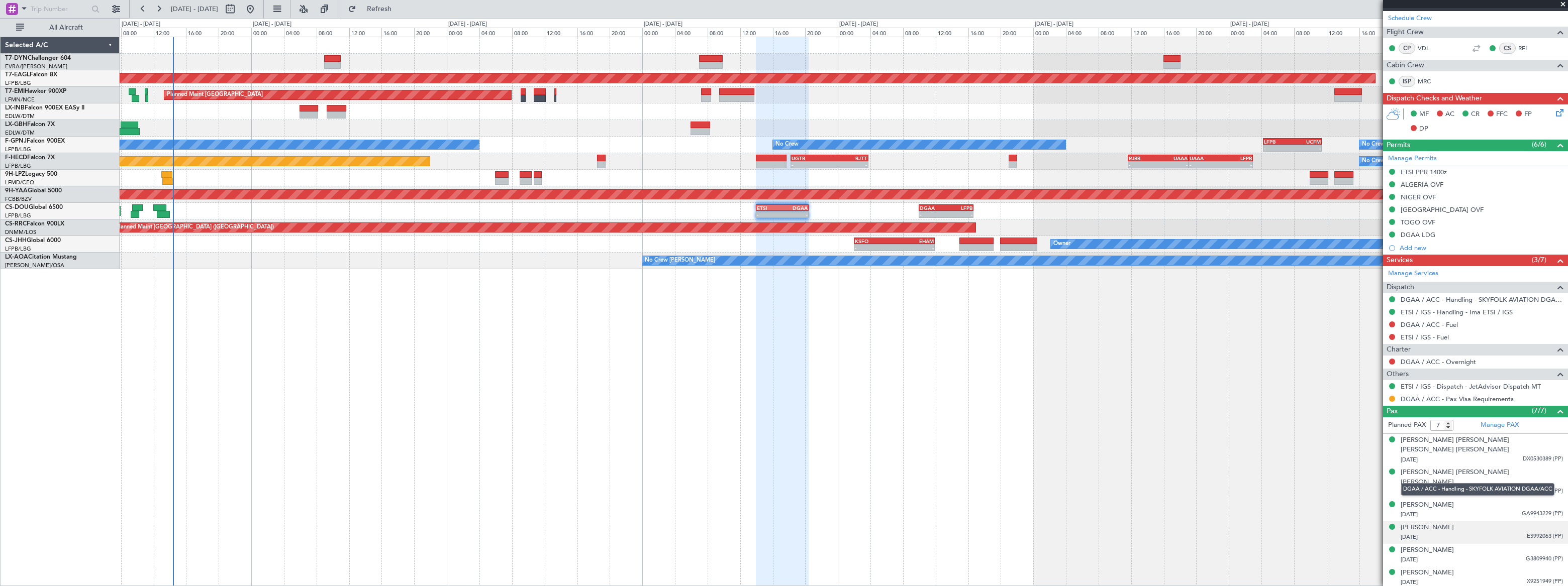
scroll to position [178, 0]
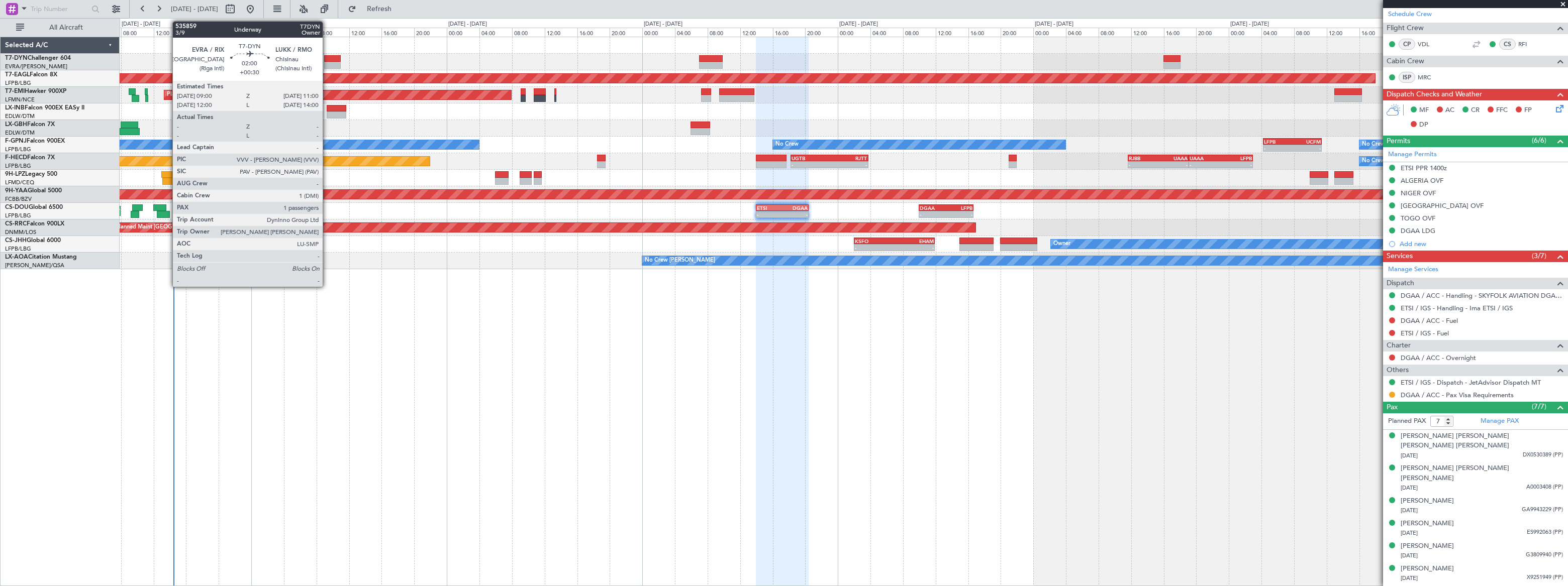
click at [328, 60] on div at bounding box center [332, 58] width 17 height 7
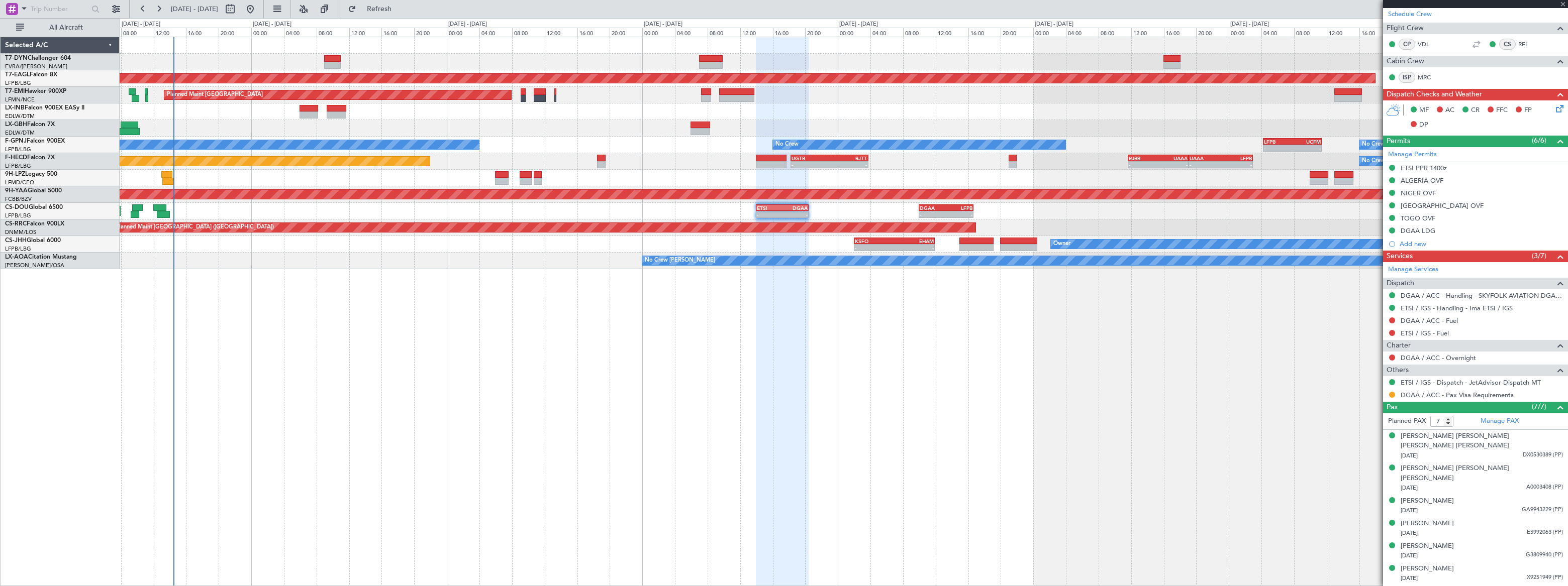
type input "1"
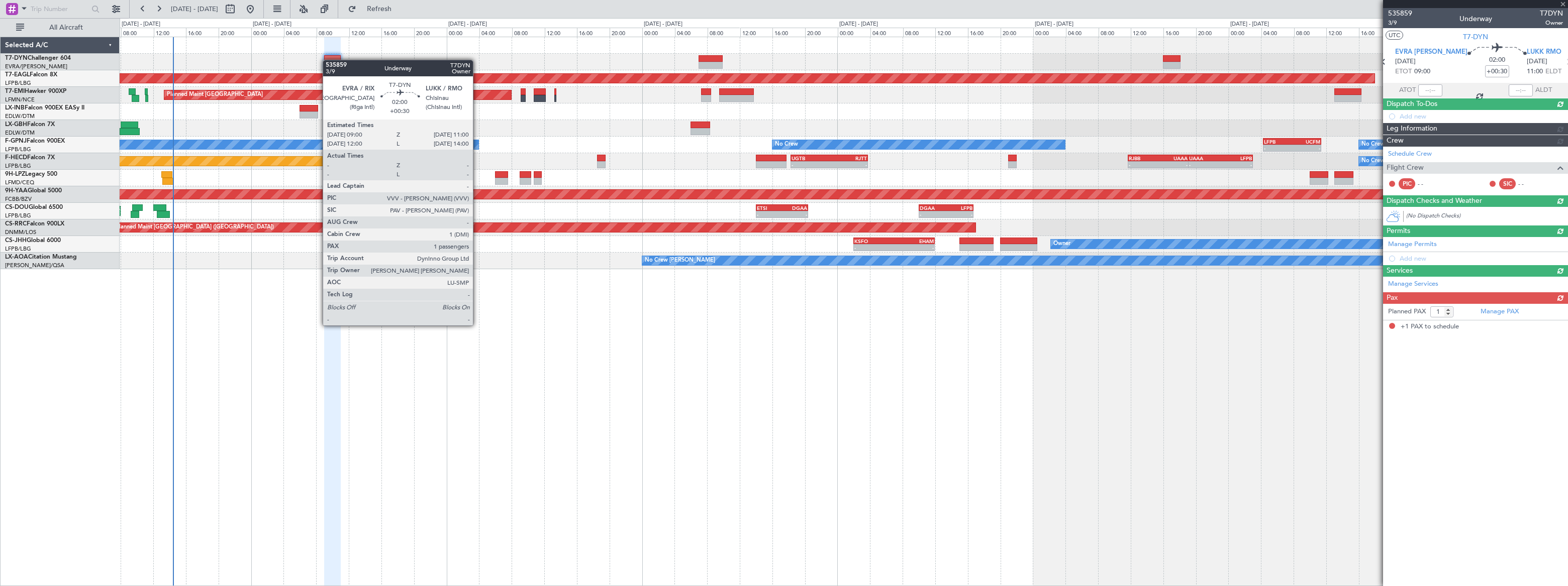
scroll to position [0, 0]
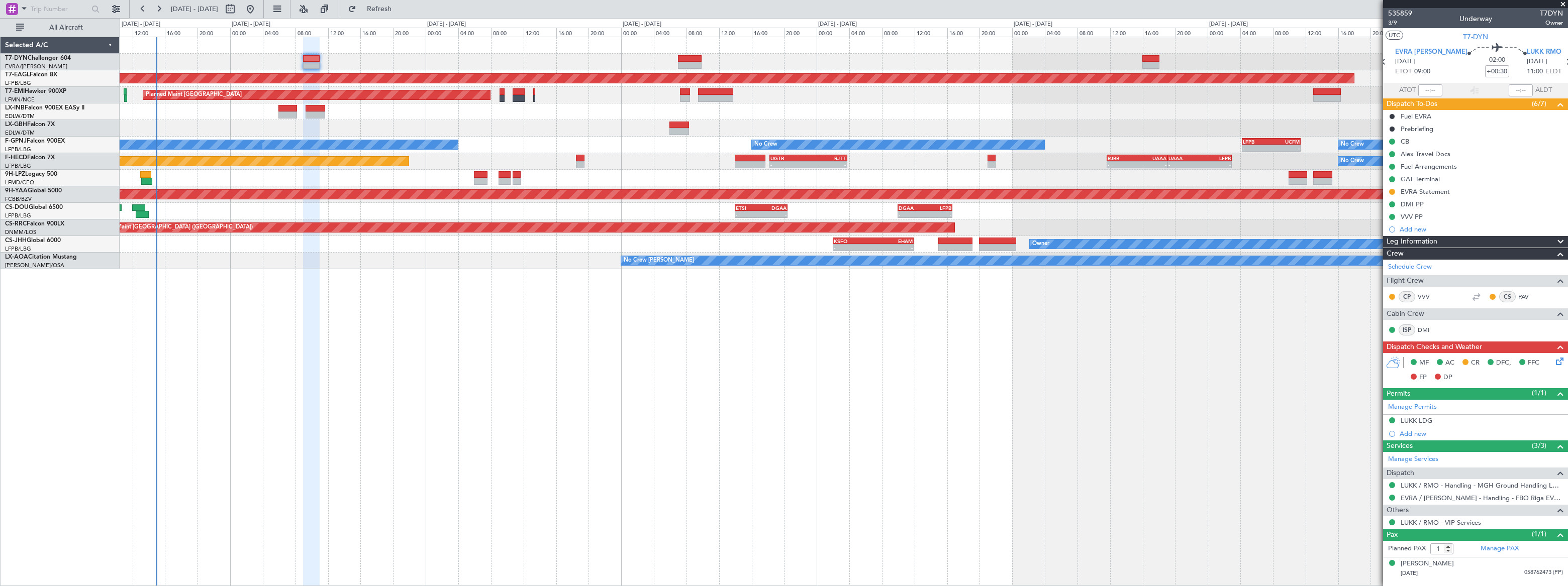
click at [365, 234] on div "Grounded [US_STATE] ([GEOGRAPHIC_DATA]) Planned Maint [GEOGRAPHIC_DATA] Planned…" at bounding box center [843, 153] width 1447 height 232
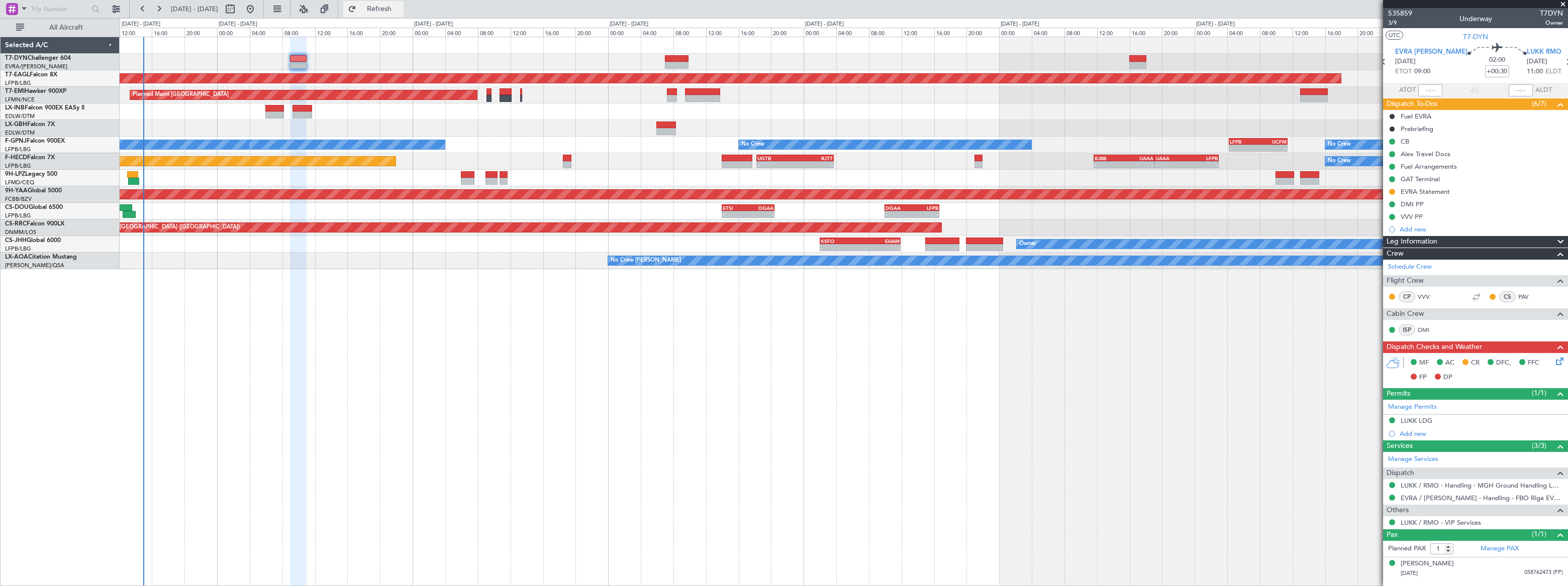
click at [401, 9] on span "Refresh" at bounding box center [379, 9] width 42 height 7
